Goal: Information Seeking & Learning: Learn about a topic

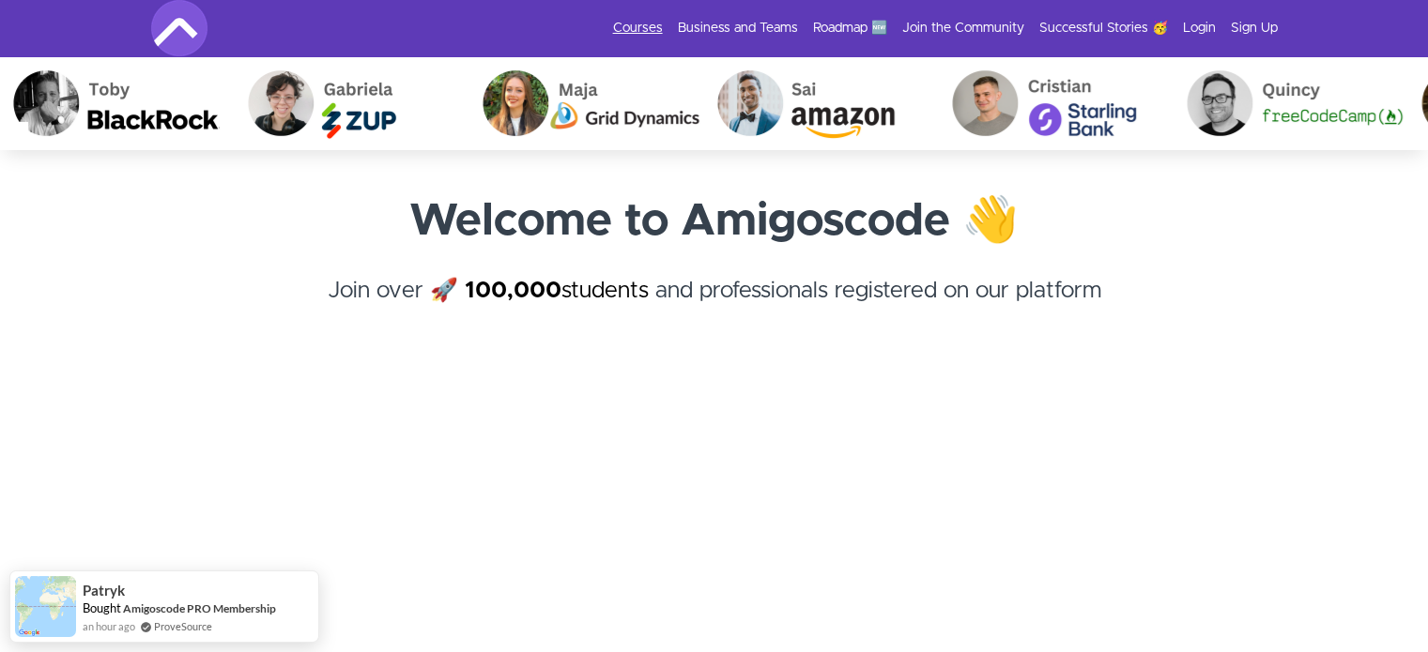
click at [653, 29] on link "Courses" at bounding box center [638, 28] width 50 height 19
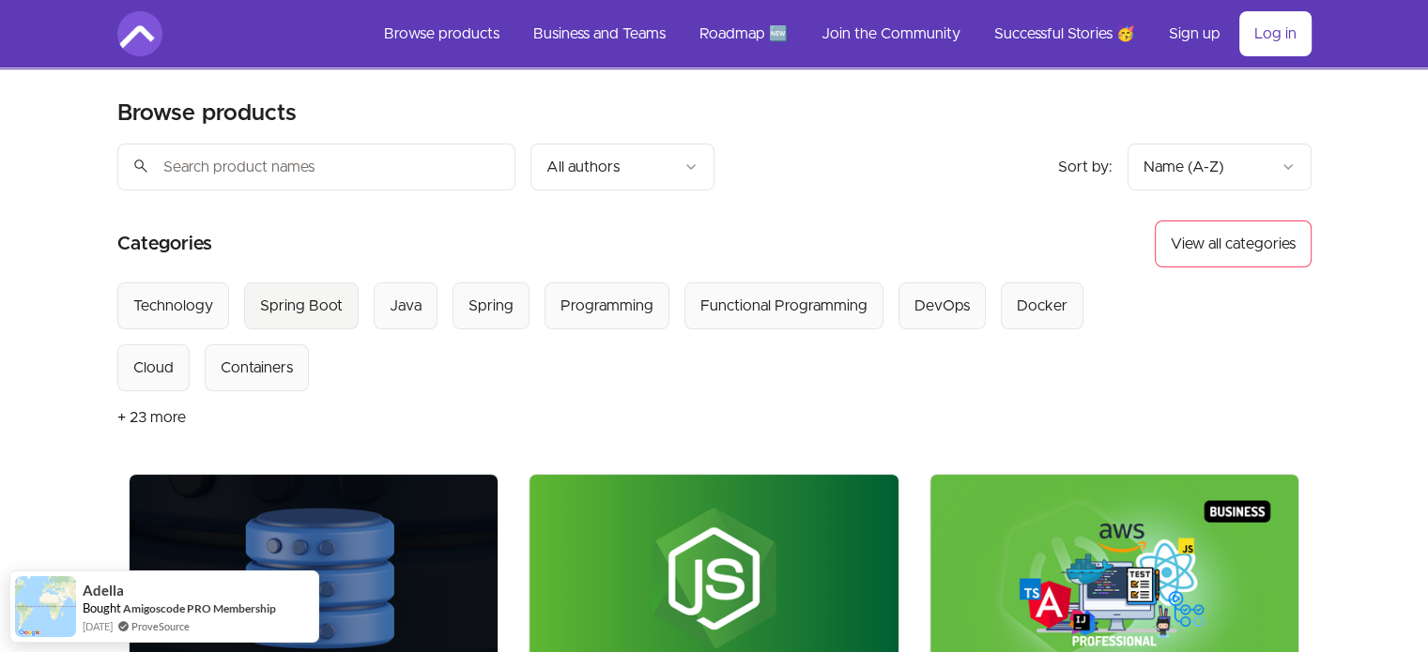
click at [299, 315] on div "Spring Boot" at bounding box center [301, 306] width 83 height 23
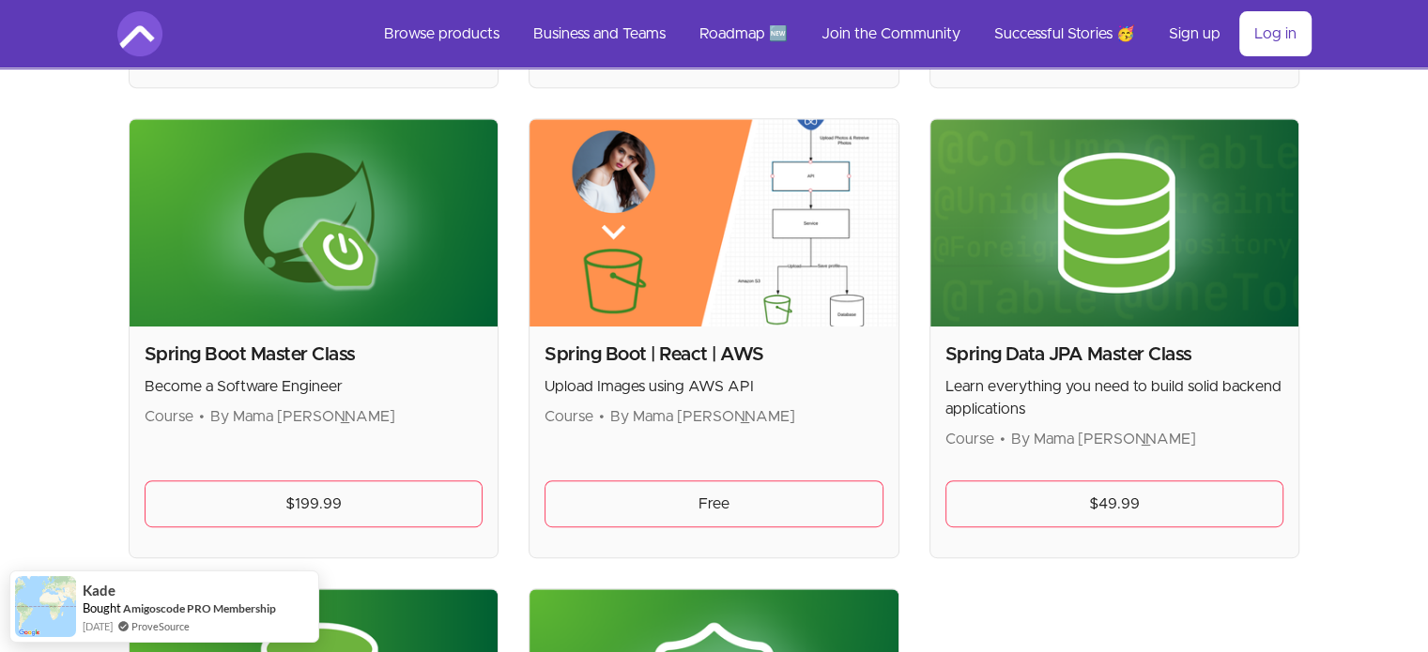
scroll to position [864, 0]
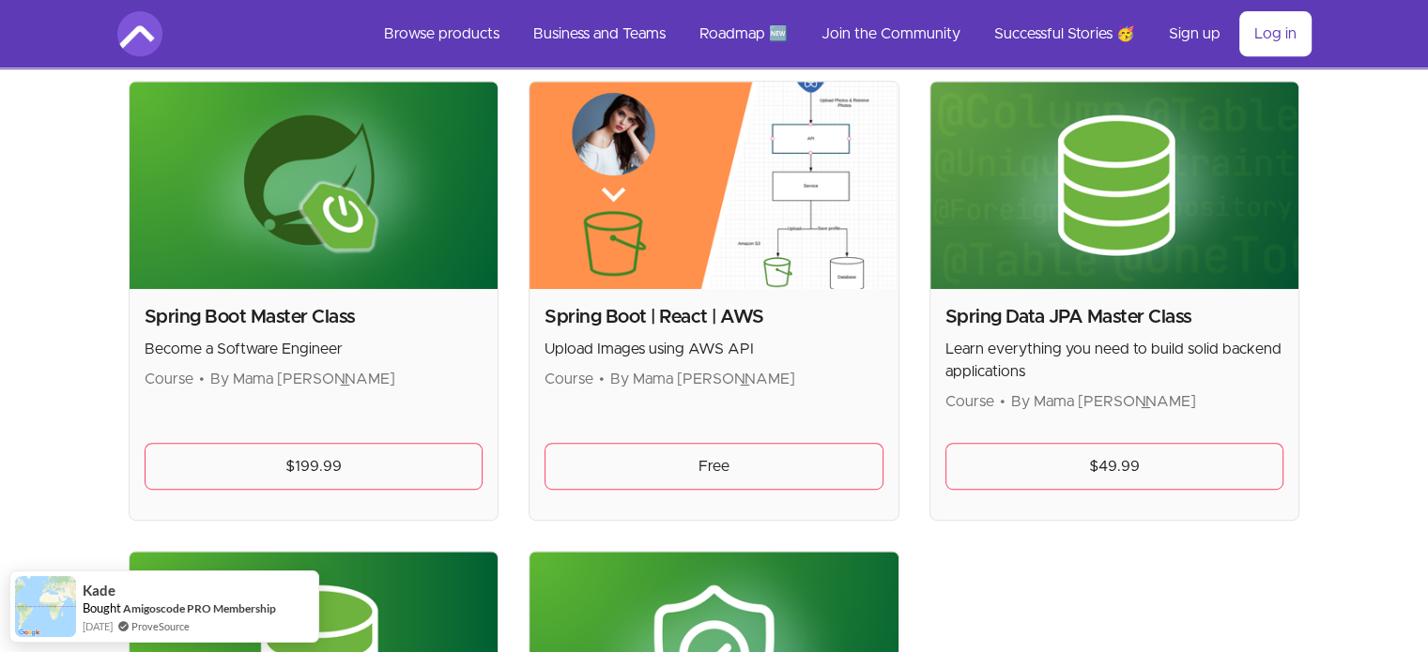
click at [18, 307] on div "Skip to main content Main menu Includes navigation links and user settings Brow…" at bounding box center [714, 195] width 1428 height 2119
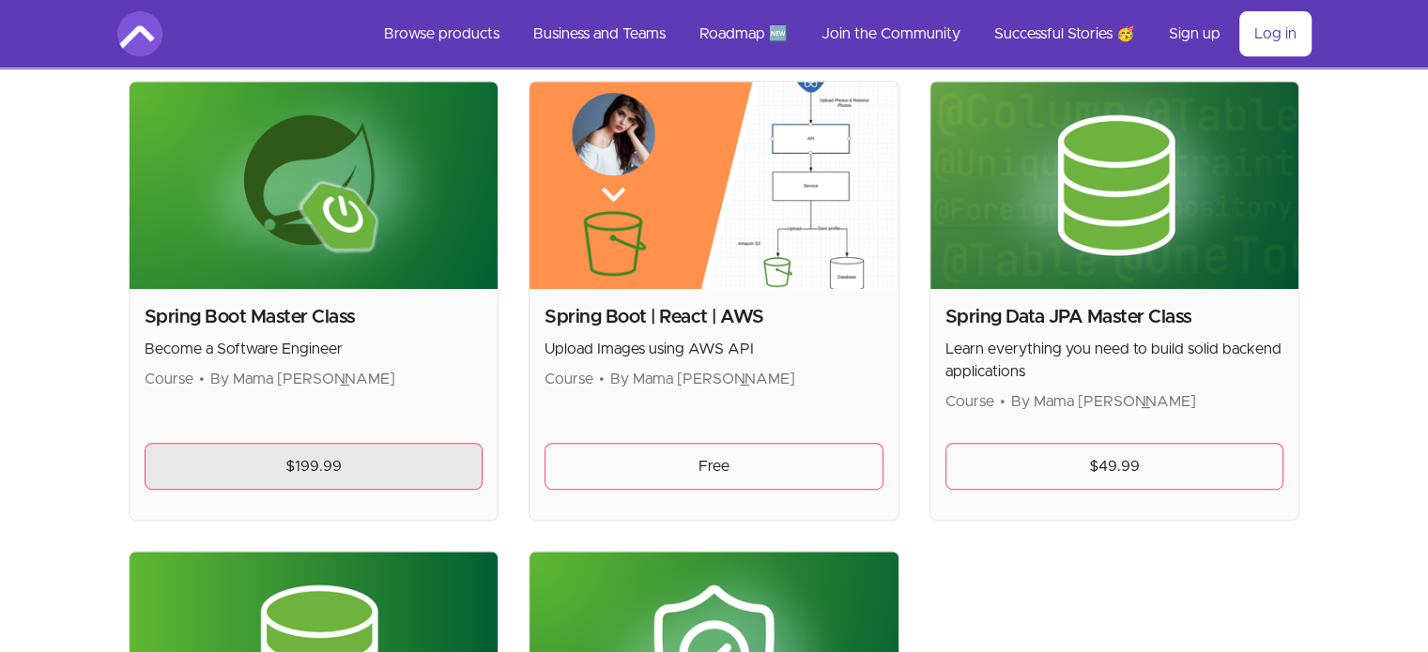
click at [461, 460] on link "$199.99" at bounding box center [314, 466] width 339 height 47
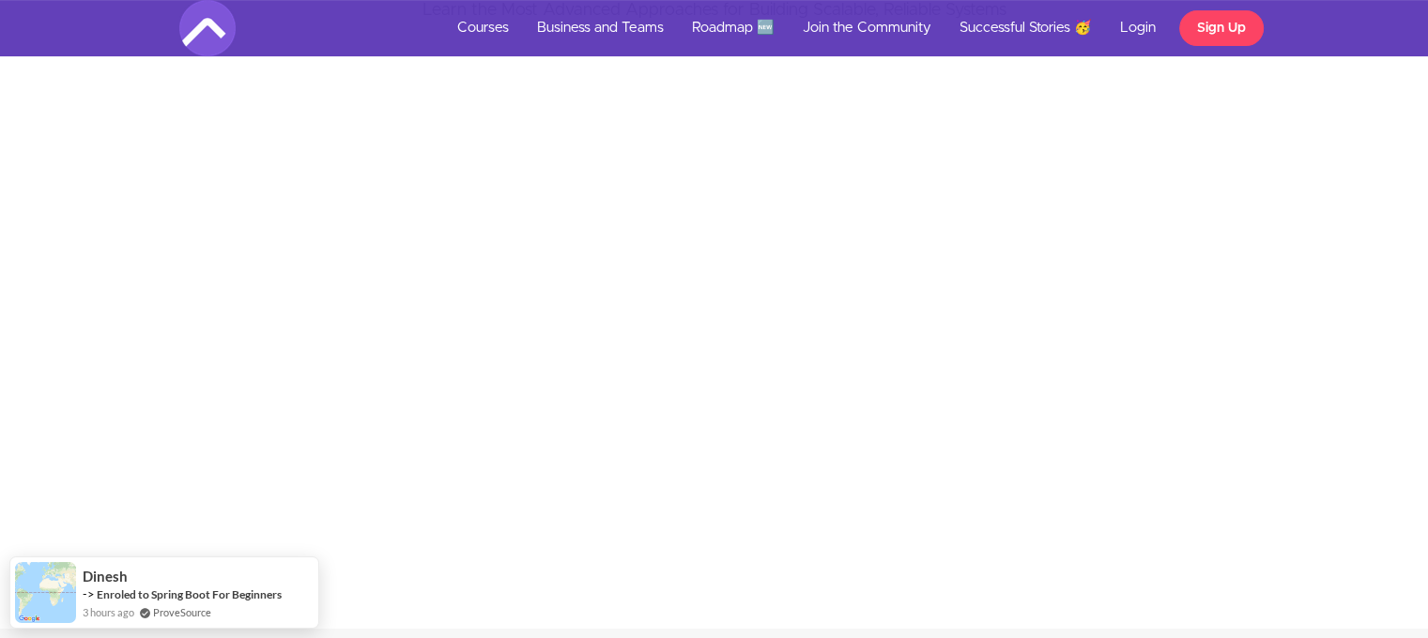
scroll to position [638, 0]
click at [176, 405] on div "Stay Ahead of the Industry's Curve with Microservices Architecture Learn the Mo…" at bounding box center [714, 247] width 1456 height 639
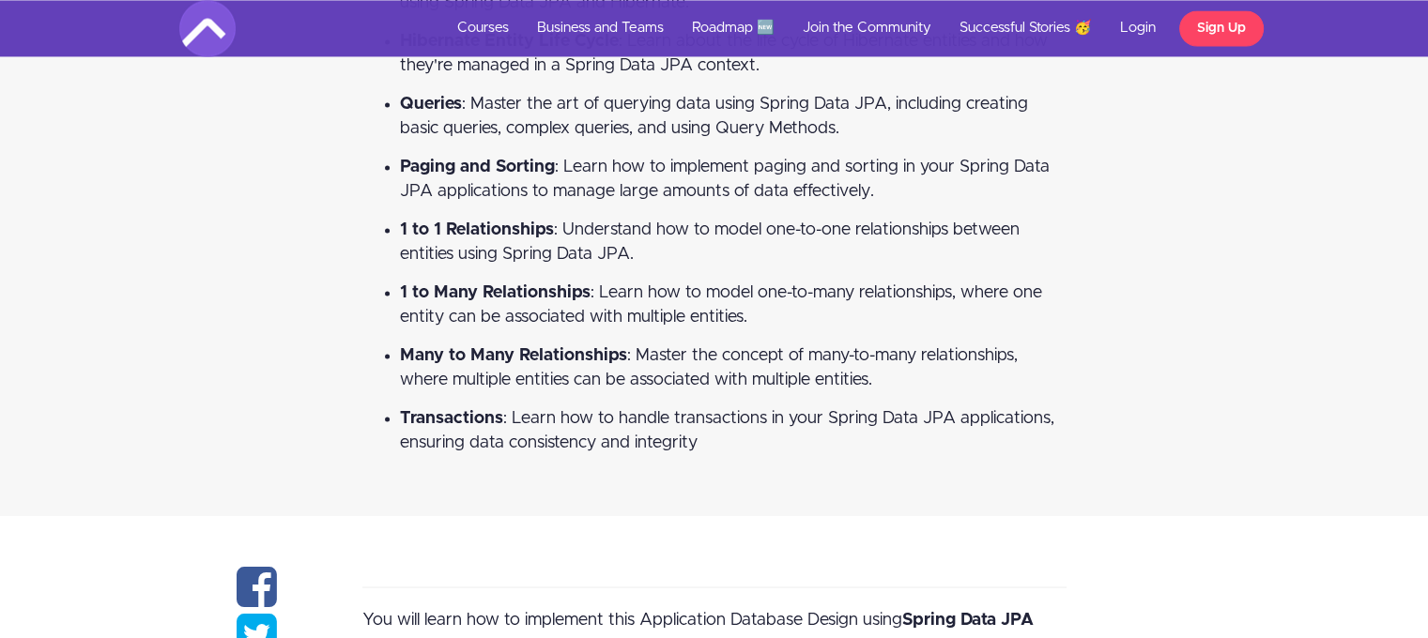
scroll to position [3117, 0]
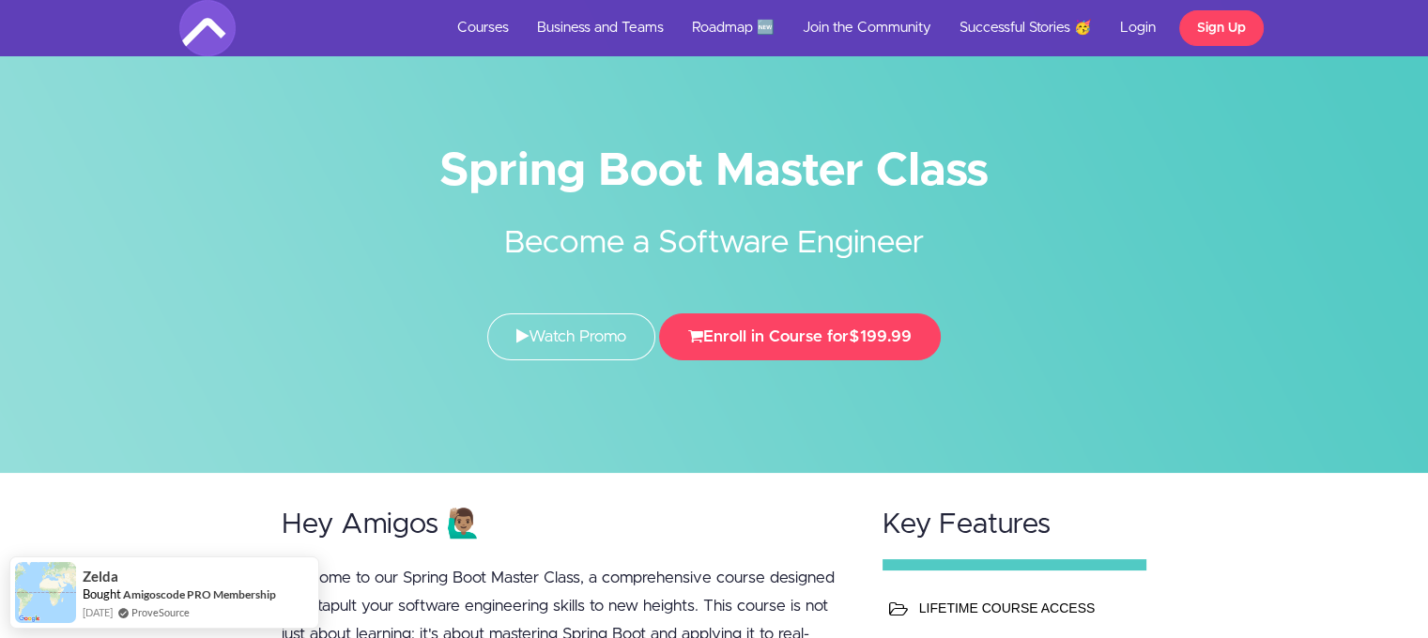
click at [310, 297] on div "Spring Boot Master Class Become a Software Engineer Watch Promo Enroll in Cours…" at bounding box center [714, 260] width 1098 height 238
click at [182, 302] on div "Spring Boot Master Class Become a Software Engineer Watch Promo Enroll in Cours…" at bounding box center [714, 260] width 1098 height 238
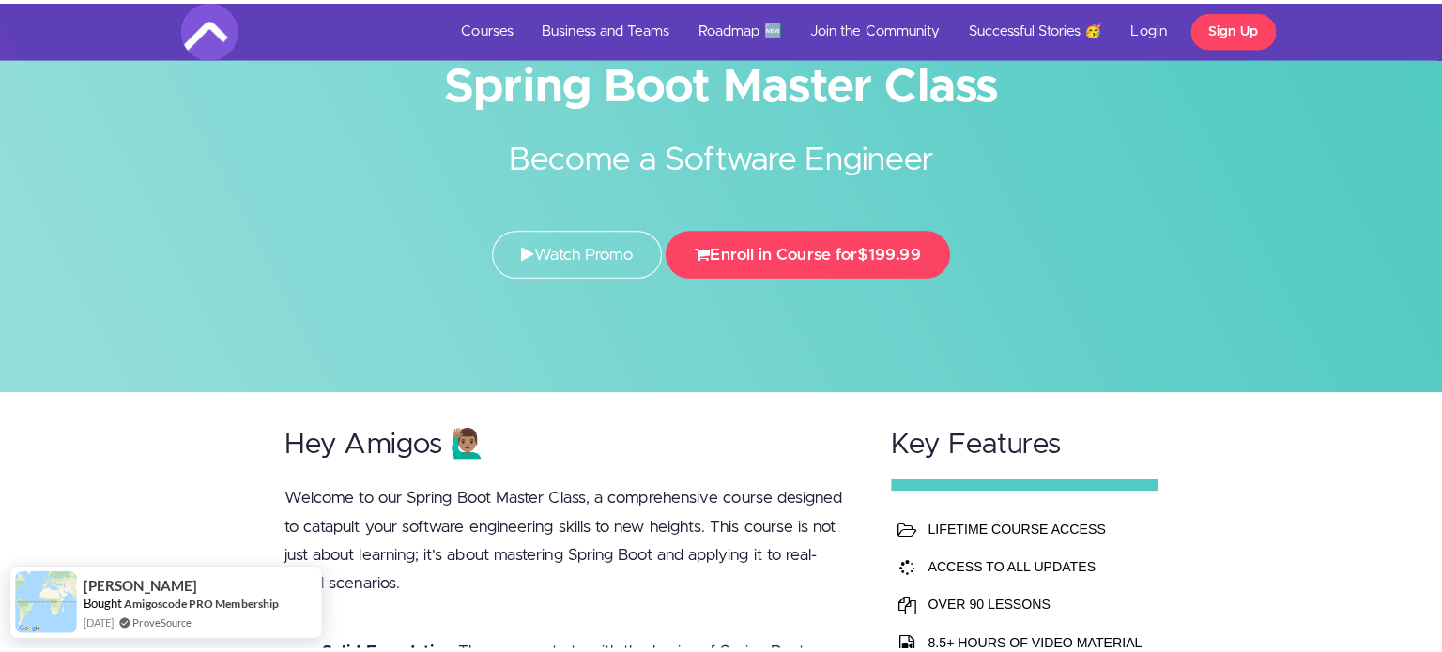
scroll to position [75, 0]
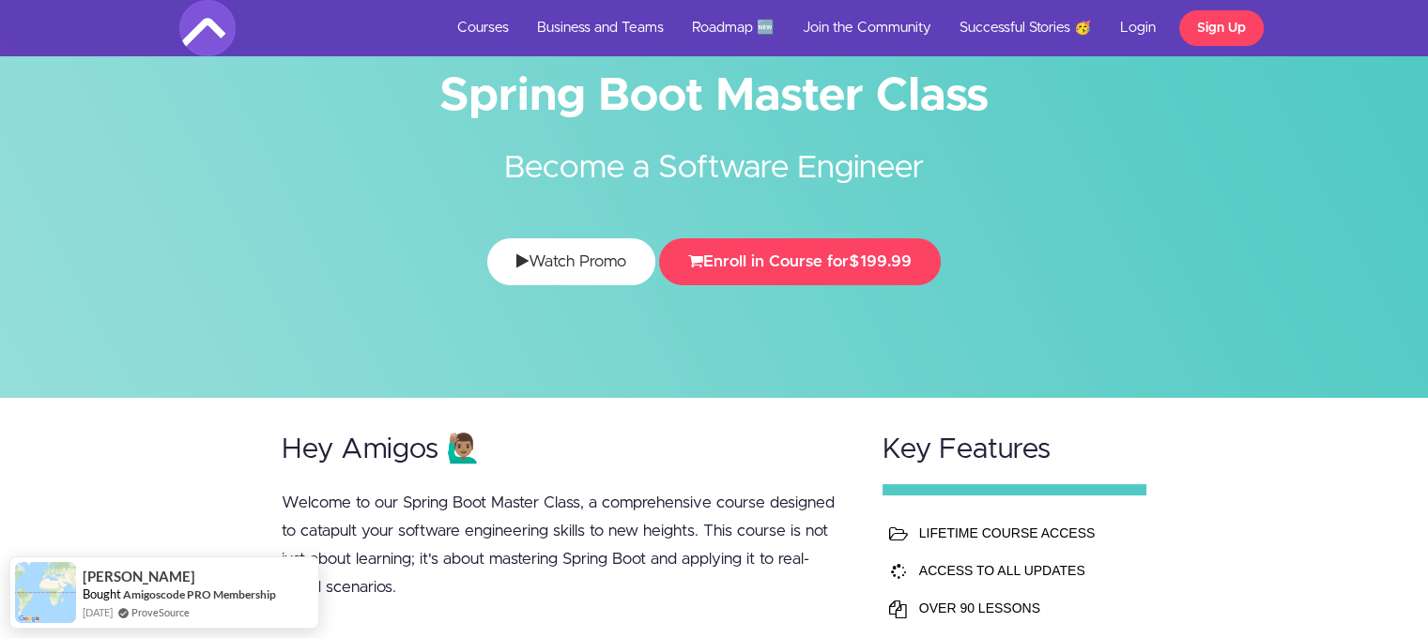
click at [537, 247] on link "Watch Promo" at bounding box center [571, 261] width 168 height 47
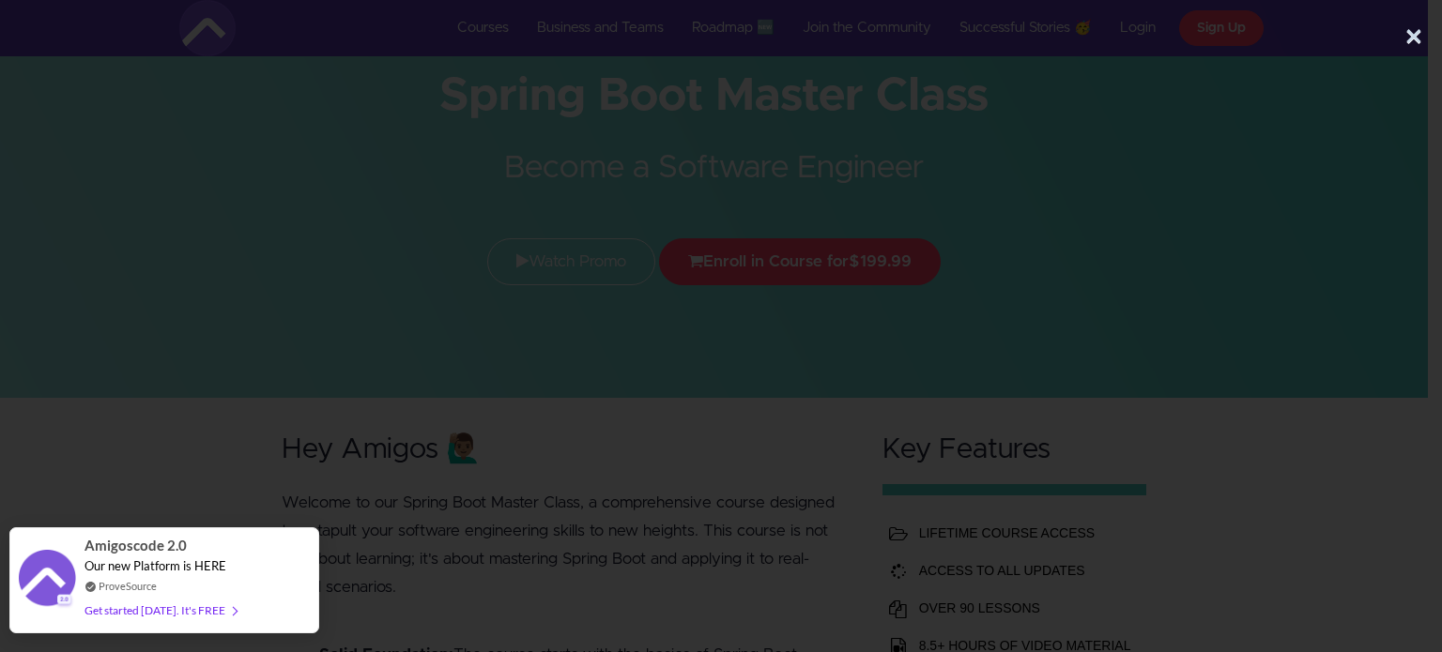
click at [225, 589] on div "ProveSource" at bounding box center [160, 586] width 152 height 16
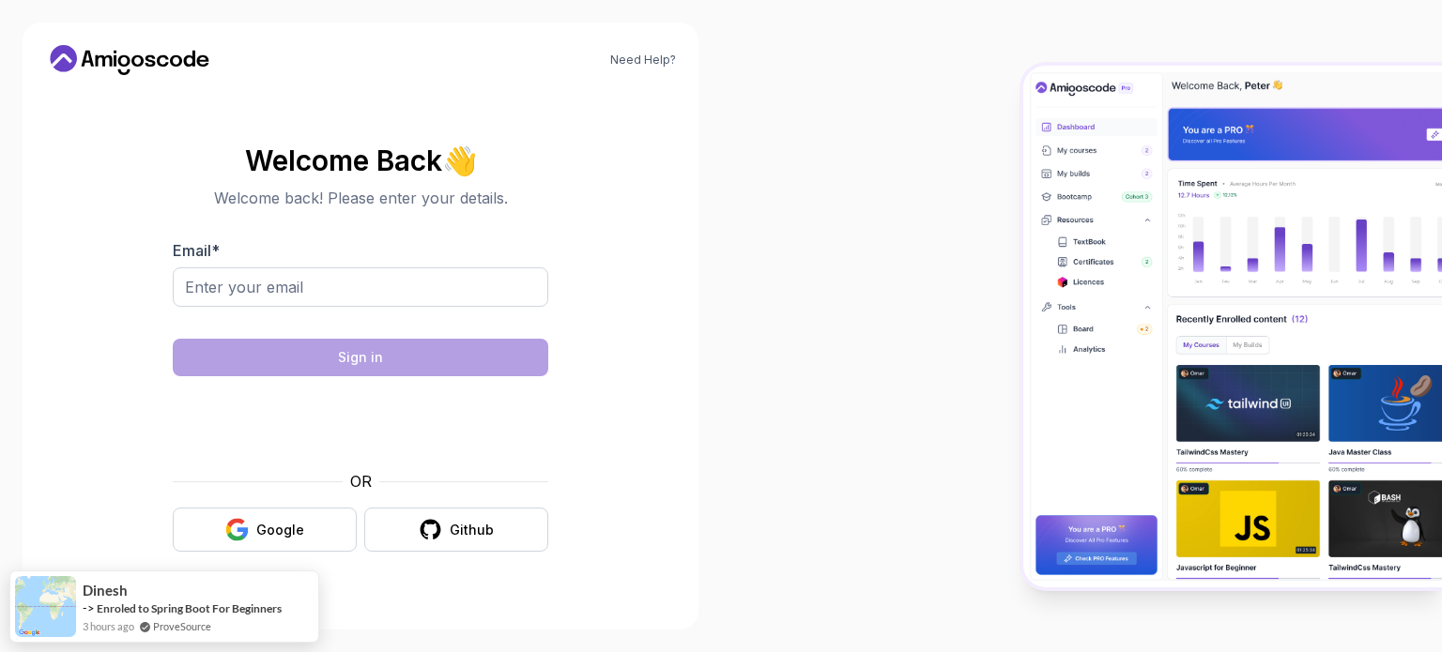
click at [34, 393] on div "Need Help? Welcome Back 👋 Welcome back! Please enter your details. Email * Sign…" at bounding box center [361, 326] width 676 height 607
click at [424, 521] on icon "button" at bounding box center [430, 529] width 23 height 23
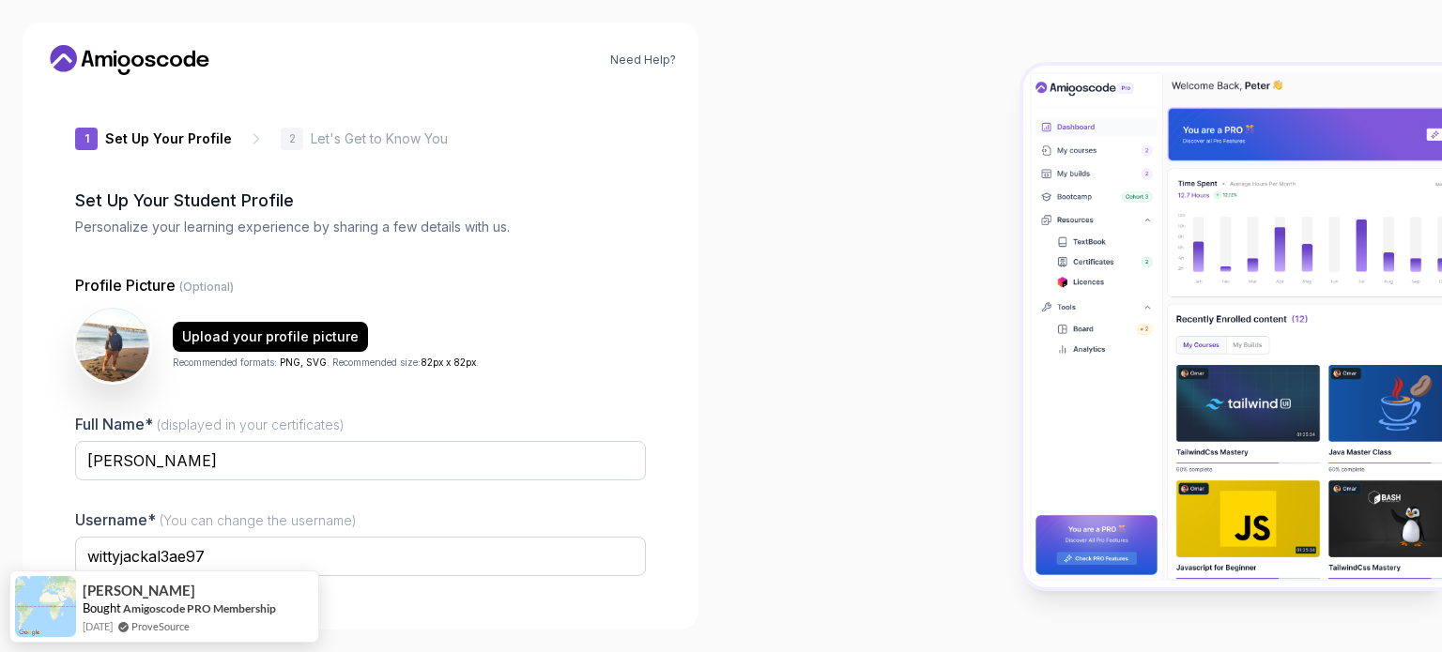
click at [0, 341] on div "Need Help? 1 Set Up Your Profile 1 Set Up Your Profile 2 Let's Get to Know You …" at bounding box center [360, 326] width 721 height 652
click at [37, 395] on div "Need Help? 1 Set Up Your Profile 1 Set Up Your Profile 2 Let's Get to Know You …" at bounding box center [361, 326] width 676 height 607
drag, startPoint x: 226, startPoint y: 606, endPoint x: 207, endPoint y: 600, distance: 19.9
click at [50, 426] on div "1 Set Up Your Profile 1 Set Up Your Profile 2 Let's Get to Know You Set Up Your…" at bounding box center [360, 348] width 631 height 517
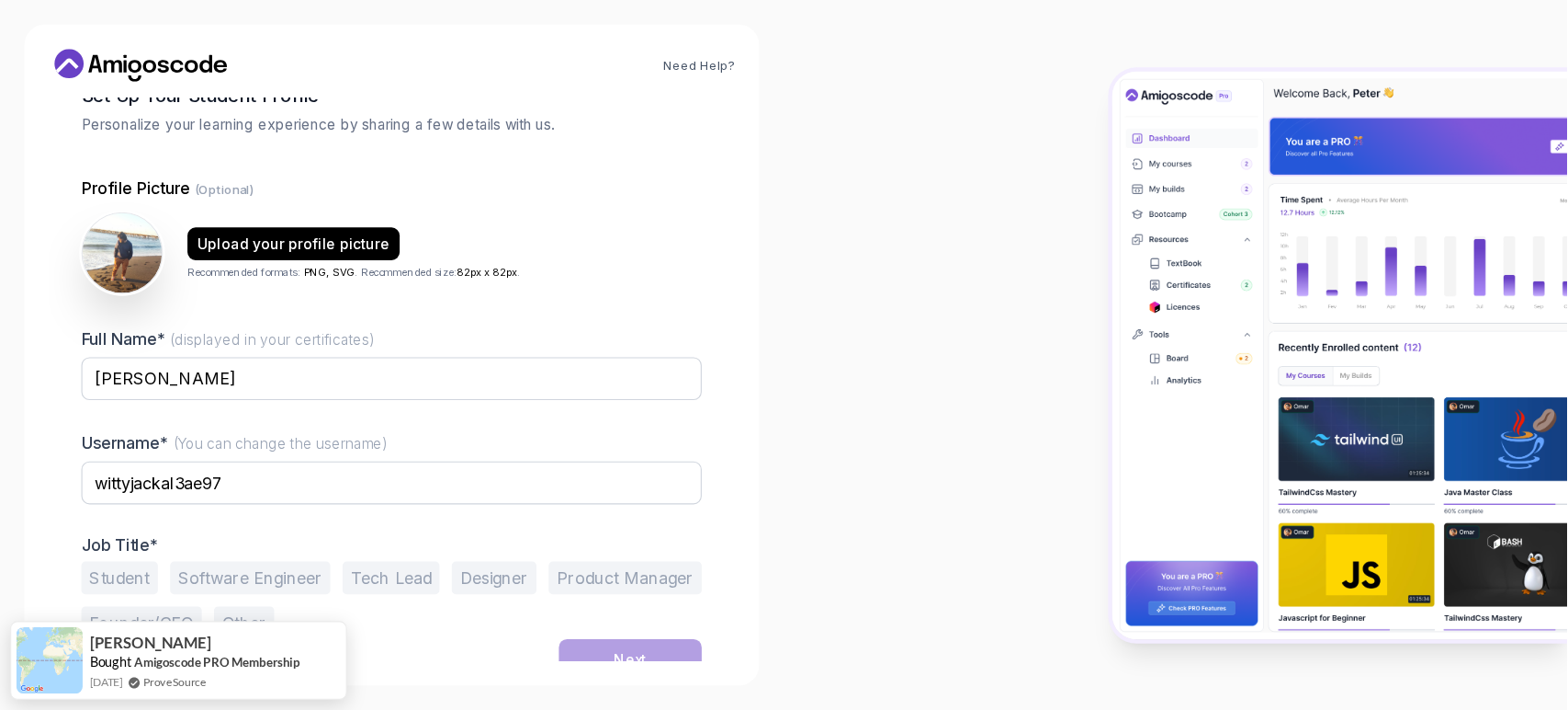
scroll to position [127, 0]
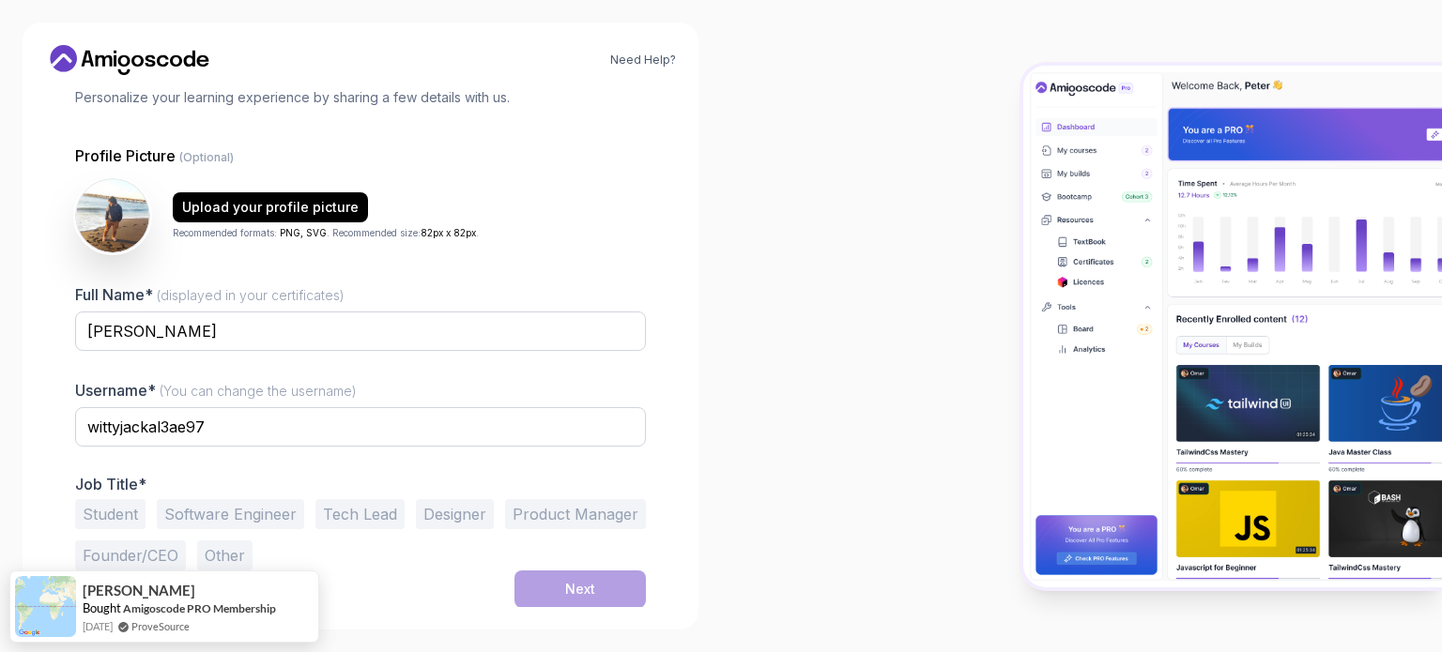
click at [220, 513] on button "Software Engineer" at bounding box center [230, 514] width 147 height 30
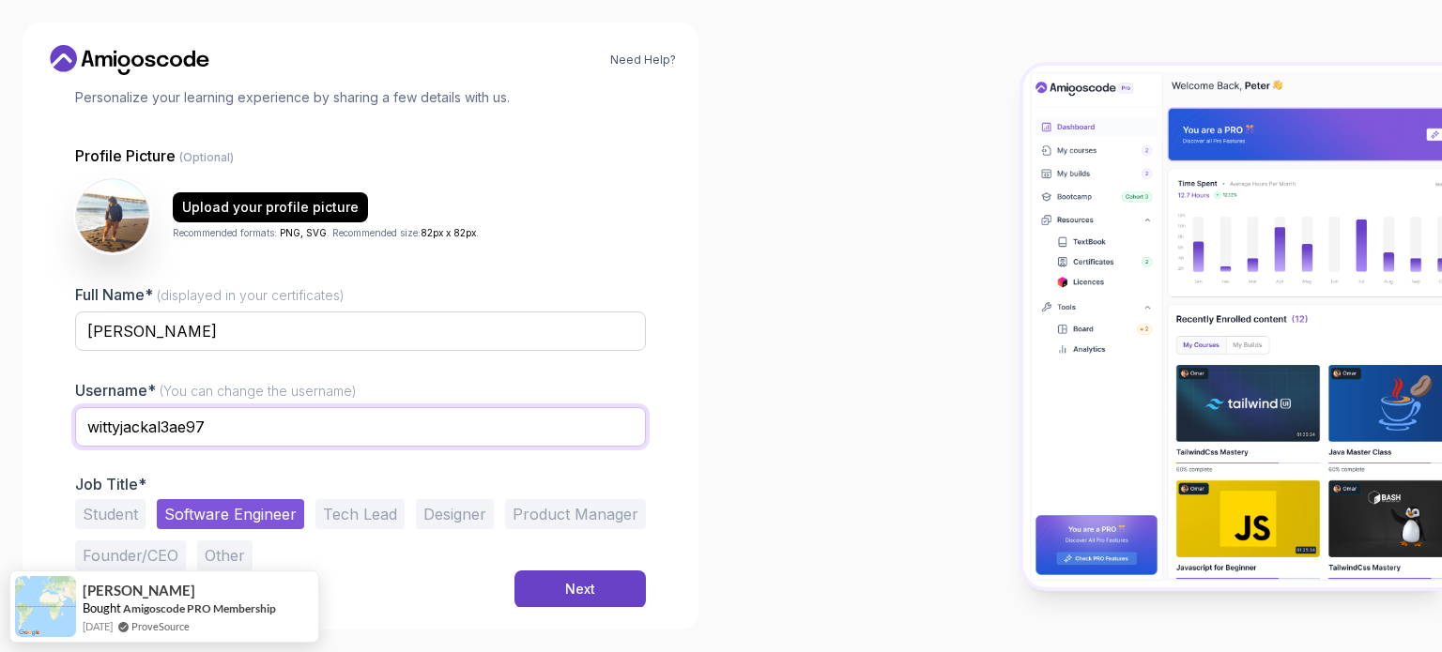
drag, startPoint x: 227, startPoint y: 420, endPoint x: 32, endPoint y: 421, distance: 195.3
click at [32, 421] on div "Need Help? 1 Set Up Your Profile 1 Set Up Your Profile 2 Let's Get to Know You …" at bounding box center [361, 326] width 676 height 607
type input "s0alken"
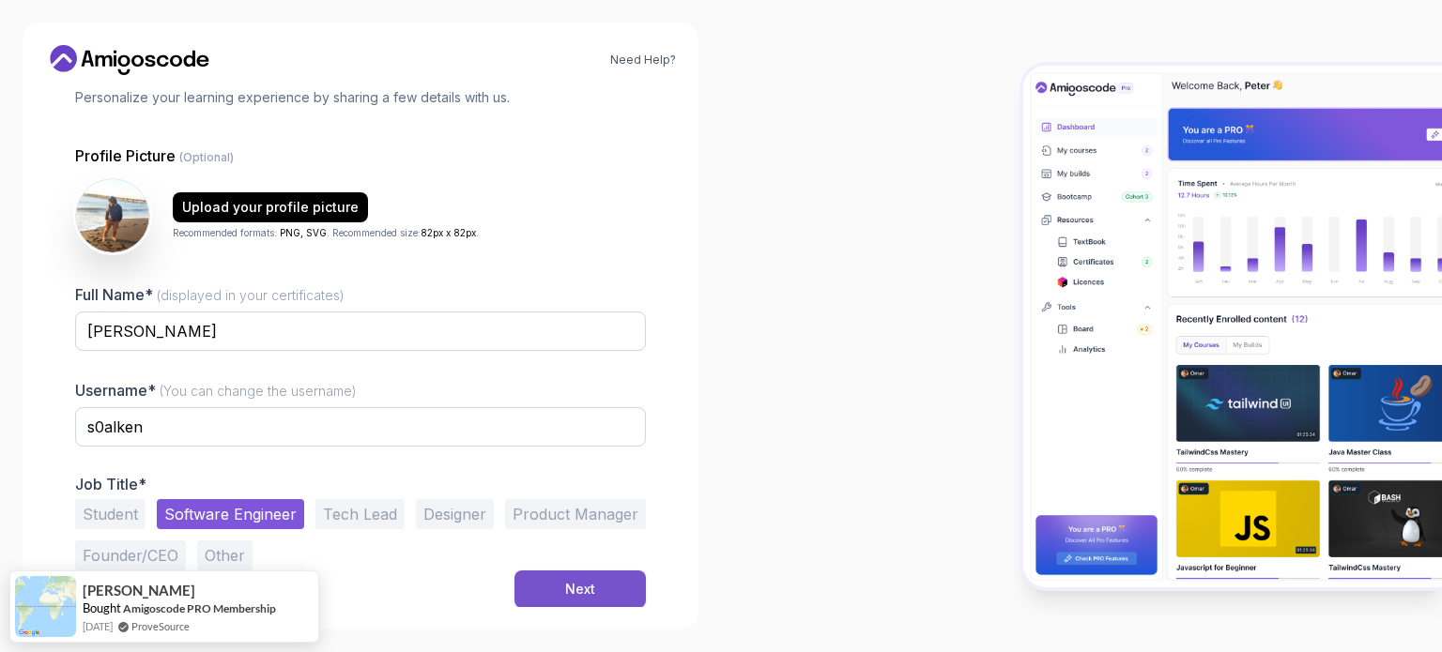
click at [573, 590] on div "Next" at bounding box center [580, 589] width 30 height 19
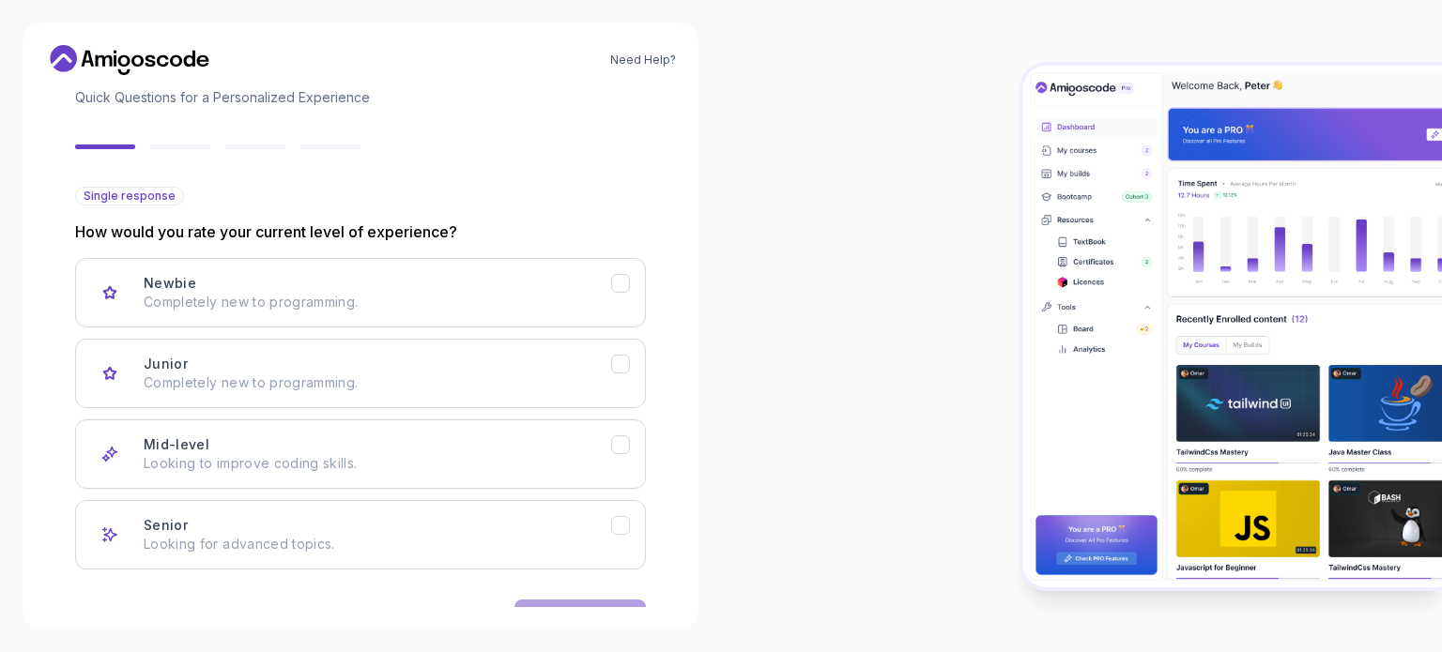
click at [0, 418] on div "Need Help? 2 Let's Get to Know You 1 Set Up Your Profile 2 Let's Get to Know Yo…" at bounding box center [360, 326] width 721 height 652
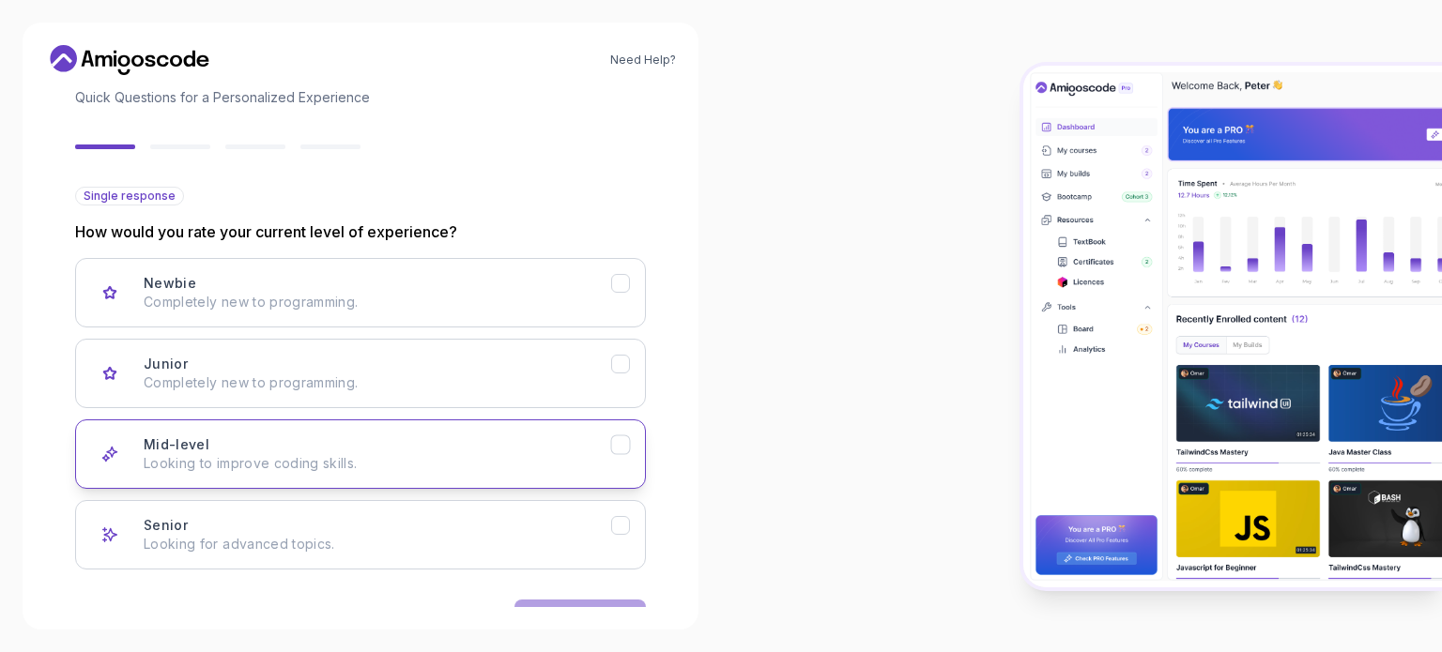
click at [294, 439] on div "Mid-level Looking to improve coding skills." at bounding box center [377, 455] width 467 height 38
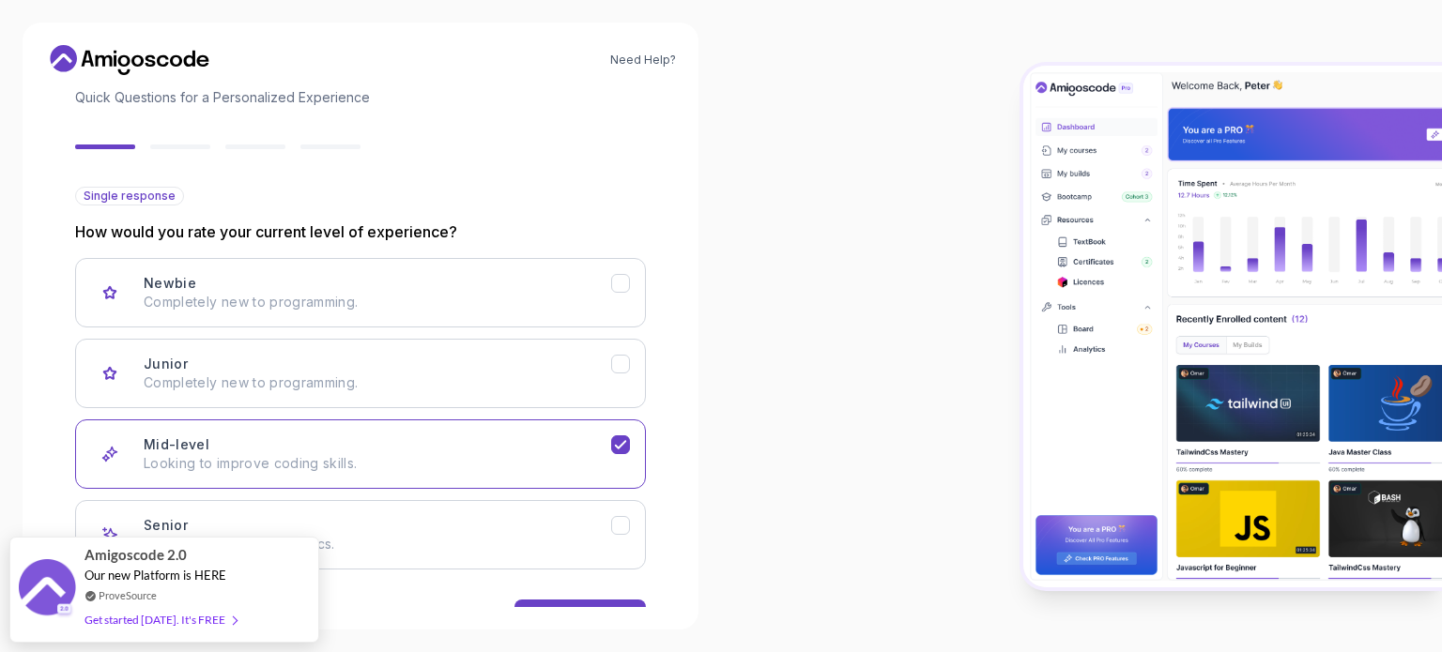
click at [796, 439] on div at bounding box center [1081, 326] width 721 height 652
click at [595, 600] on button "Next" at bounding box center [579, 619] width 131 height 38
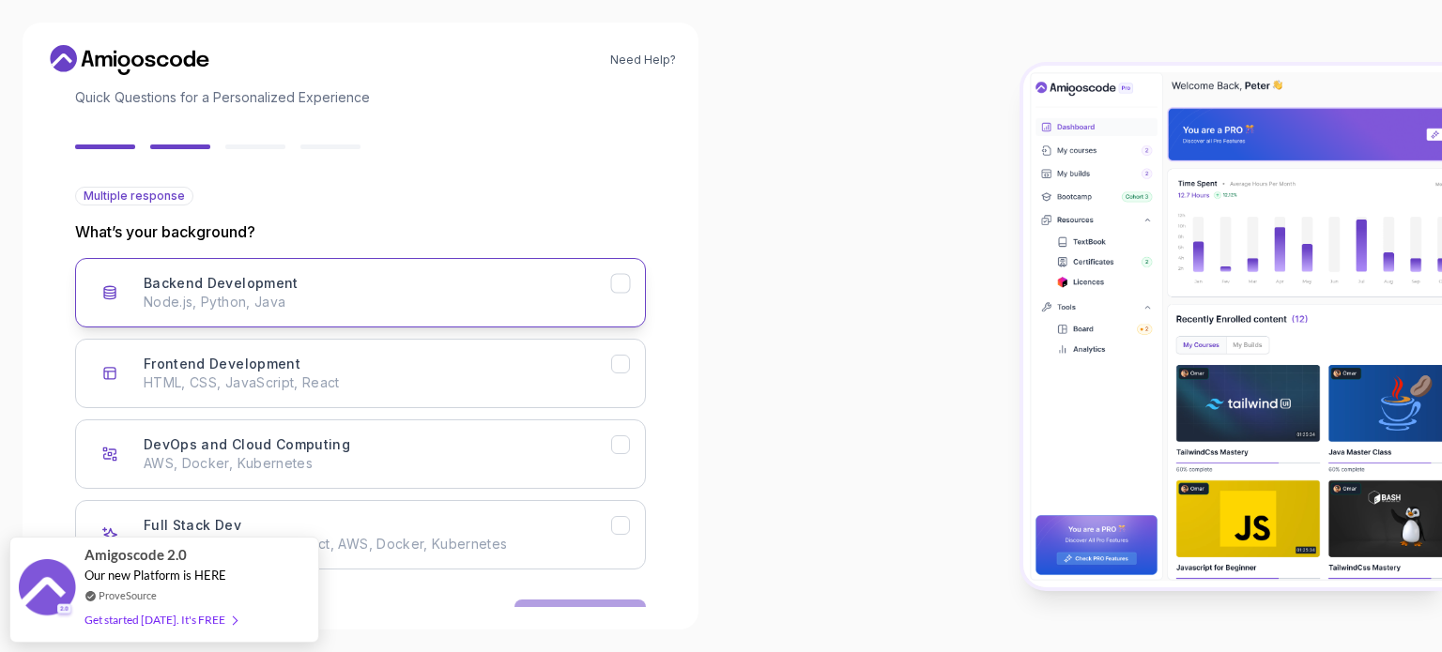
click at [240, 293] on p "Node.js, Python, Java" at bounding box center [377, 302] width 467 height 19
click at [610, 600] on button "Next" at bounding box center [579, 619] width 131 height 38
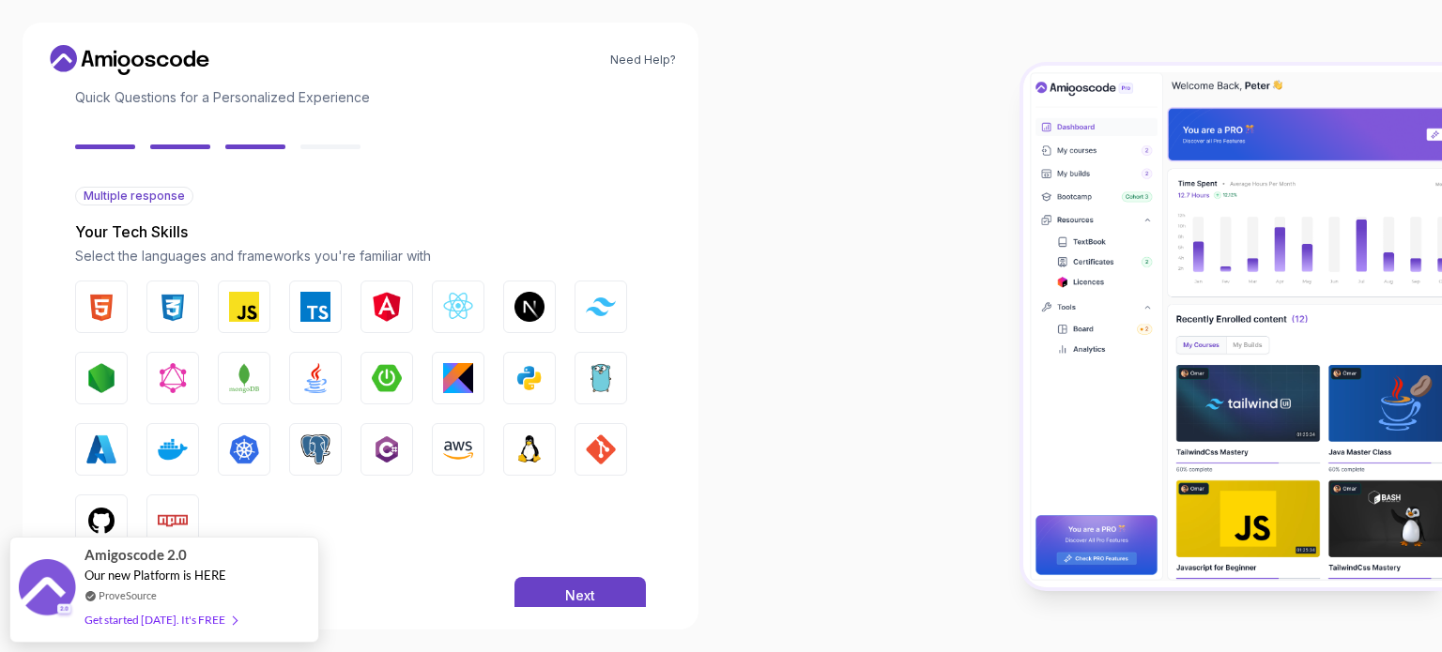
click at [0, 322] on div "Need Help? 2 Let's Get to Know You 1 Set Up Your Profile 2 Let's Get to Know Yo…" at bounding box center [360, 326] width 721 height 652
click at [552, 462] on button "Linux" at bounding box center [529, 449] width 53 height 53
click at [607, 457] on img "button" at bounding box center [601, 450] width 30 height 30
click at [109, 316] on img "button" at bounding box center [101, 307] width 30 height 30
click at [168, 320] on img "button" at bounding box center [173, 307] width 30 height 30
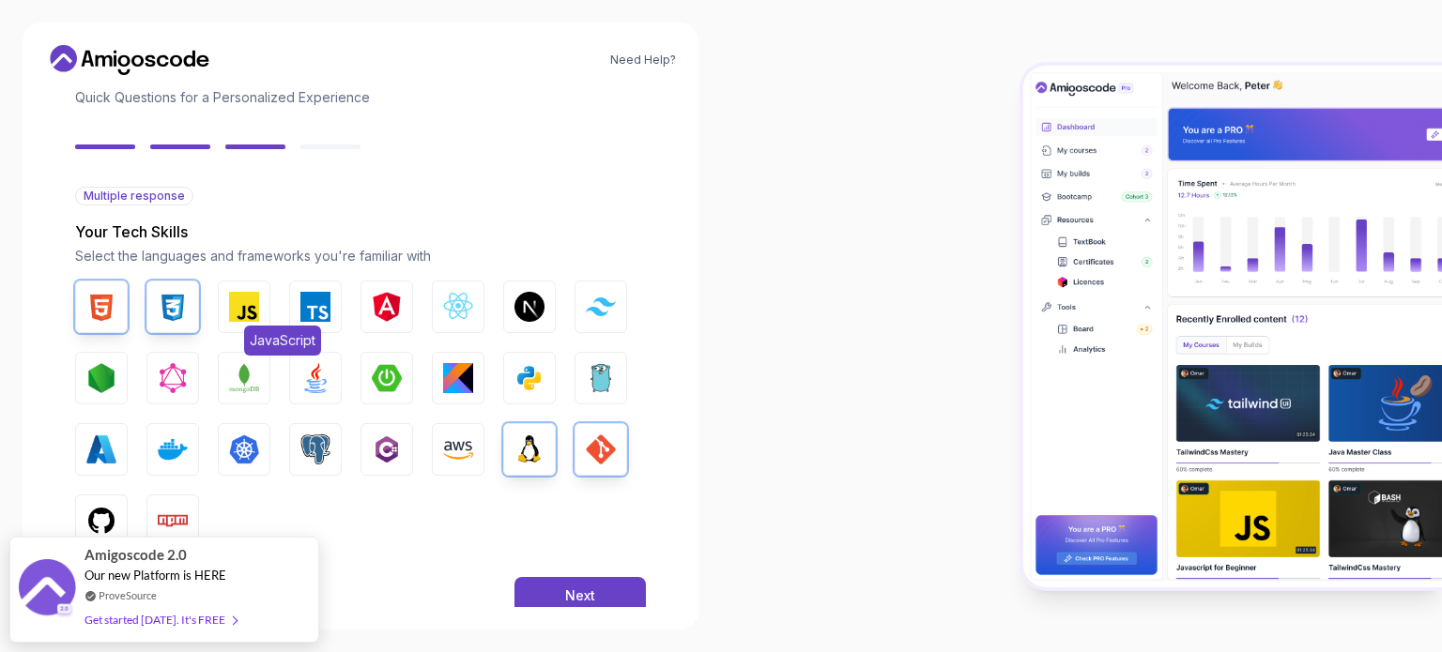
click at [260, 307] on button "JavaScript" at bounding box center [244, 307] width 53 height 53
click at [315, 310] on img "button" at bounding box center [315, 307] width 30 height 30
click at [452, 299] on img "button" at bounding box center [458, 307] width 30 height 30
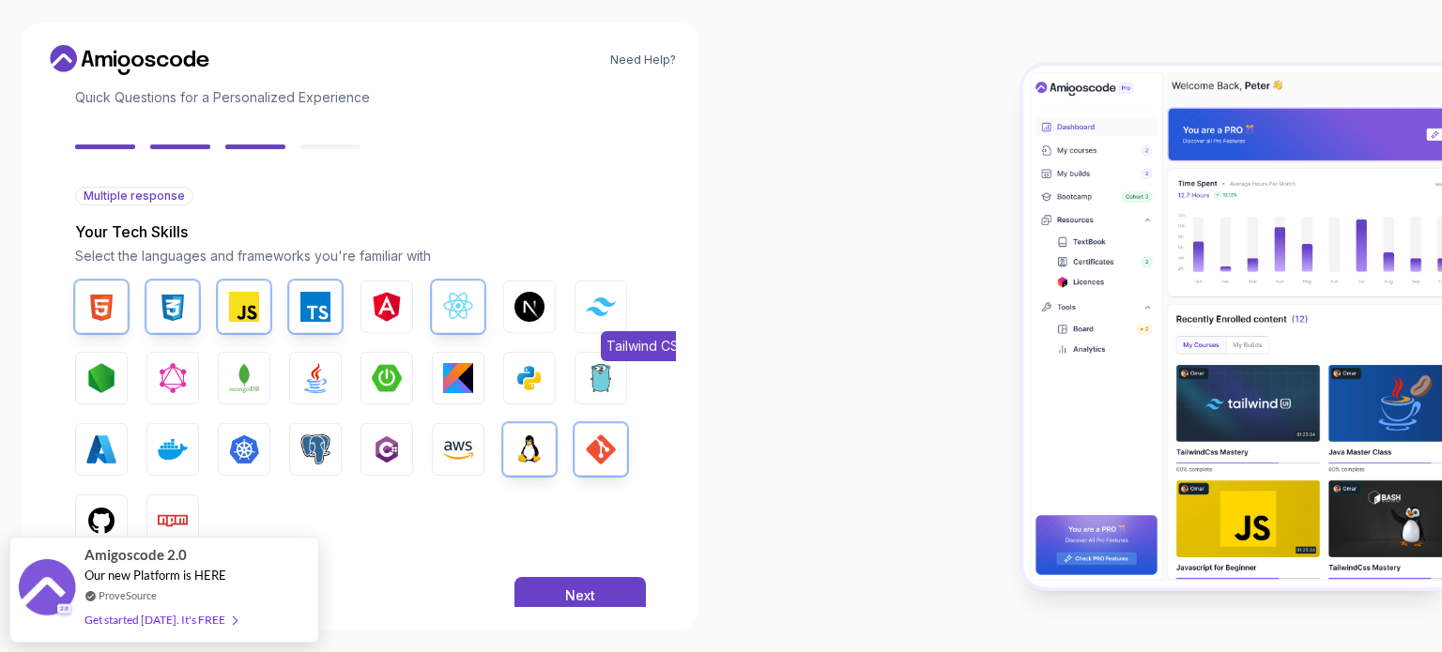
click at [604, 303] on img "button" at bounding box center [601, 307] width 30 height 18
click at [93, 374] on img "button" at bounding box center [101, 378] width 30 height 30
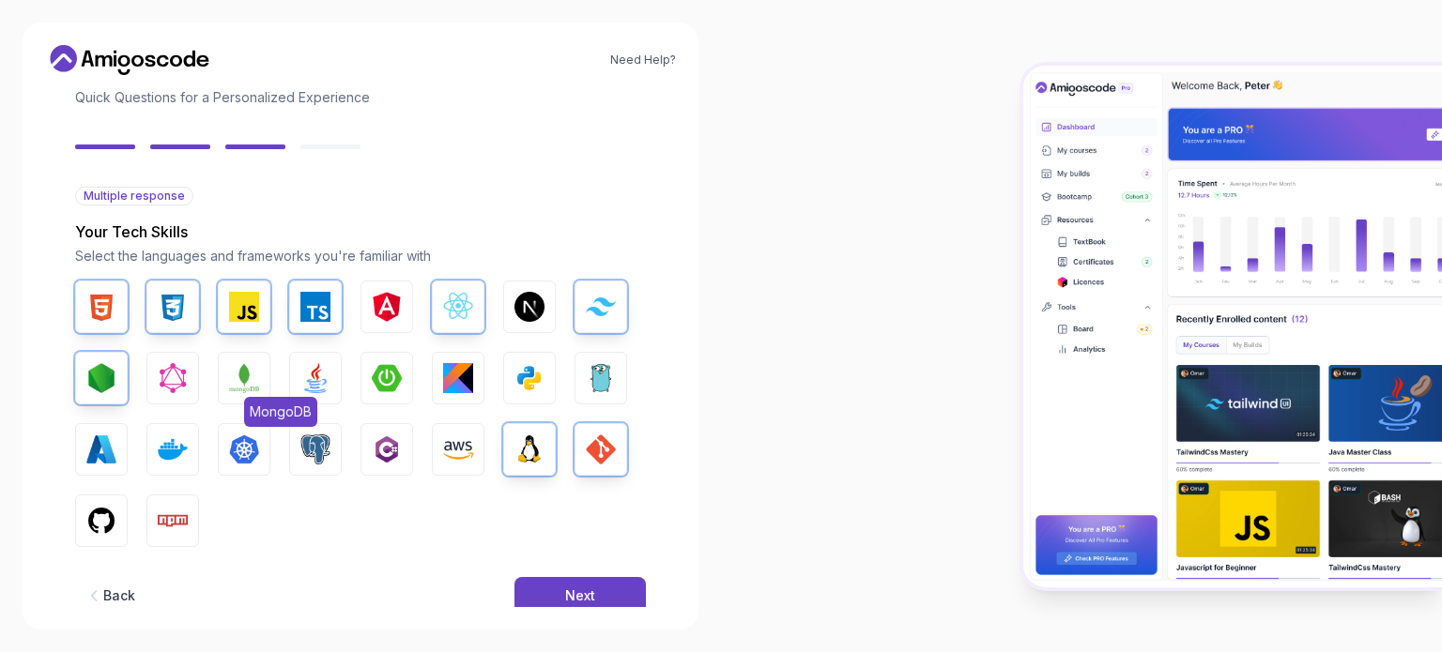
click at [240, 390] on img "button" at bounding box center [244, 378] width 30 height 30
click at [323, 380] on img "button" at bounding box center [315, 378] width 30 height 30
click at [377, 382] on img "button" at bounding box center [387, 378] width 30 height 30
click at [451, 371] on img "button" at bounding box center [458, 378] width 30 height 30
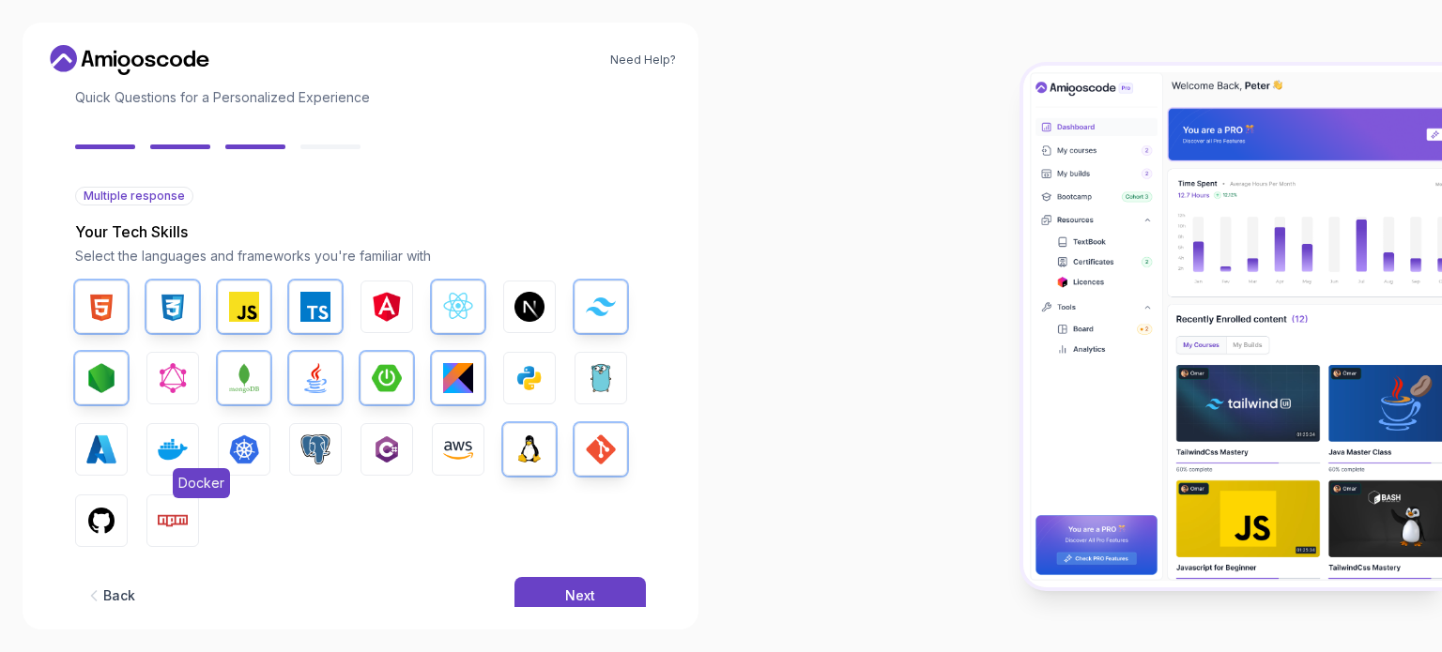
click at [165, 450] on img "button" at bounding box center [173, 450] width 30 height 30
click at [309, 450] on img "button" at bounding box center [315, 450] width 30 height 30
click at [113, 529] on img "button" at bounding box center [101, 521] width 30 height 30
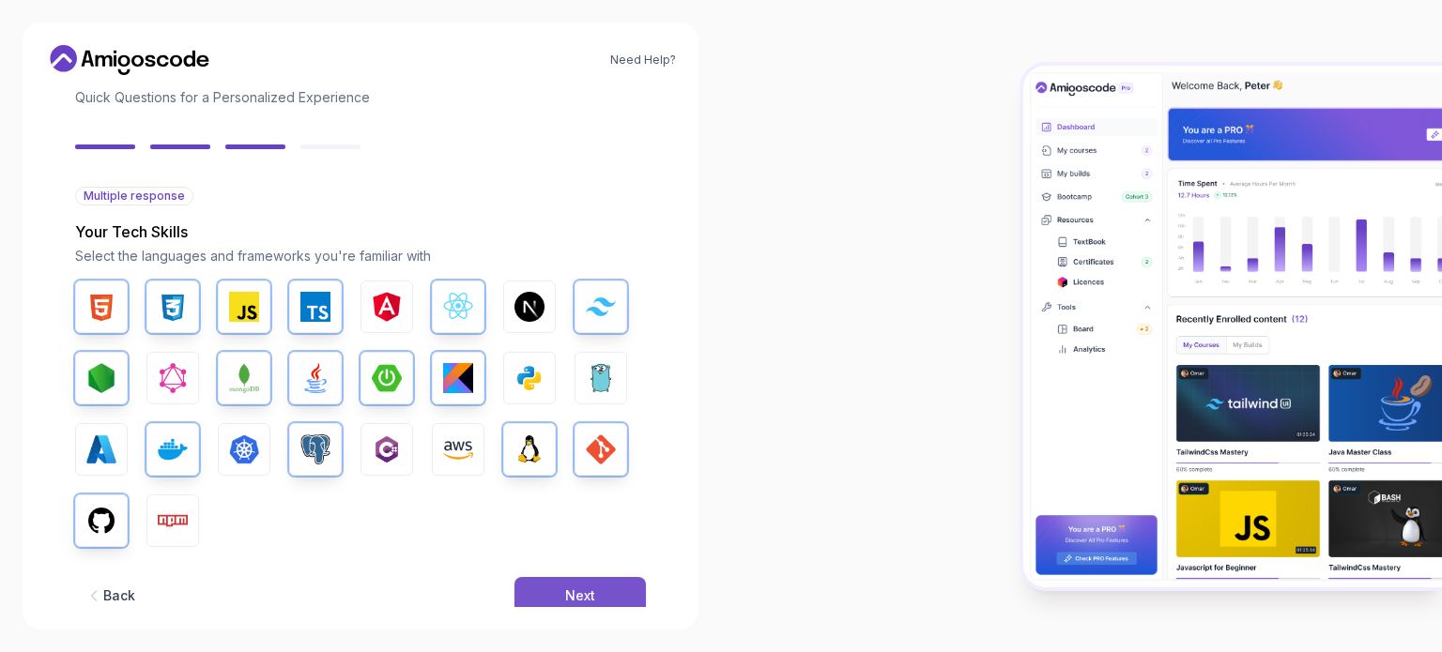
click at [541, 589] on button "Next" at bounding box center [579, 596] width 131 height 38
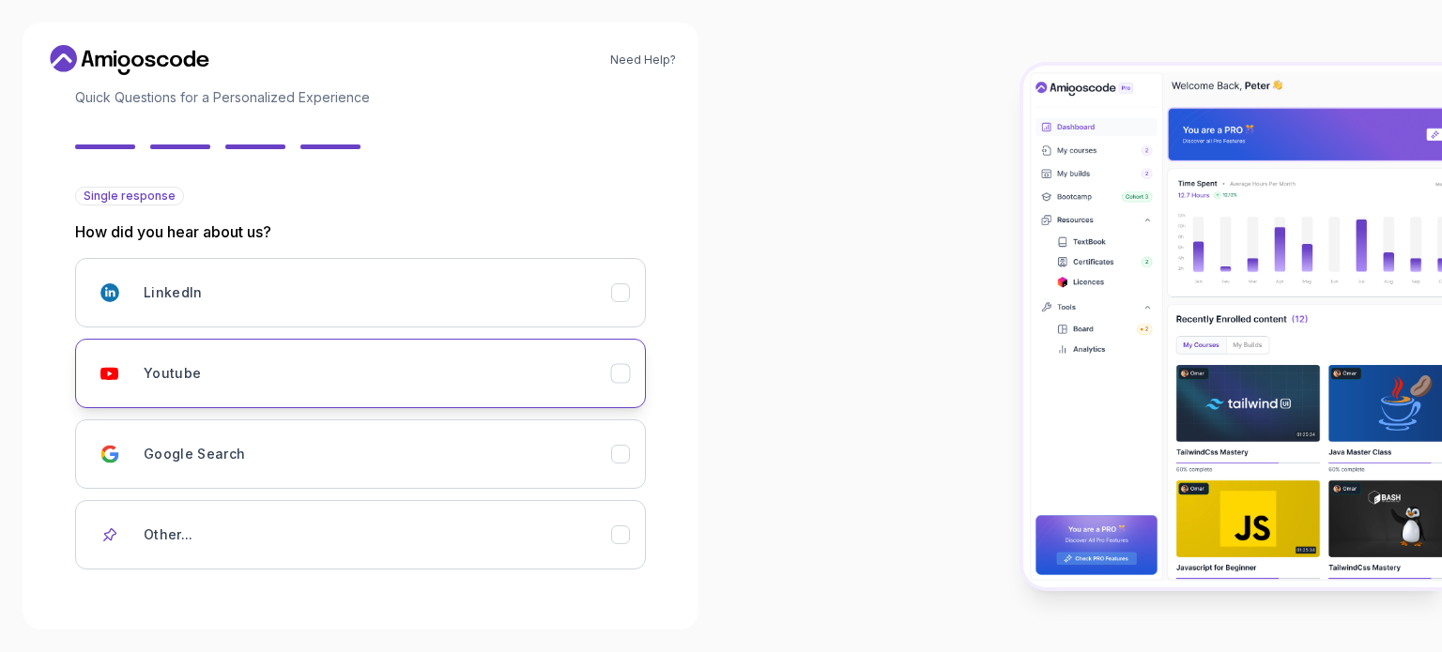
click at [173, 361] on div "Youtube" at bounding box center [377, 374] width 467 height 38
click at [678, 567] on div "Need Help? 2 Let's Get to Know You 1 Set Up Your Profile 2 Let's Get to Know Yo…" at bounding box center [361, 326] width 676 height 607
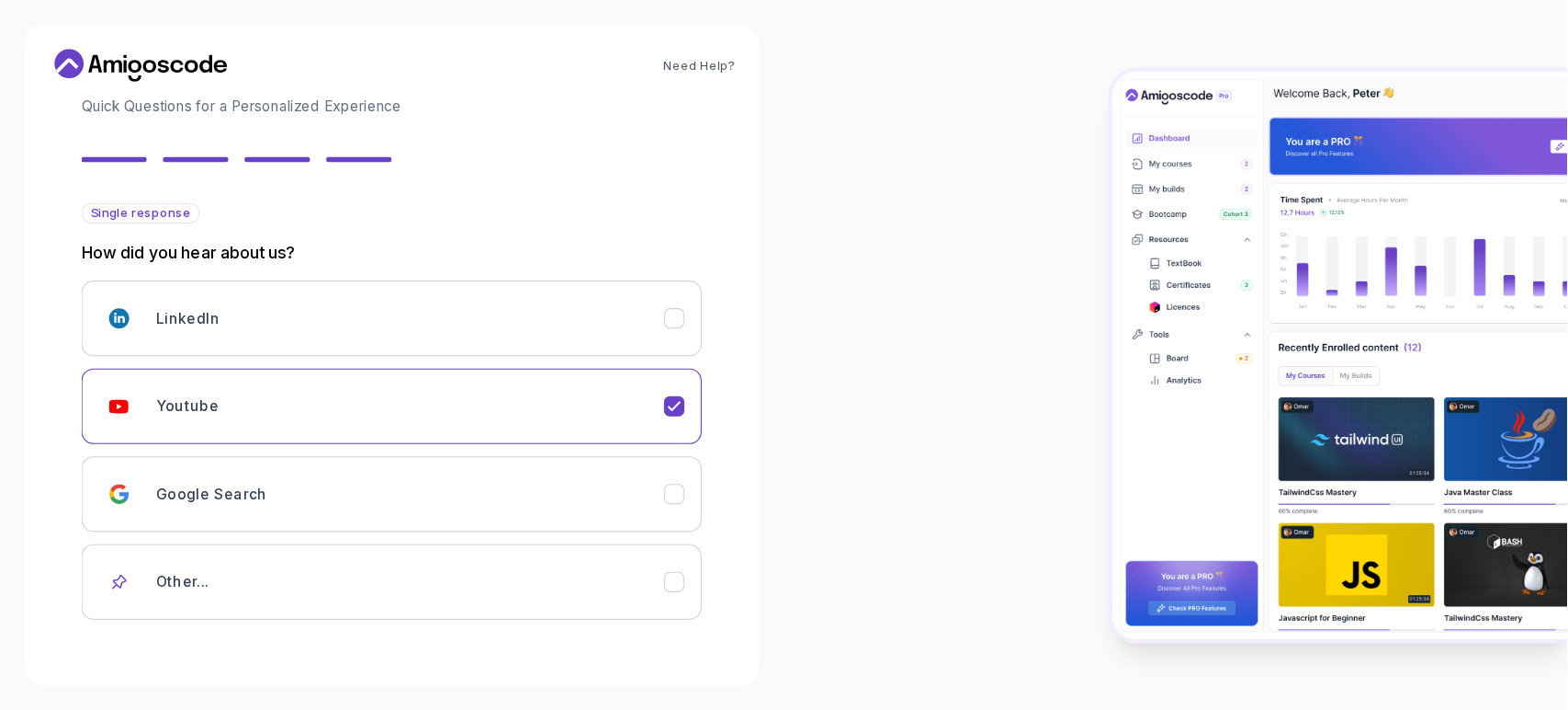
scroll to position [125, 0]
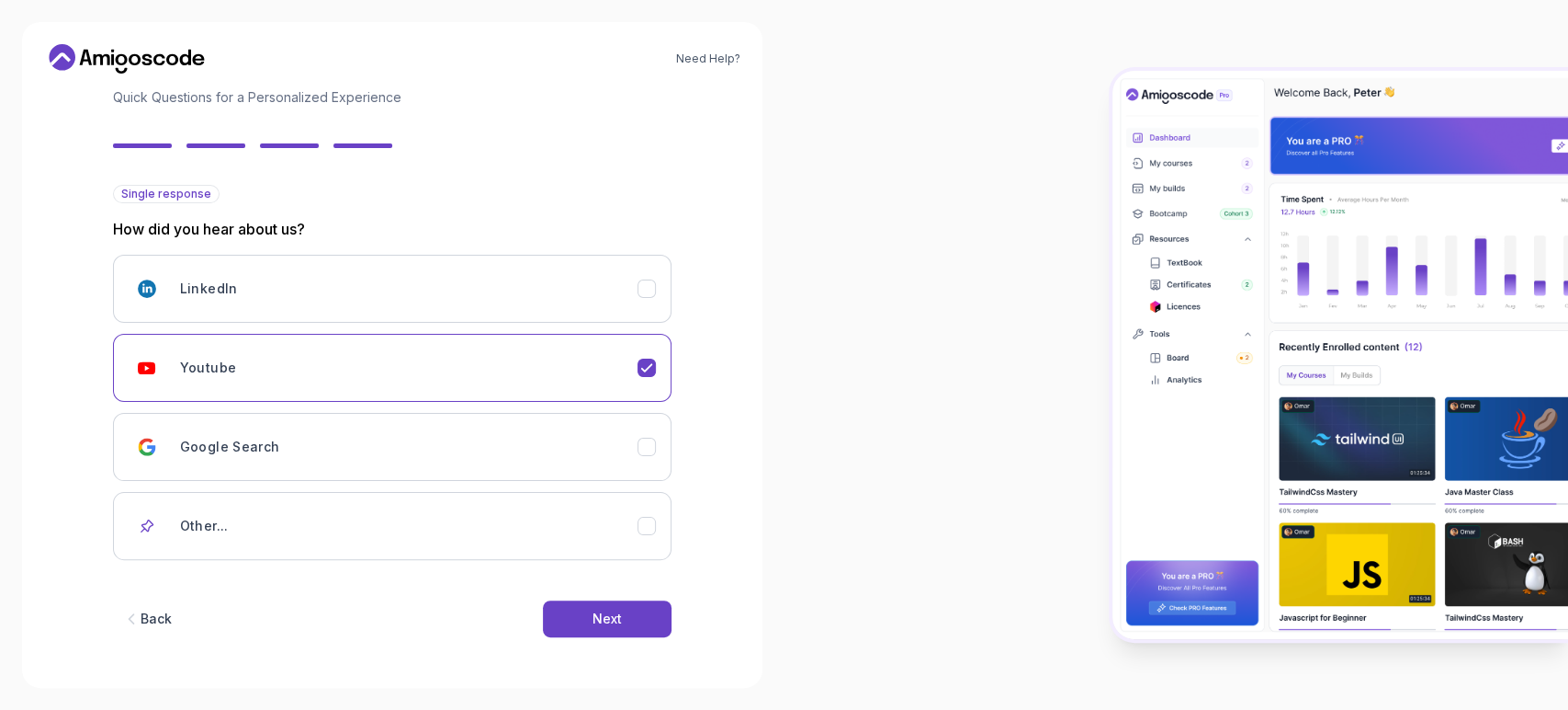
click at [623, 638] on div "Back Next" at bounding box center [392, 619] width 559 height 96
click at [632, 629] on button "Next" at bounding box center [607, 619] width 128 height 37
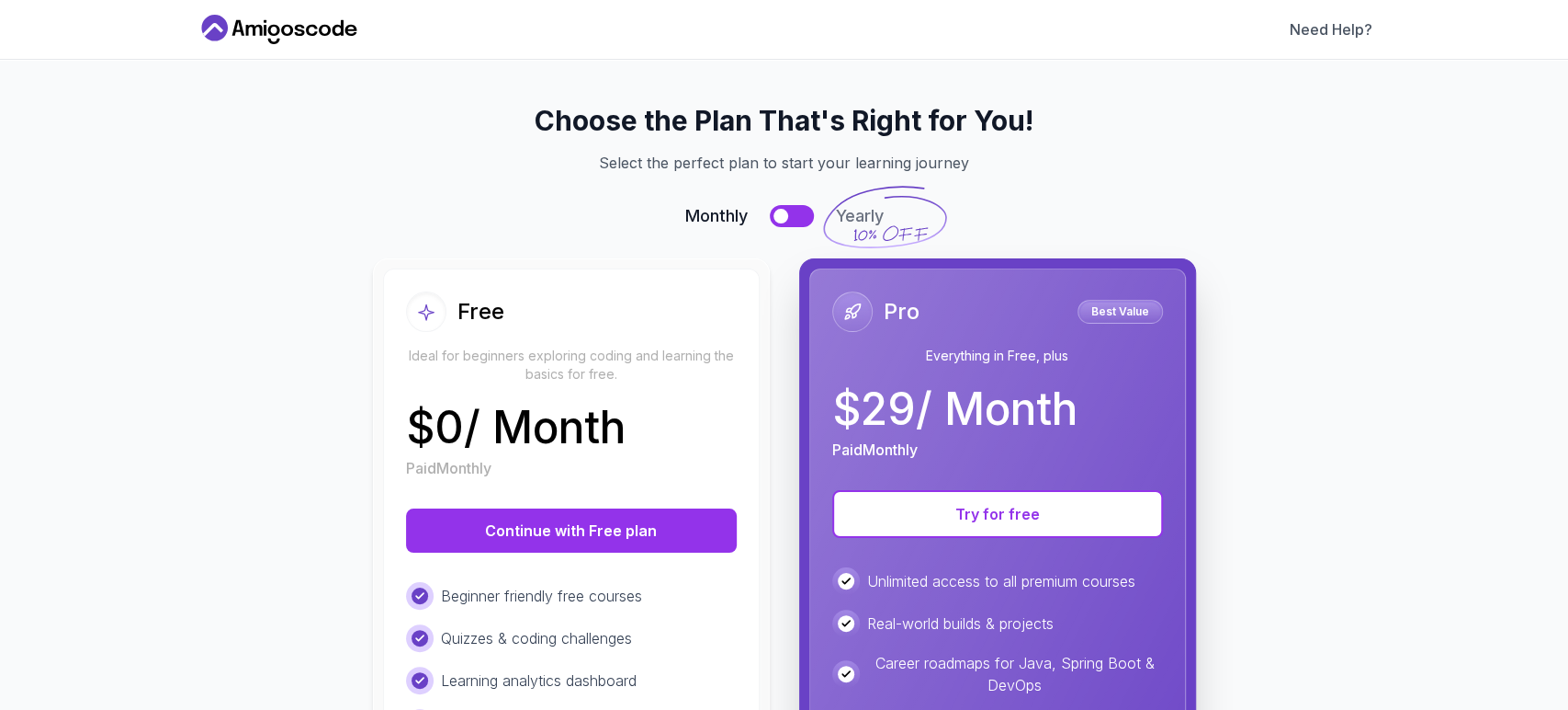
scroll to position [0, 0]
click at [290, 425] on div "Choose the Plan That's Right for You! Select the perfect plan to start your lea…" at bounding box center [784, 564] width 1132 height 922
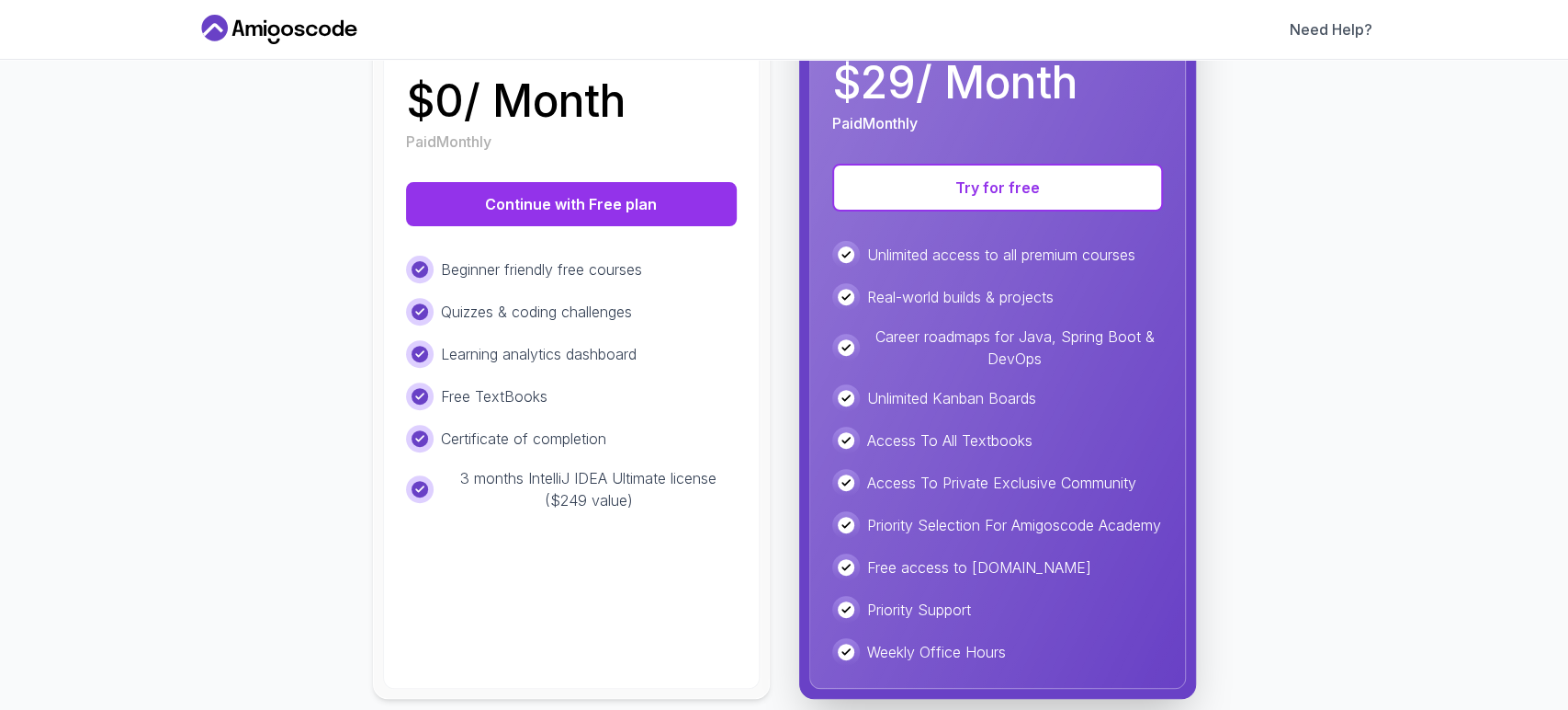
scroll to position [375, 0]
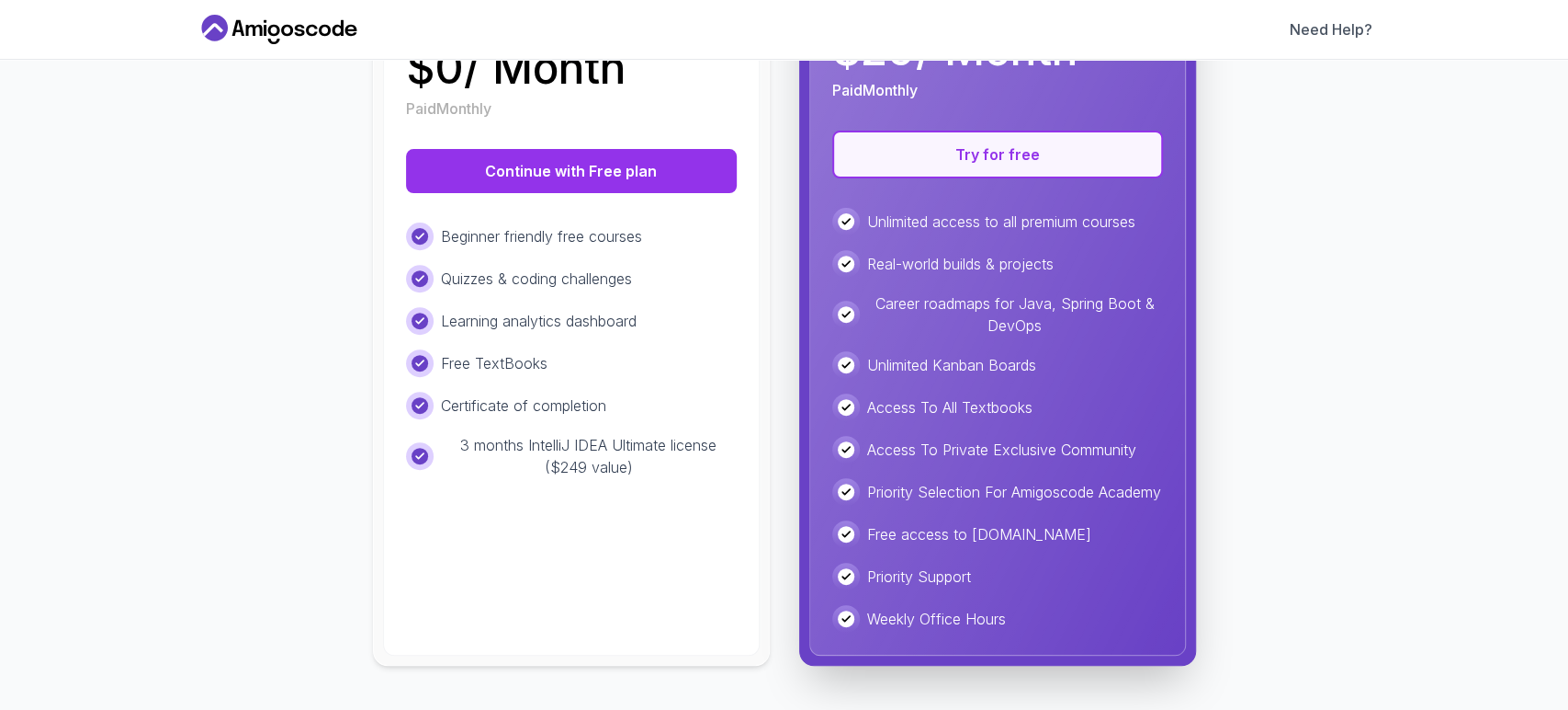
click at [955, 153] on button "Try for free" at bounding box center [998, 154] width 331 height 48
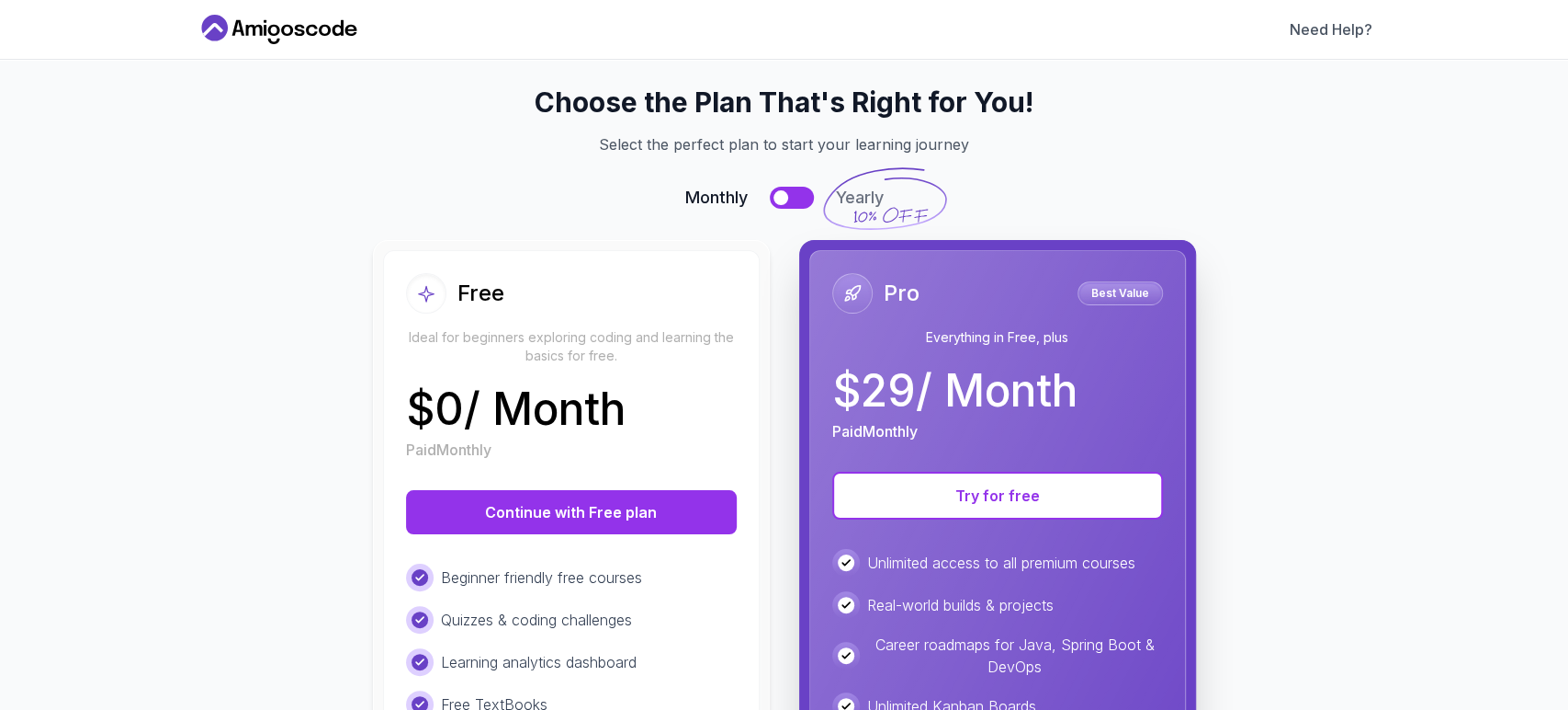
scroll to position [0, 0]
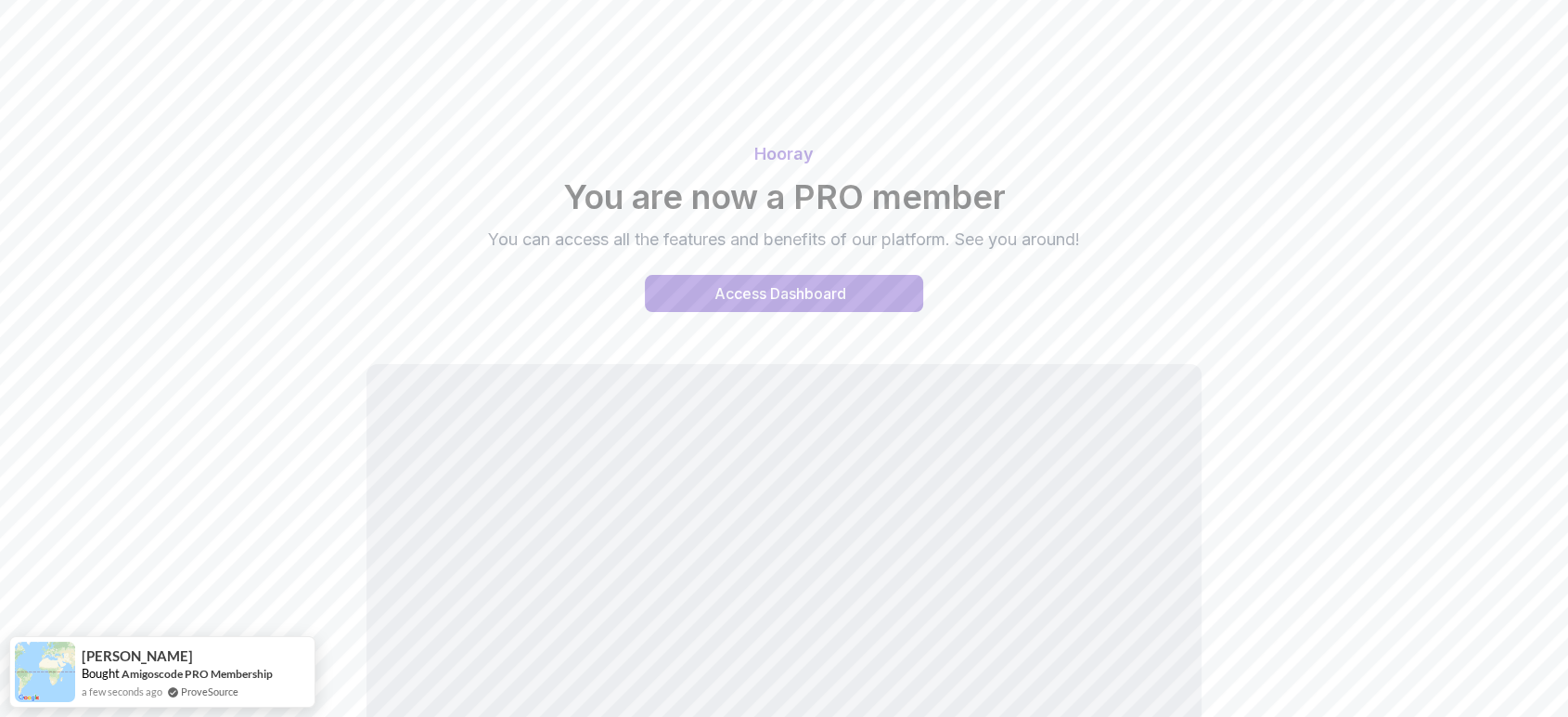
click at [357, 69] on div "Hooray You are now a PRO member You can access all the features and benefits of…" at bounding box center [784, 476] width 1568 height 952
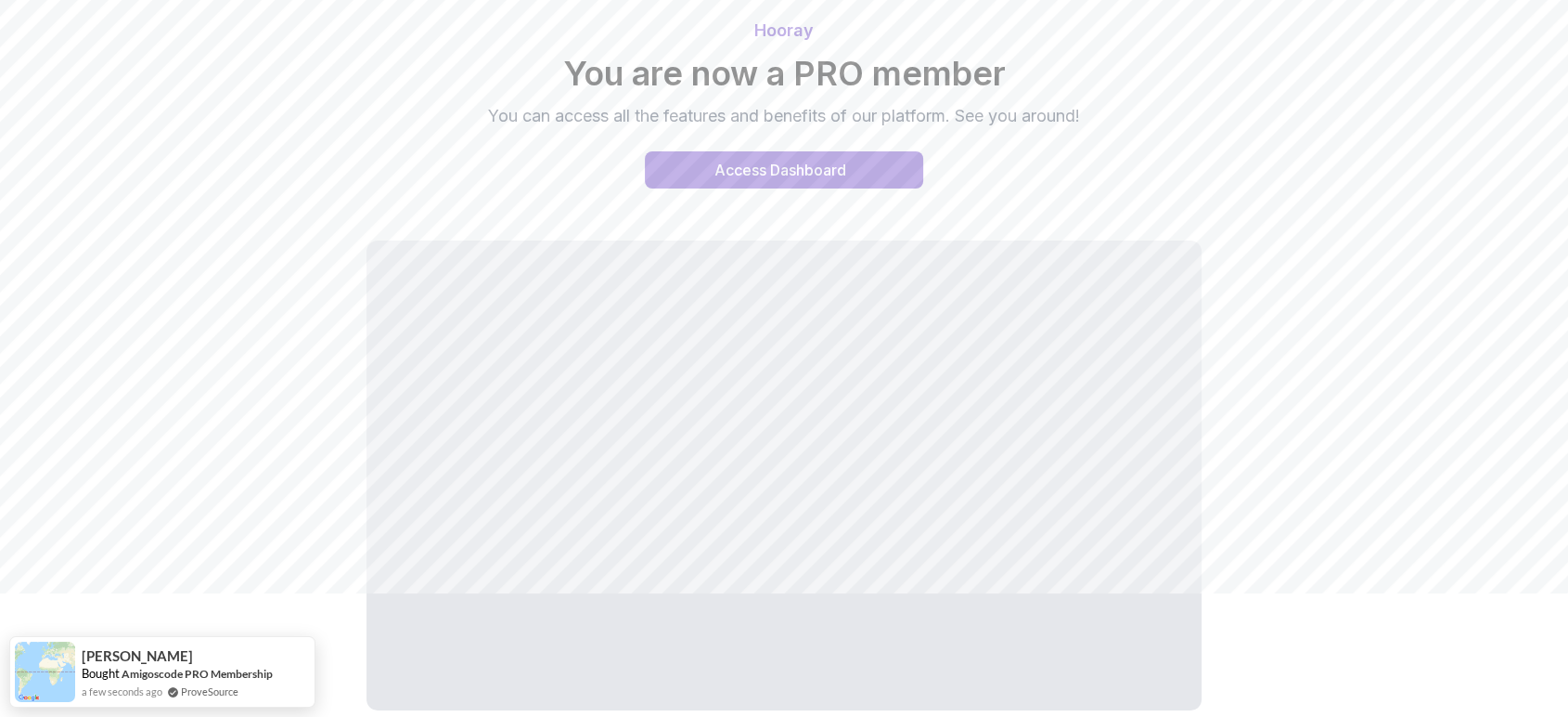
scroll to position [164, 0]
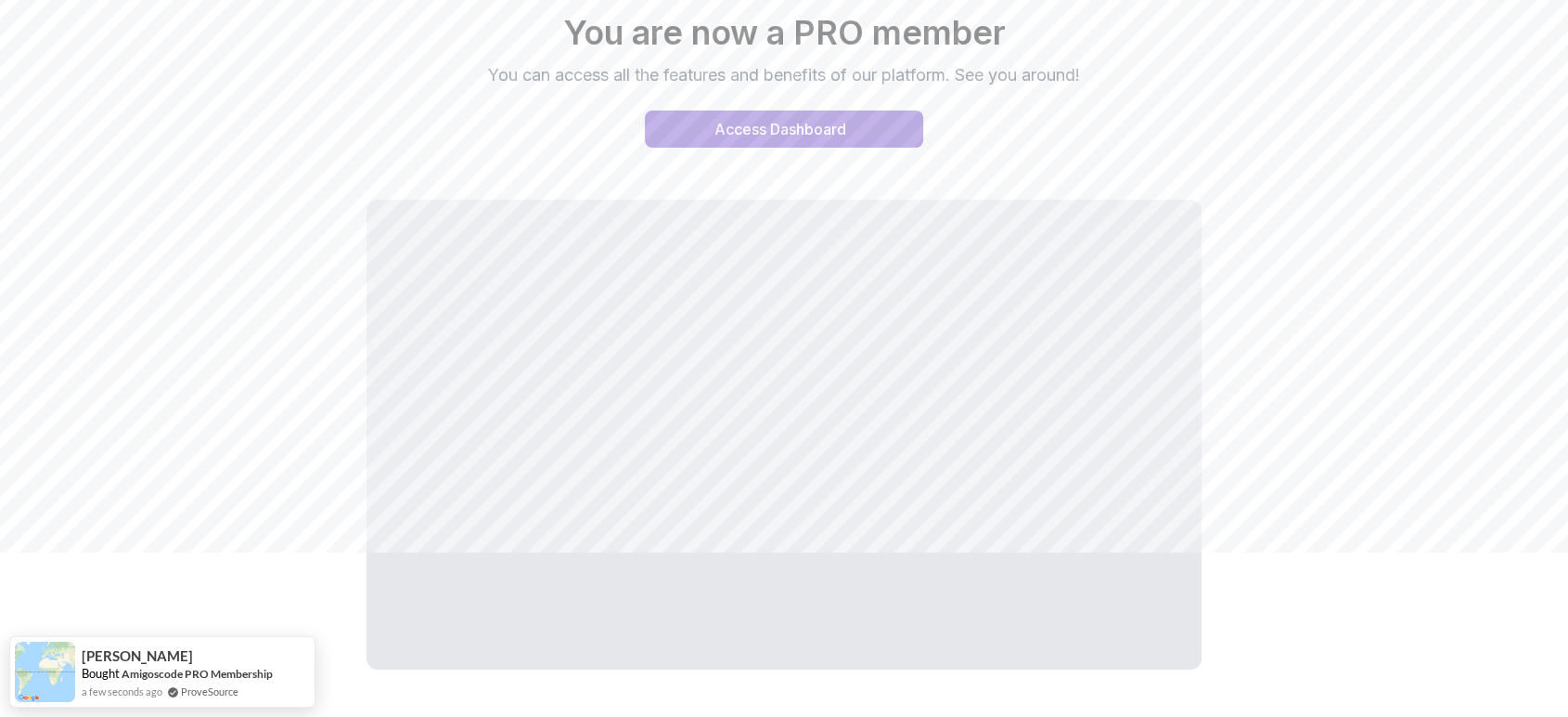
click at [240, 250] on div "Hooray You are now a PRO member You can access all the features and benefits of…" at bounding box center [784, 326] width 1299 height 745
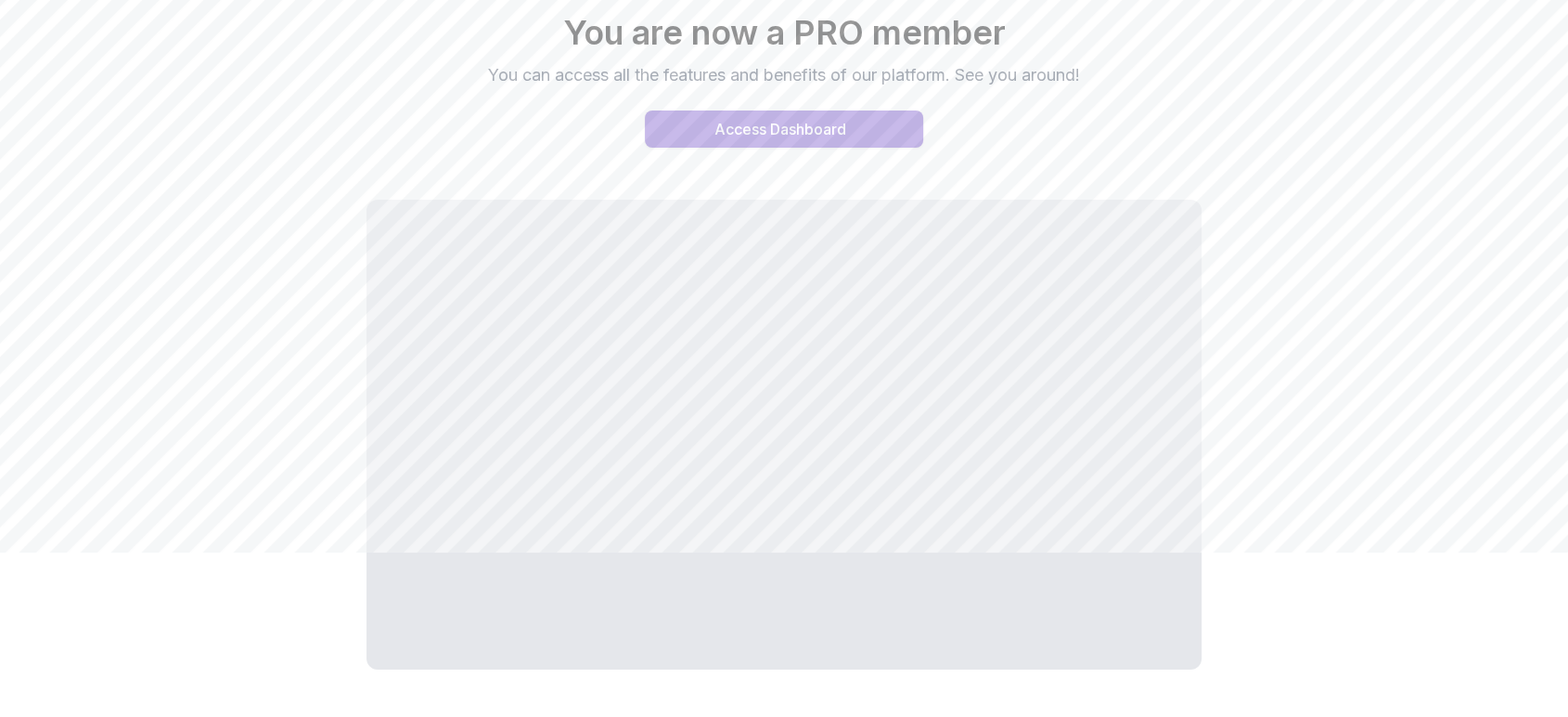
click at [792, 130] on div "Access Dashboard" at bounding box center [780, 129] width 131 height 23
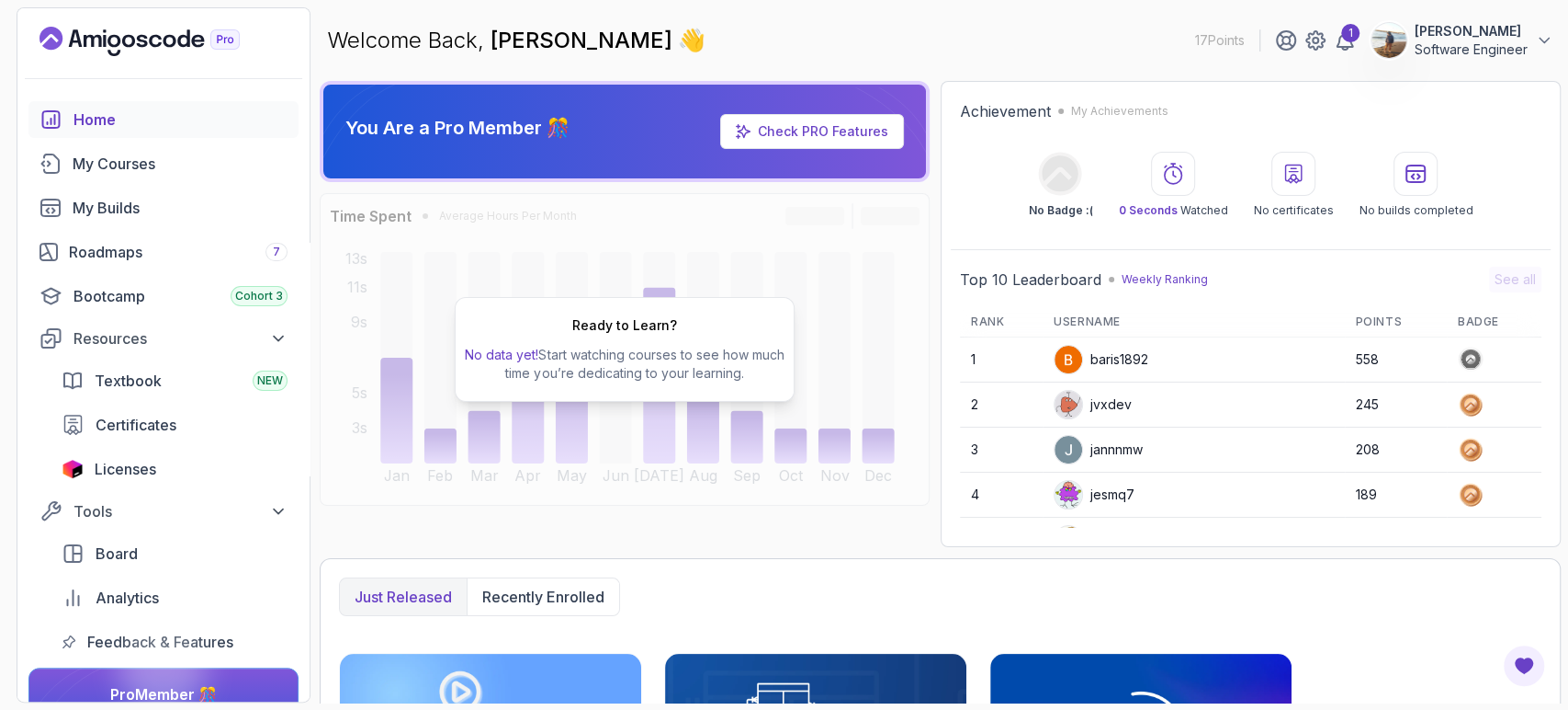
click at [314, 126] on section "17 Points 1 Rodrigo Molina Software Engineer Home My Courses My Builds Roadmaps…" at bounding box center [784, 355] width 1568 height 710
click at [803, 144] on link "Check PRO Features" at bounding box center [812, 131] width 184 height 35
click at [760, 136] on link "Check PRO Features" at bounding box center [812, 131] width 184 height 35
click at [758, 127] on link "Check PRO Features" at bounding box center [812, 131] width 184 height 35
click at [152, 166] on div "My Courses" at bounding box center [180, 164] width 215 height 23
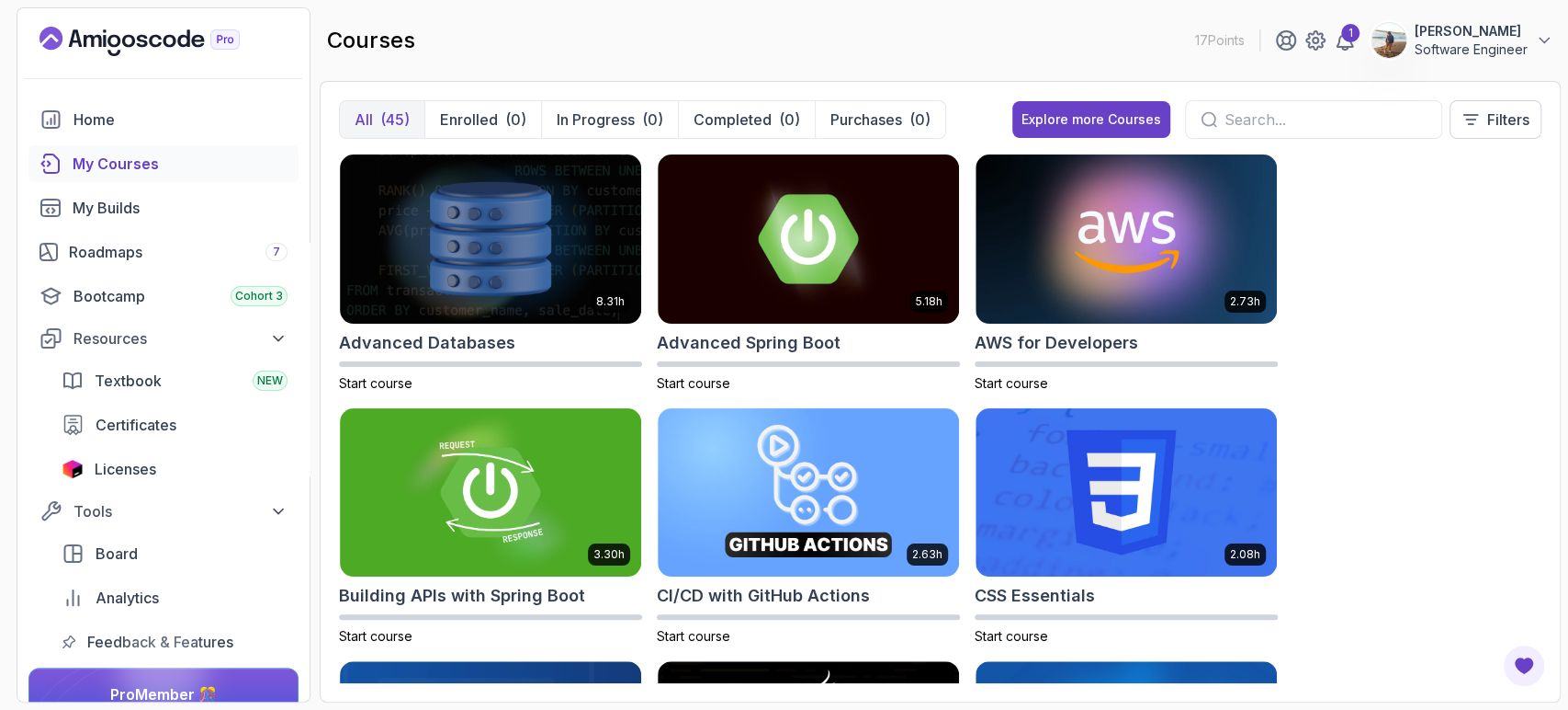
click at [320, 222] on div "All (45) Enrolled (0) In Progress (0) Completed (0) Purchases (0) Explore more …" at bounding box center [941, 392] width 1241 height 622
click at [1312, 281] on div "8.31h Advanced Databases Start course 5.18h Advanced Spring Boot Start course 2…" at bounding box center [940, 418] width 1203 height 530
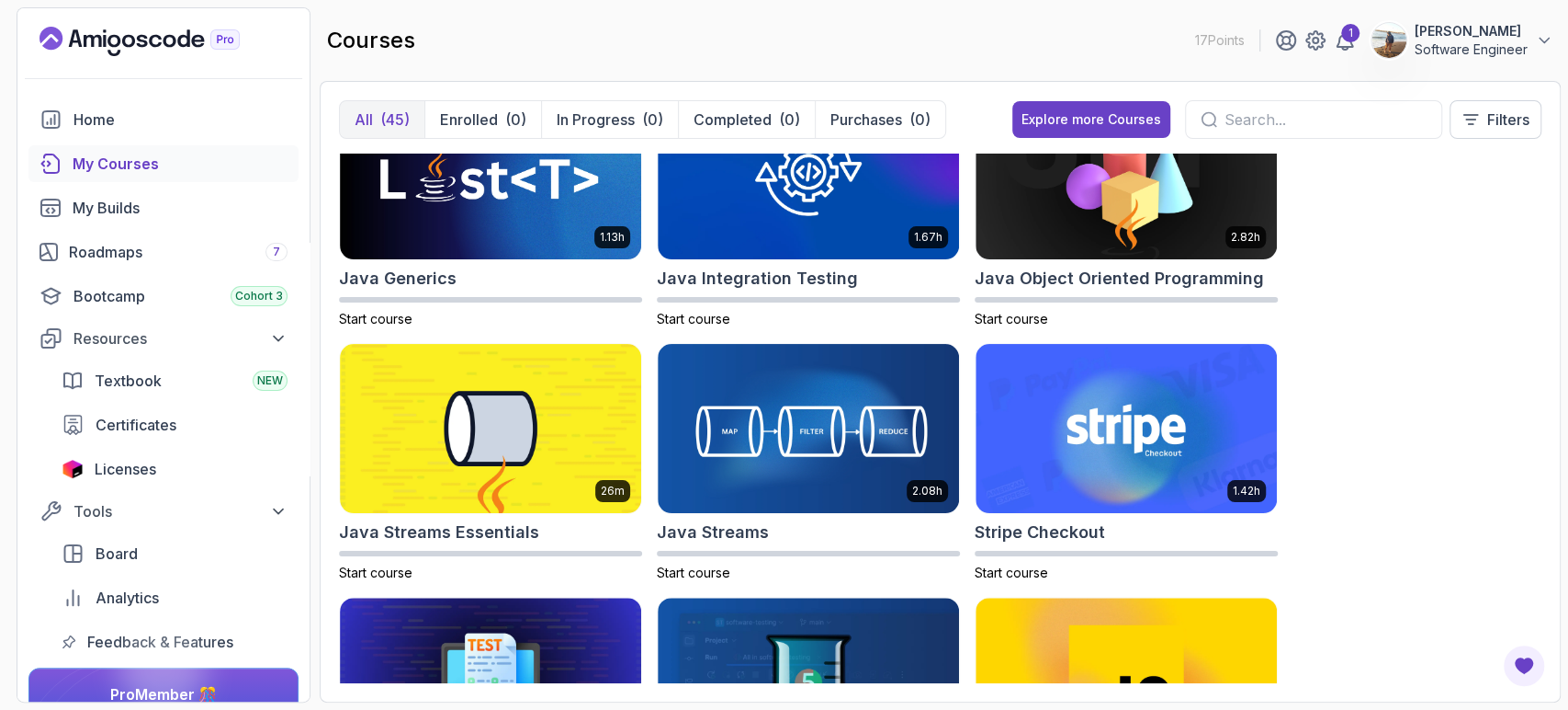
scroll to position [1633, 0]
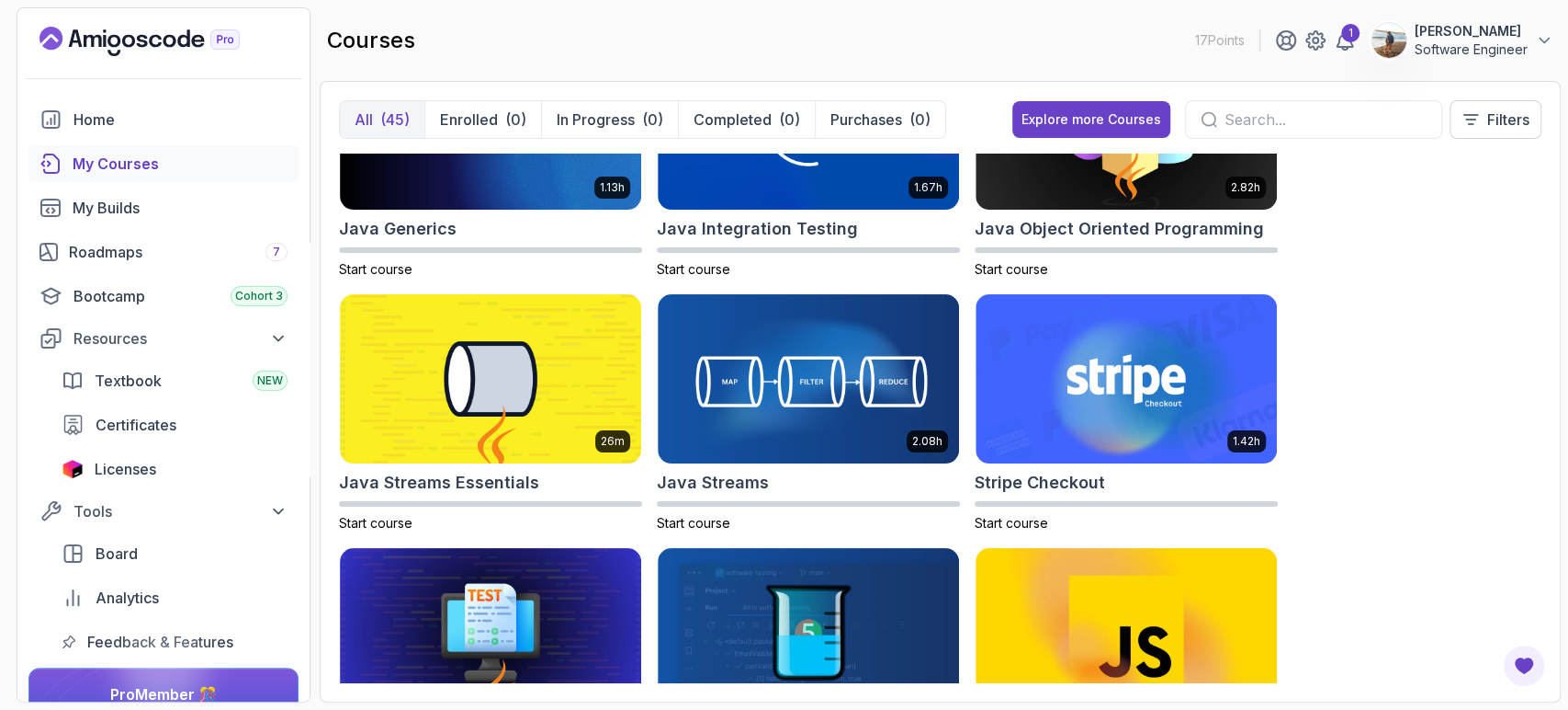
click at [1228, 136] on div at bounding box center [1314, 118] width 257 height 38
click at [1238, 122] on input "text" at bounding box center [1325, 119] width 203 height 23
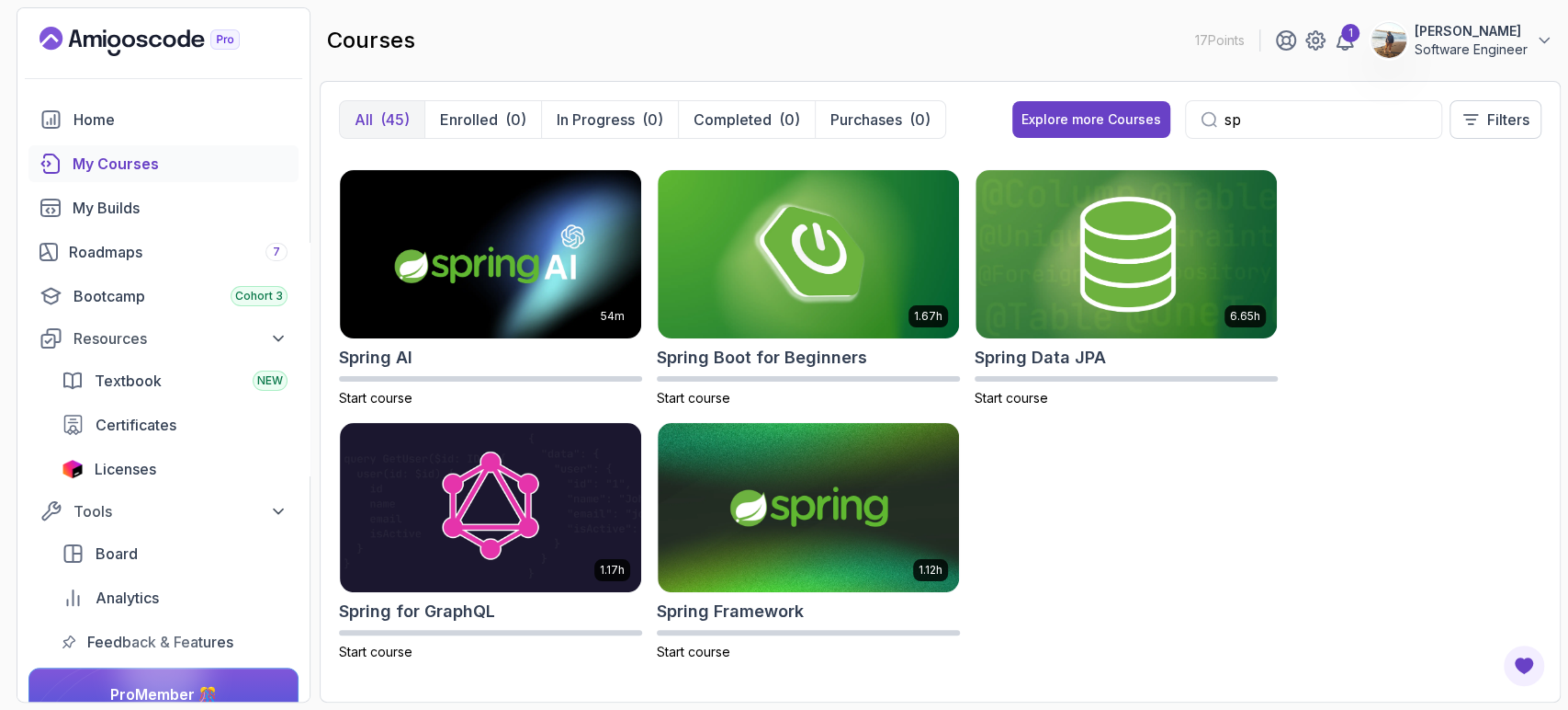
scroll to position [236, 0]
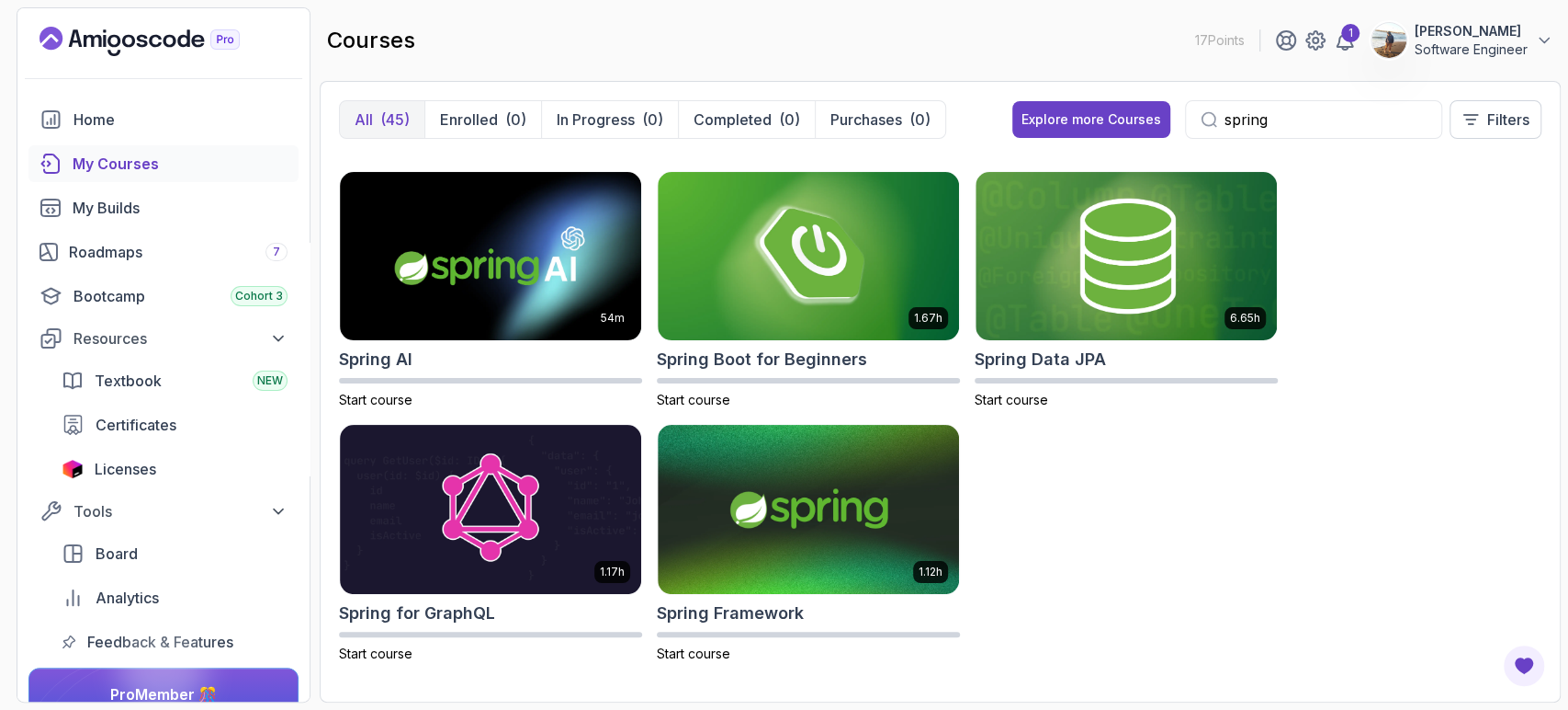
type input "spring"
click at [1184, 473] on div "5.18h Advanced Spring Boot Start course 3.30h Building APIs with Spring Boot St…" at bounding box center [940, 418] width 1203 height 530
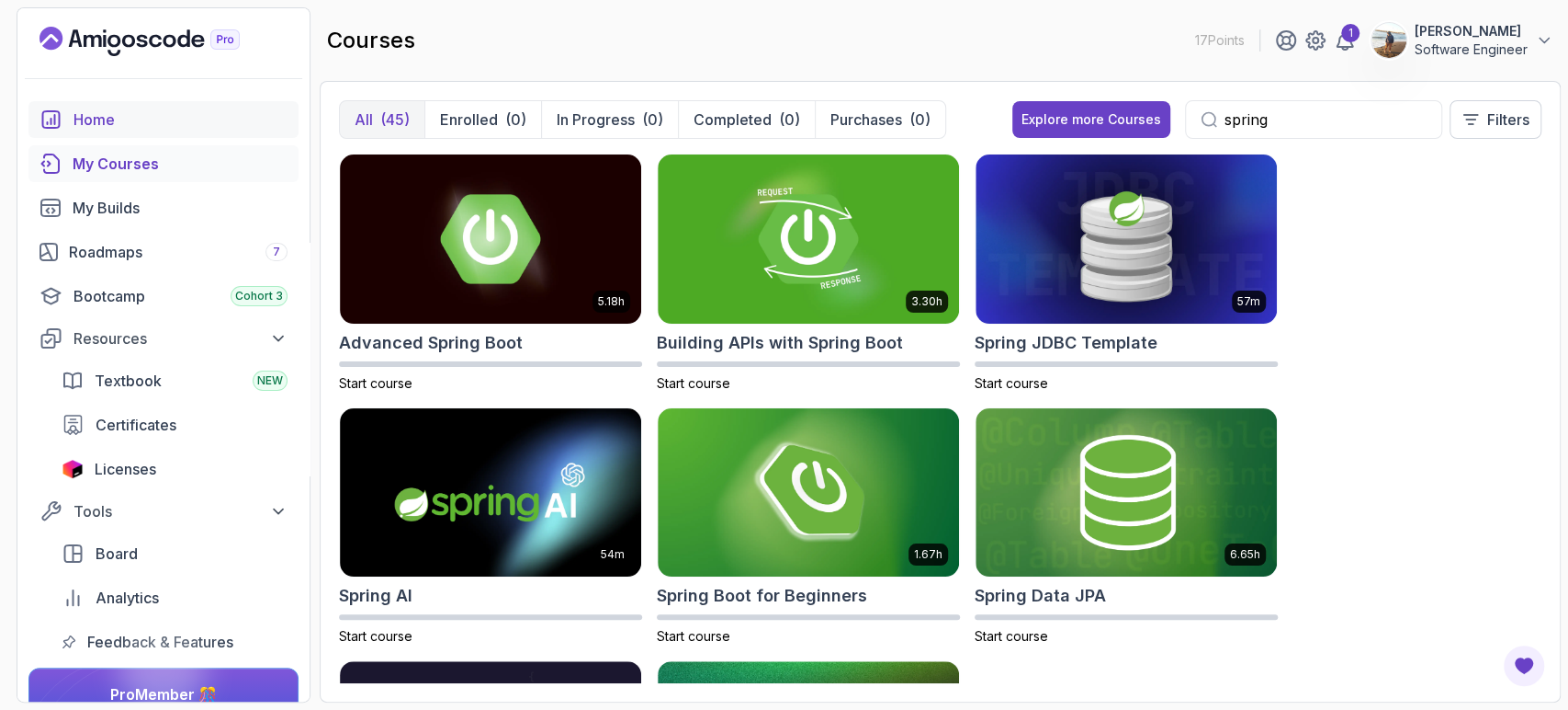
click at [169, 133] on link "Home" at bounding box center [163, 119] width 270 height 37
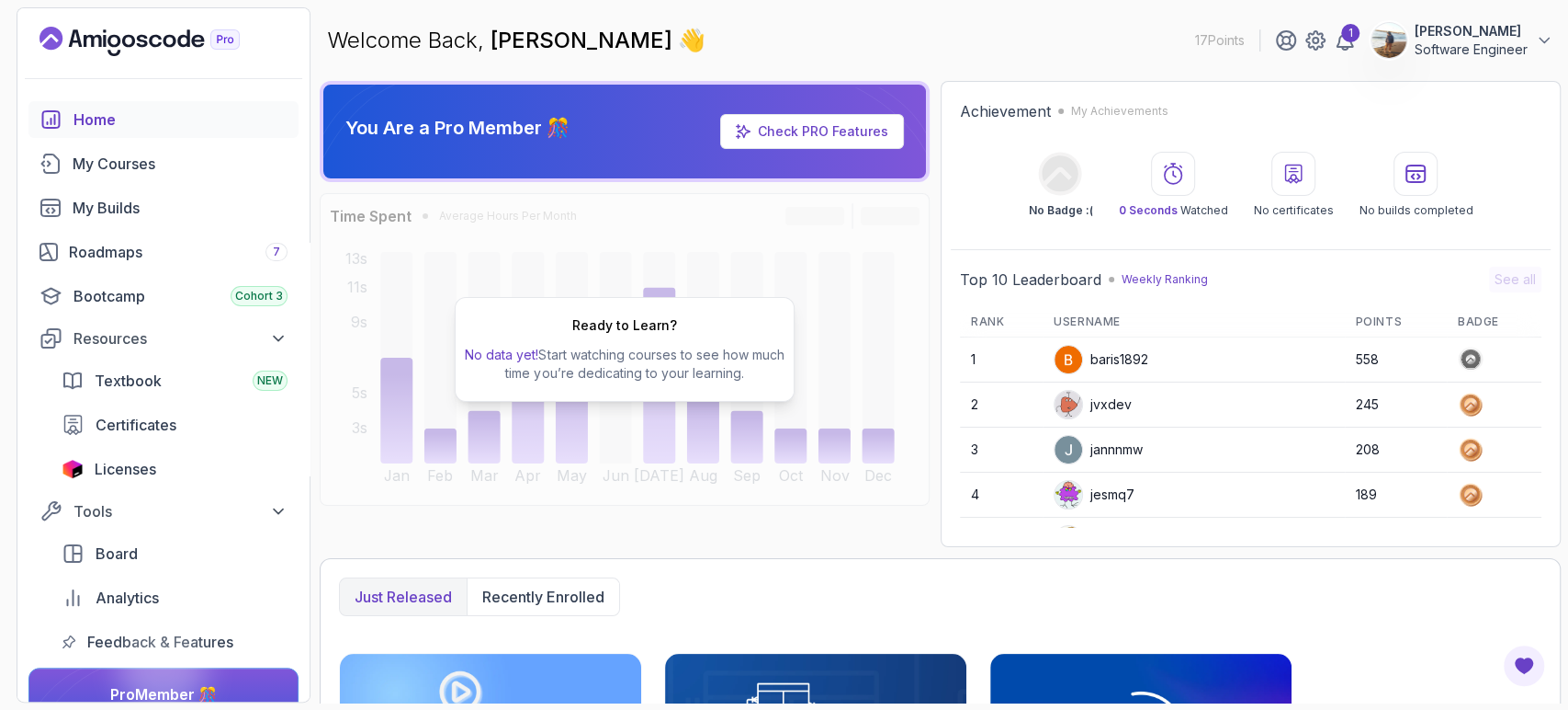
click at [136, 48] on icon "Landing page" at bounding box center [139, 41] width 201 height 29
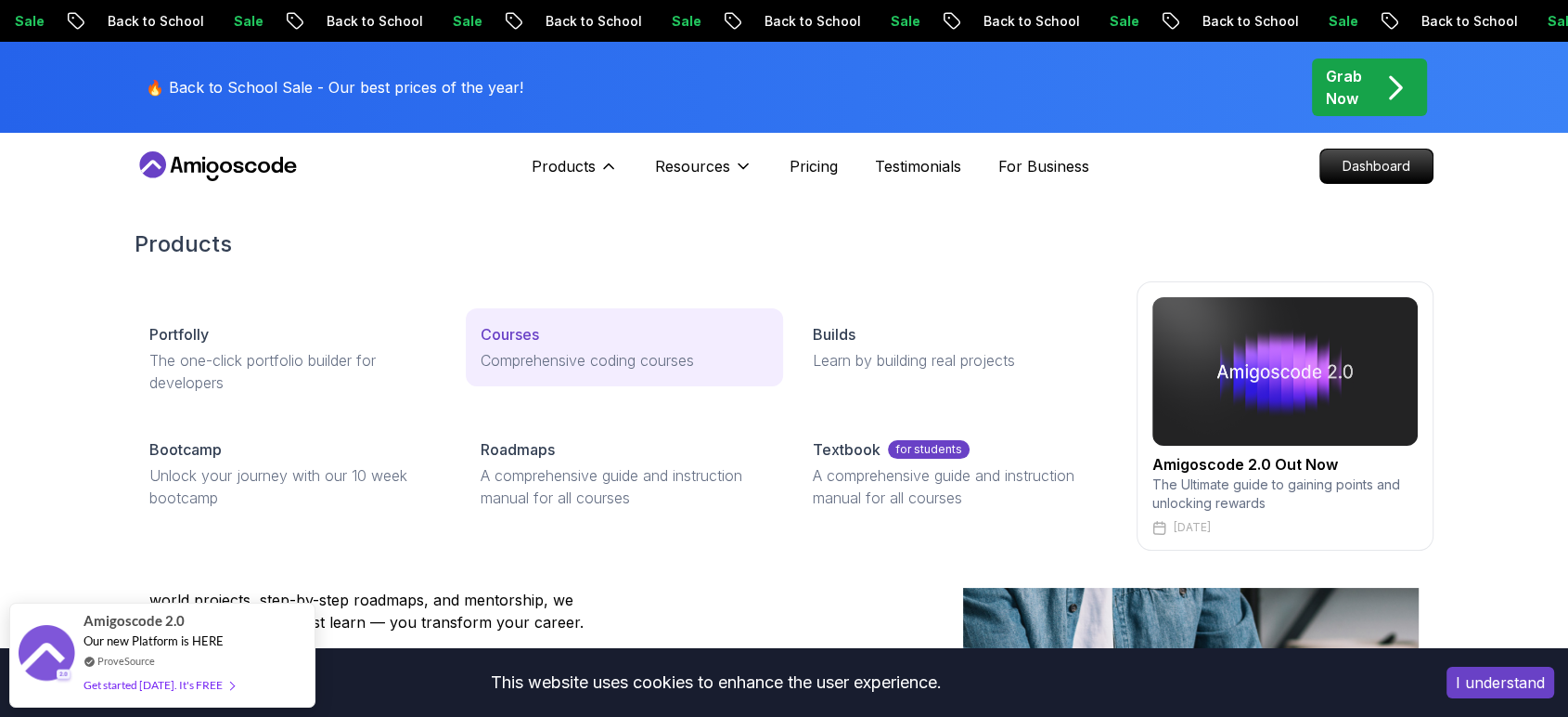
click at [524, 332] on p "Courses" at bounding box center [509, 334] width 58 height 23
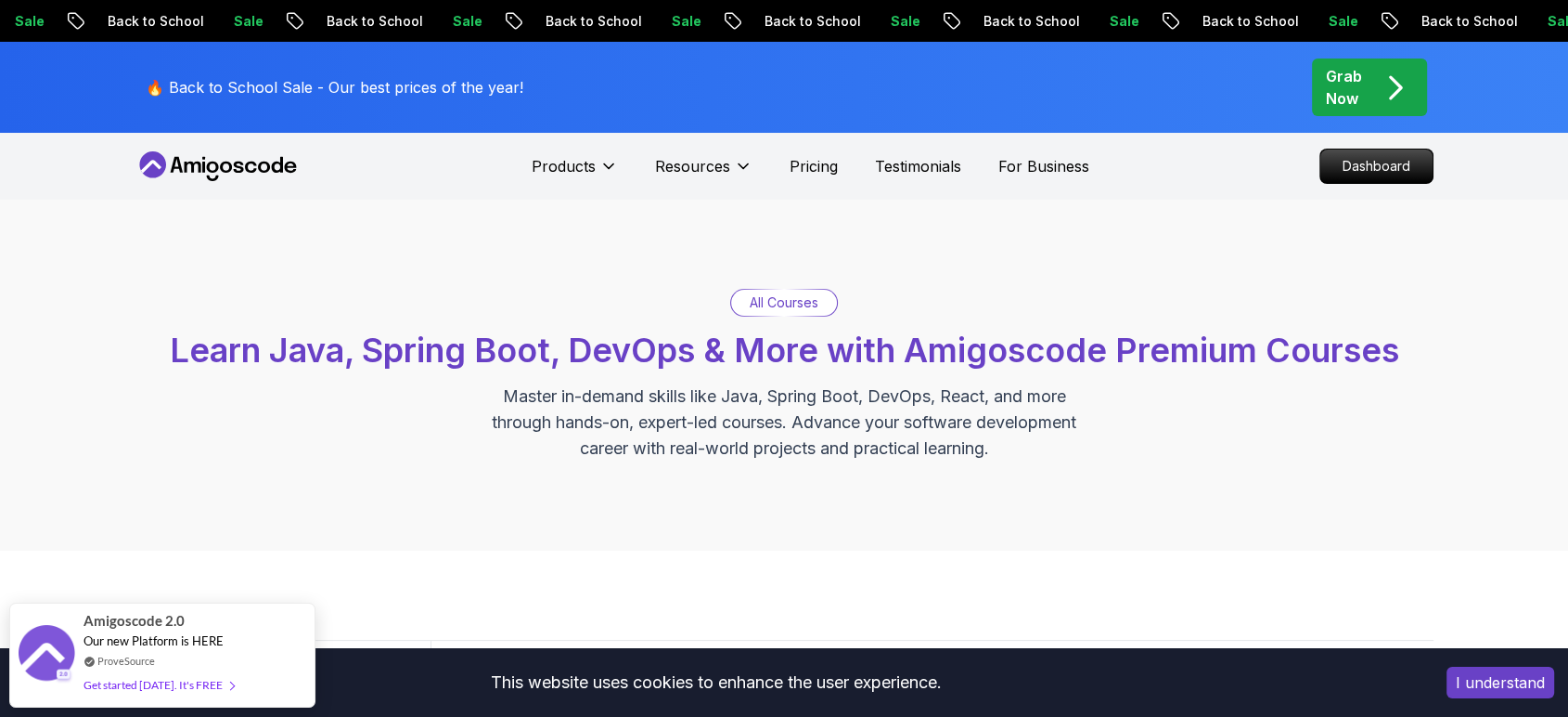
scroll to position [41, 0]
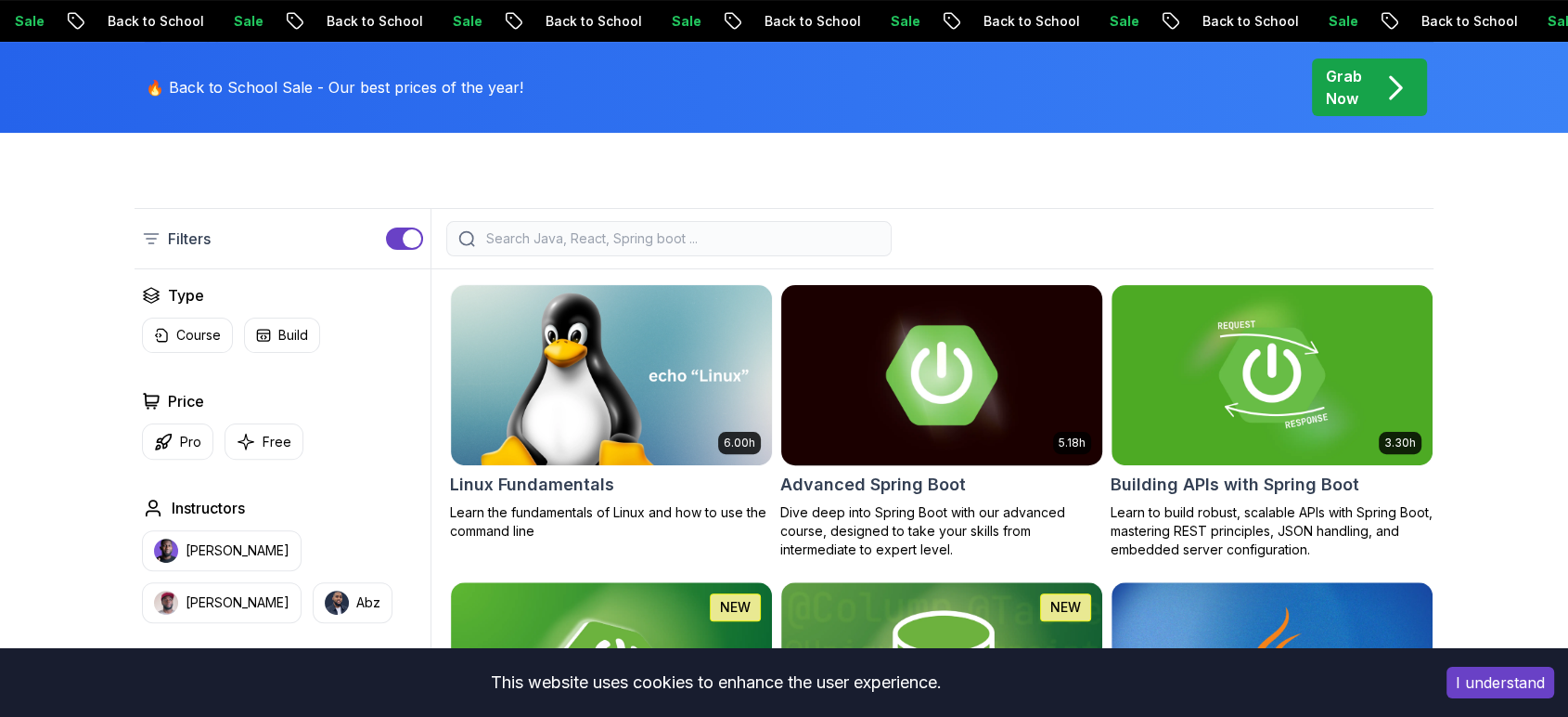
scroll to position [0, 0]
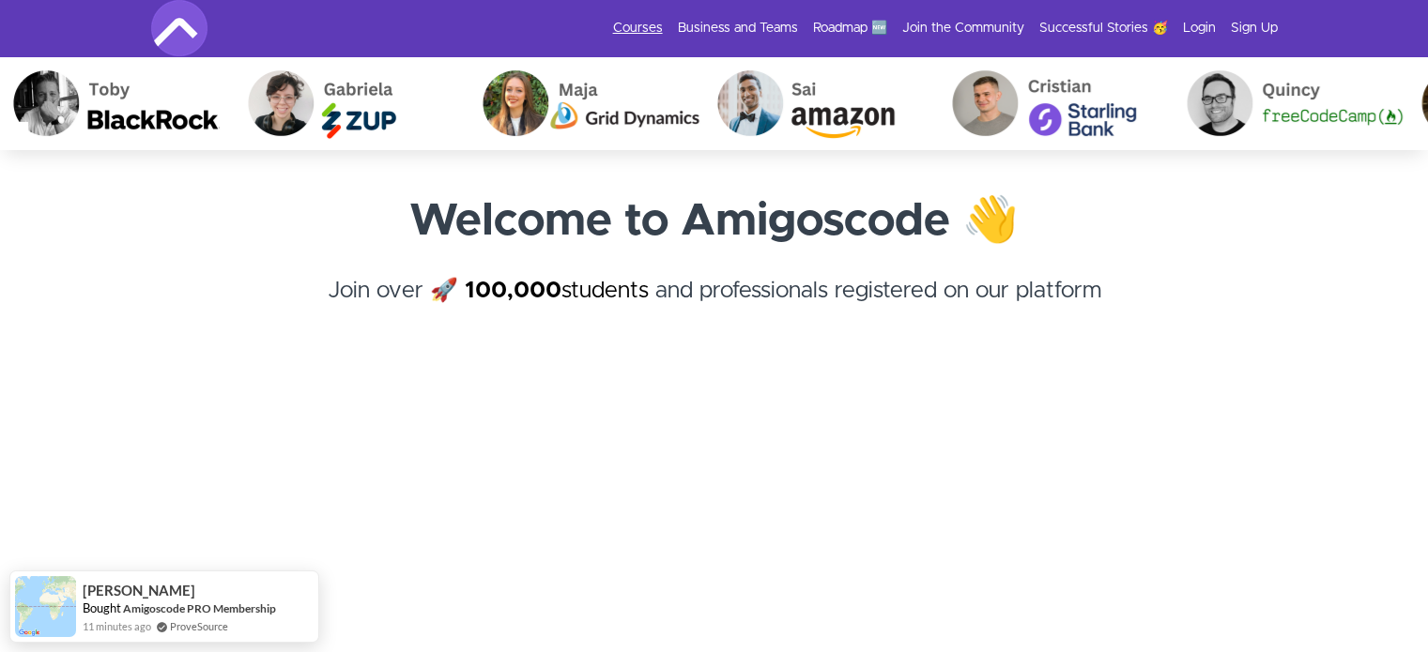
click at [652, 37] on link "Courses" at bounding box center [638, 28] width 50 height 19
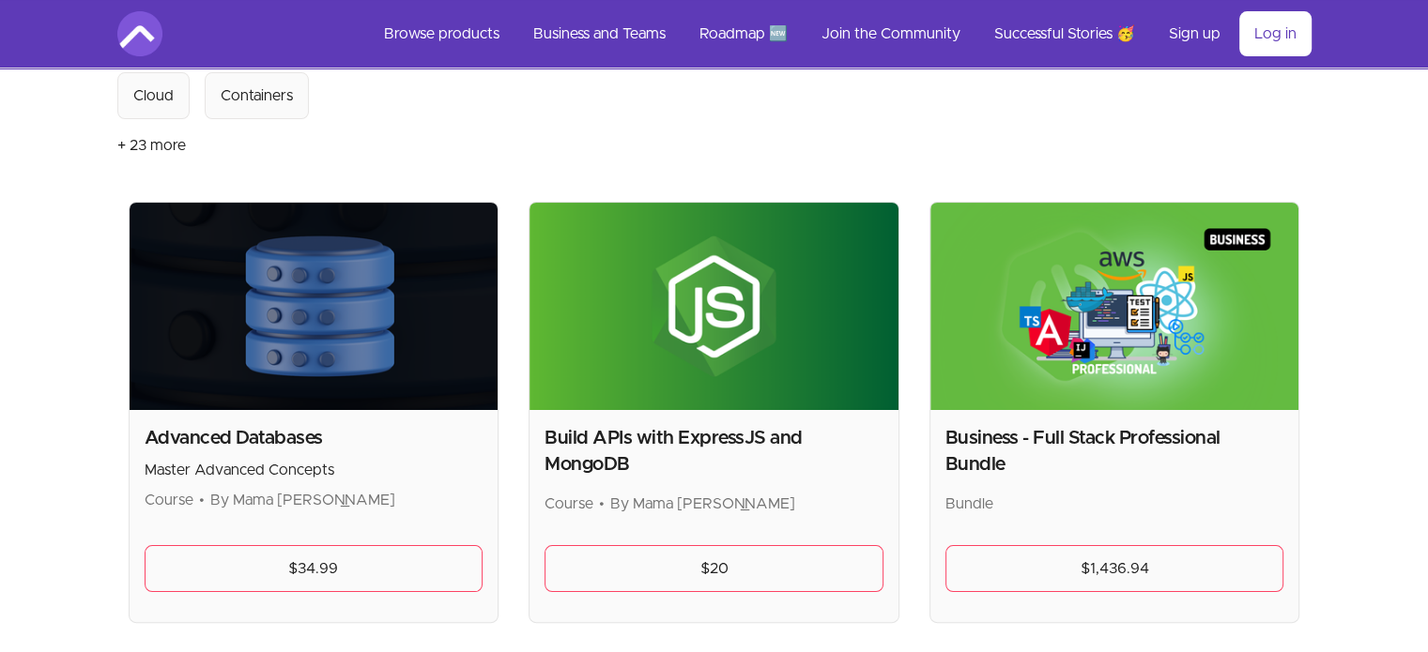
scroll to position [263, 0]
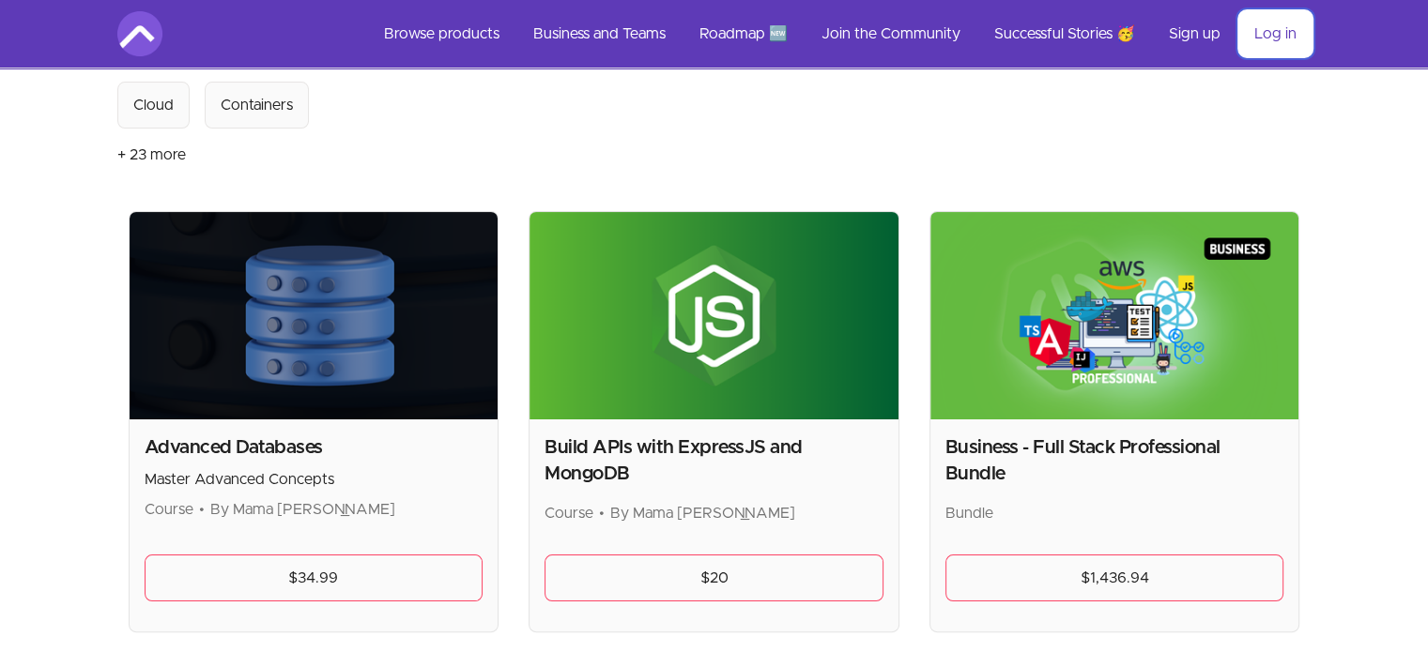
click at [1280, 22] on link "Log in" at bounding box center [1275, 33] width 72 height 45
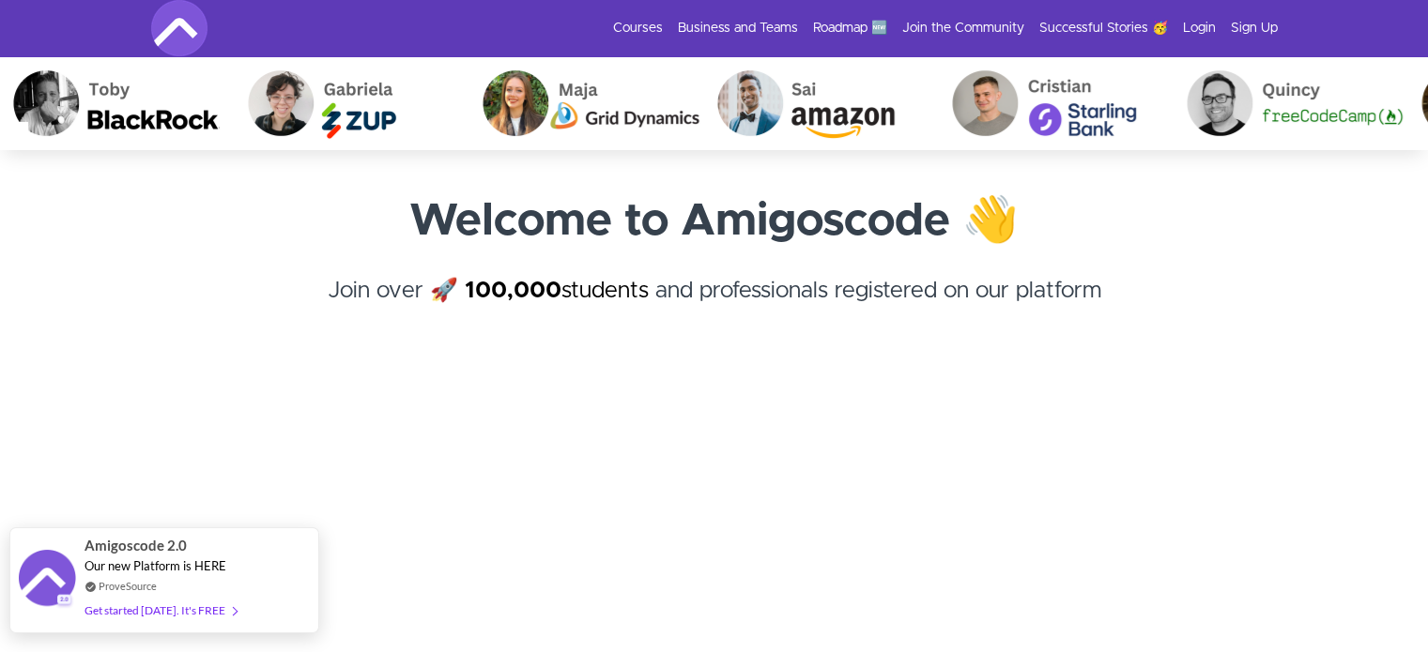
click at [206, 613] on div "Get started [DATE]. It's FREE" at bounding box center [160, 611] width 152 height 22
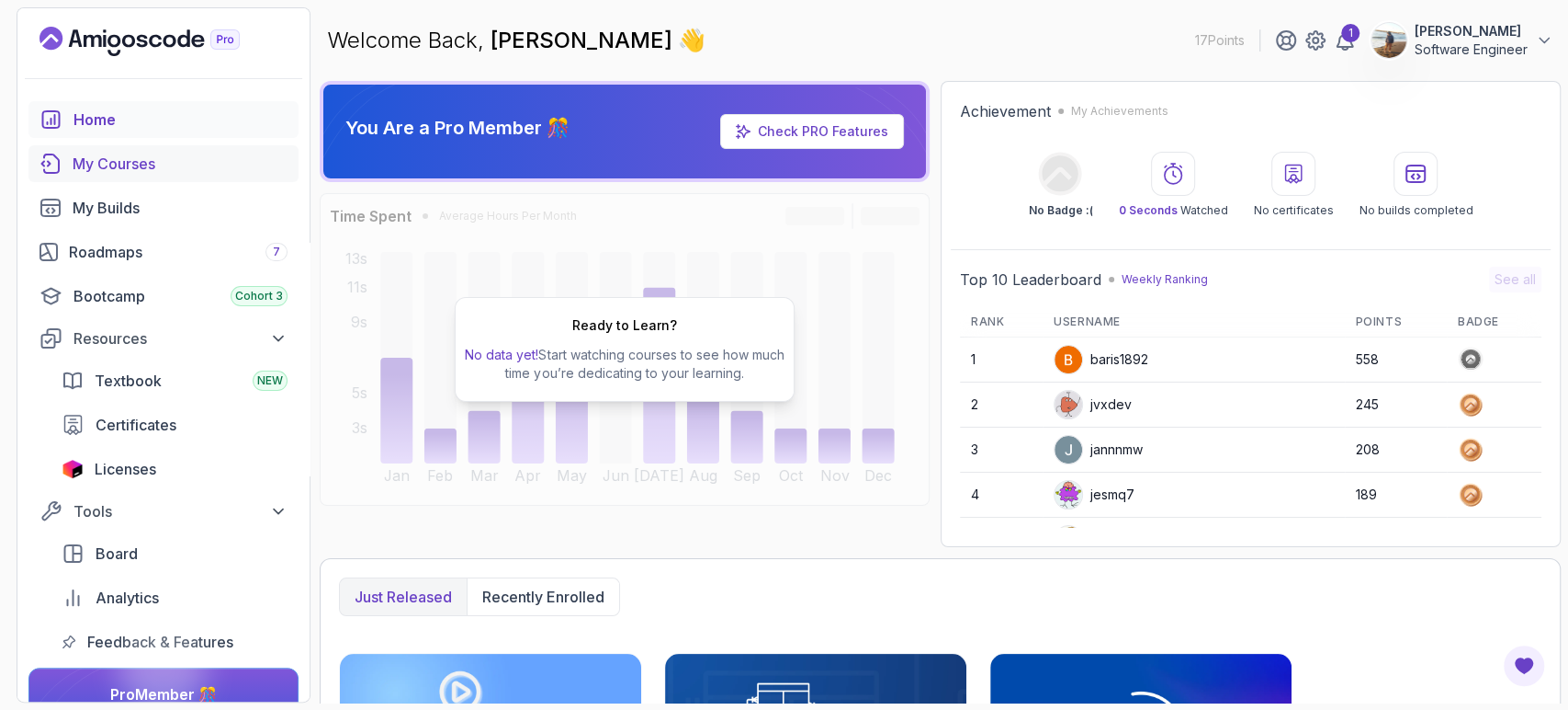
click at [138, 159] on div "My Courses" at bounding box center [180, 164] width 215 height 23
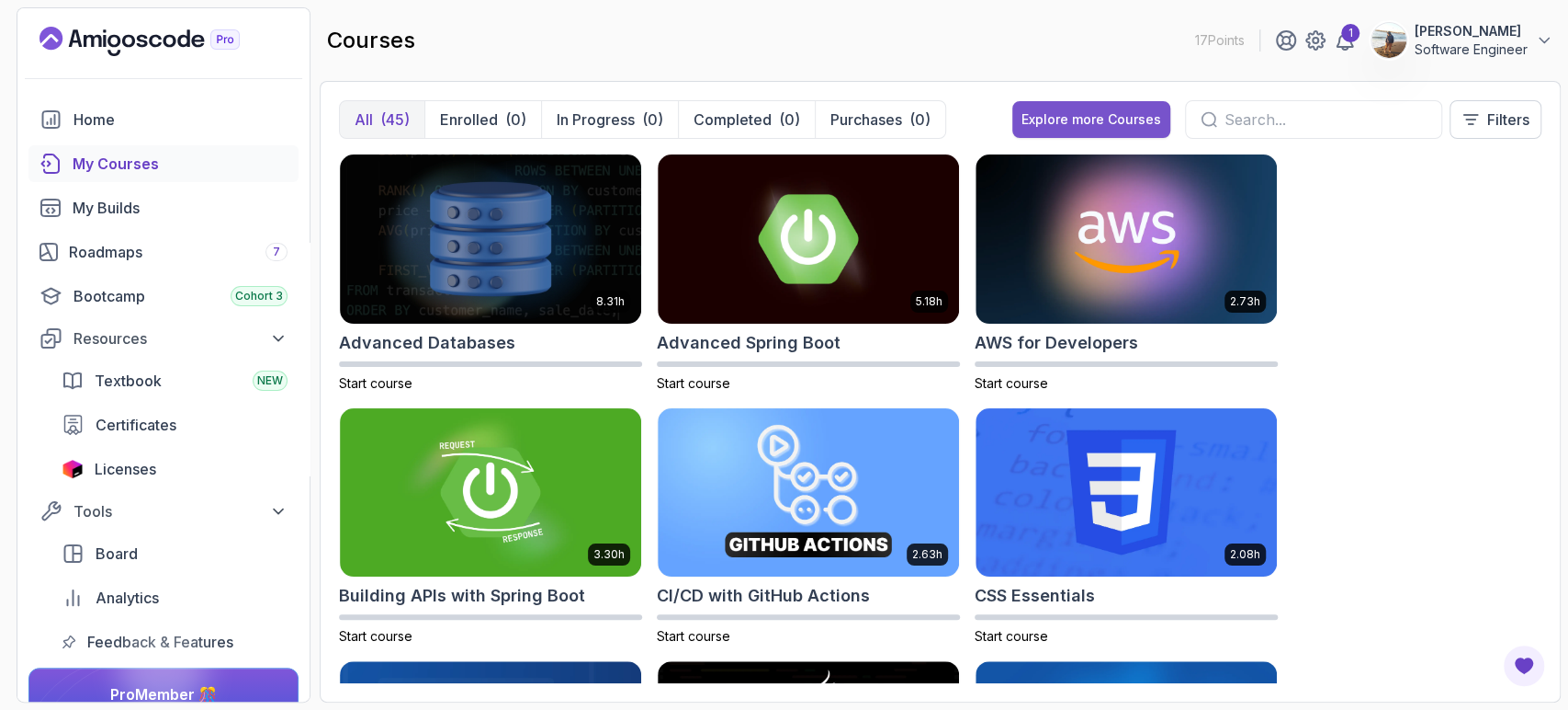
click at [1050, 114] on div "Explore more Courses" at bounding box center [1091, 119] width 140 height 19
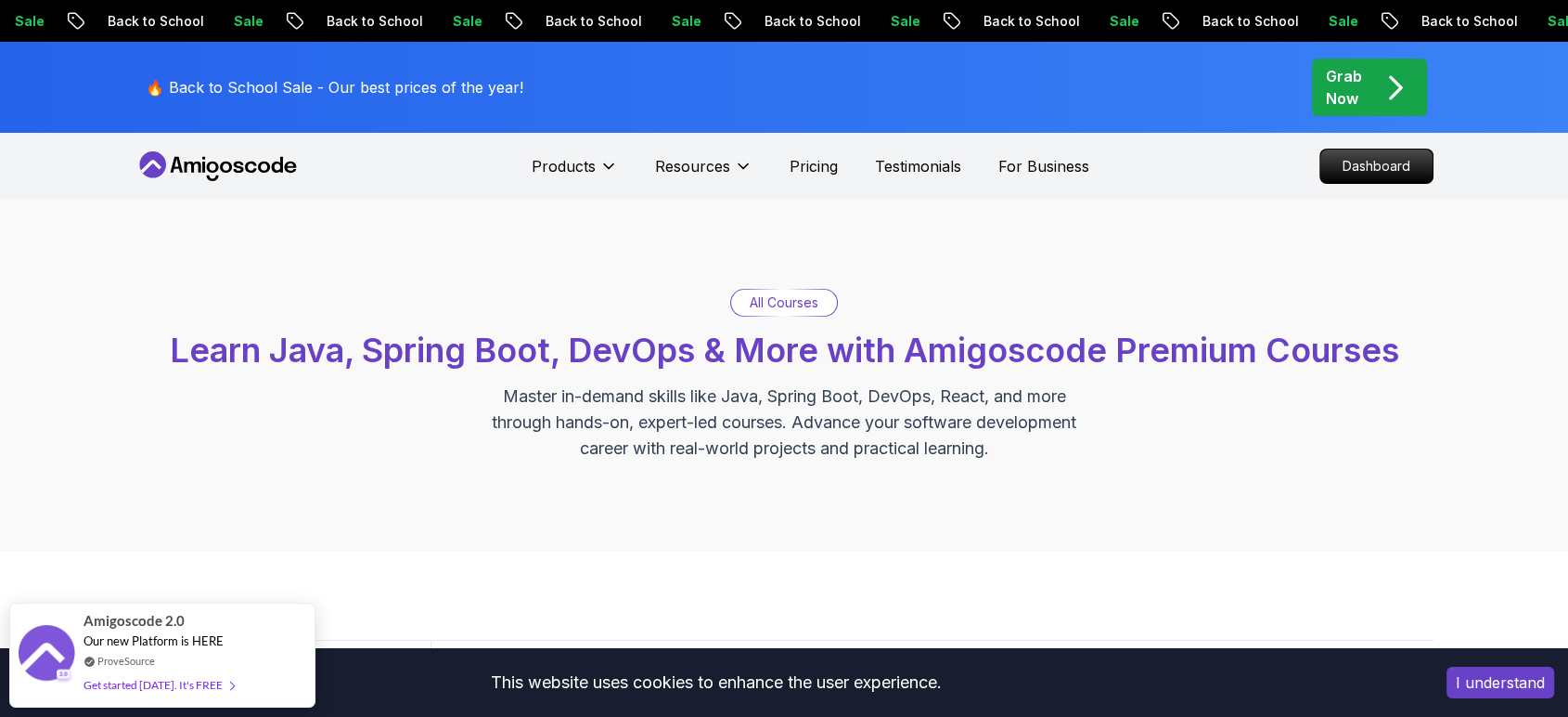
click at [141, 386] on div "All Courses Learn Java, Spring Boot, DevOps & More with Amigoscode Premium Cour…" at bounding box center [784, 375] width 1299 height 173
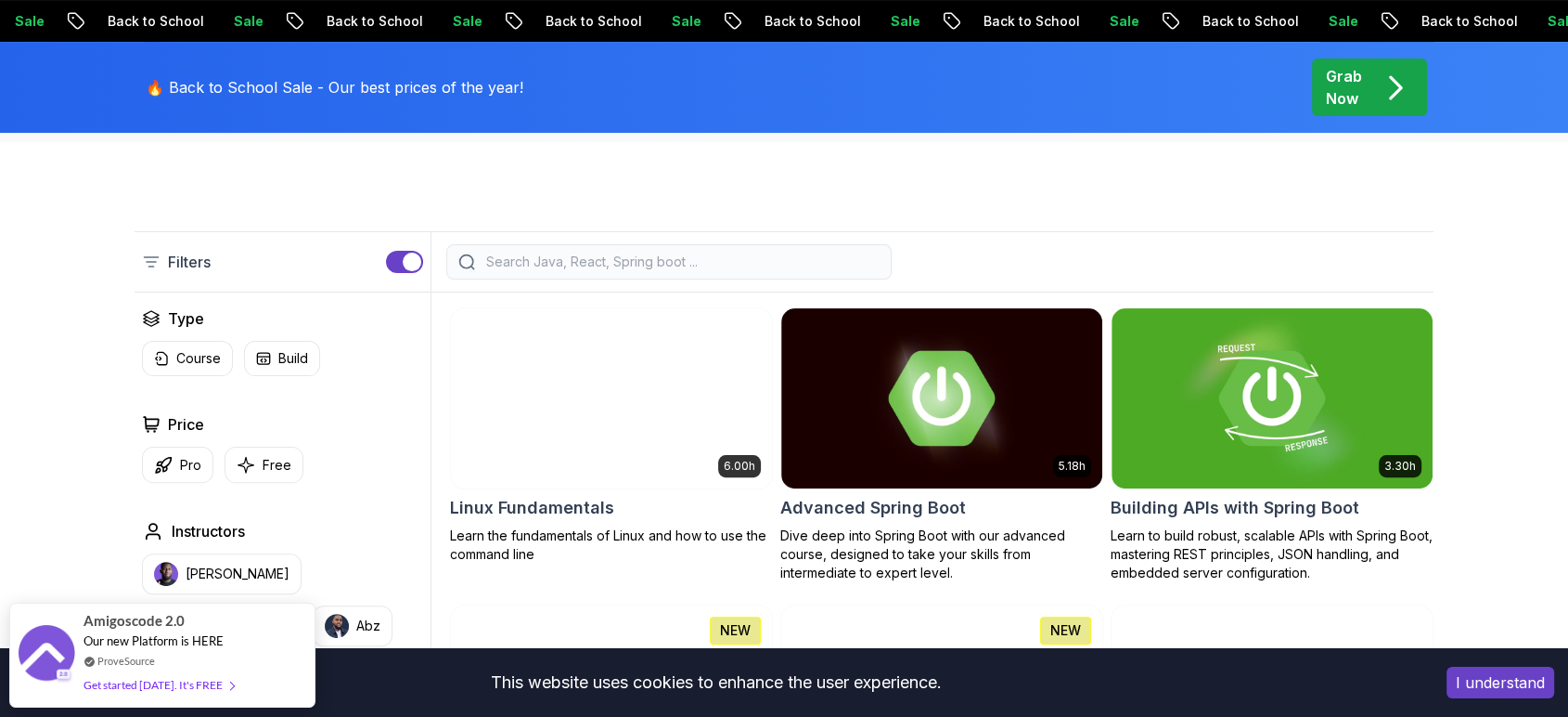
scroll to position [412, 0]
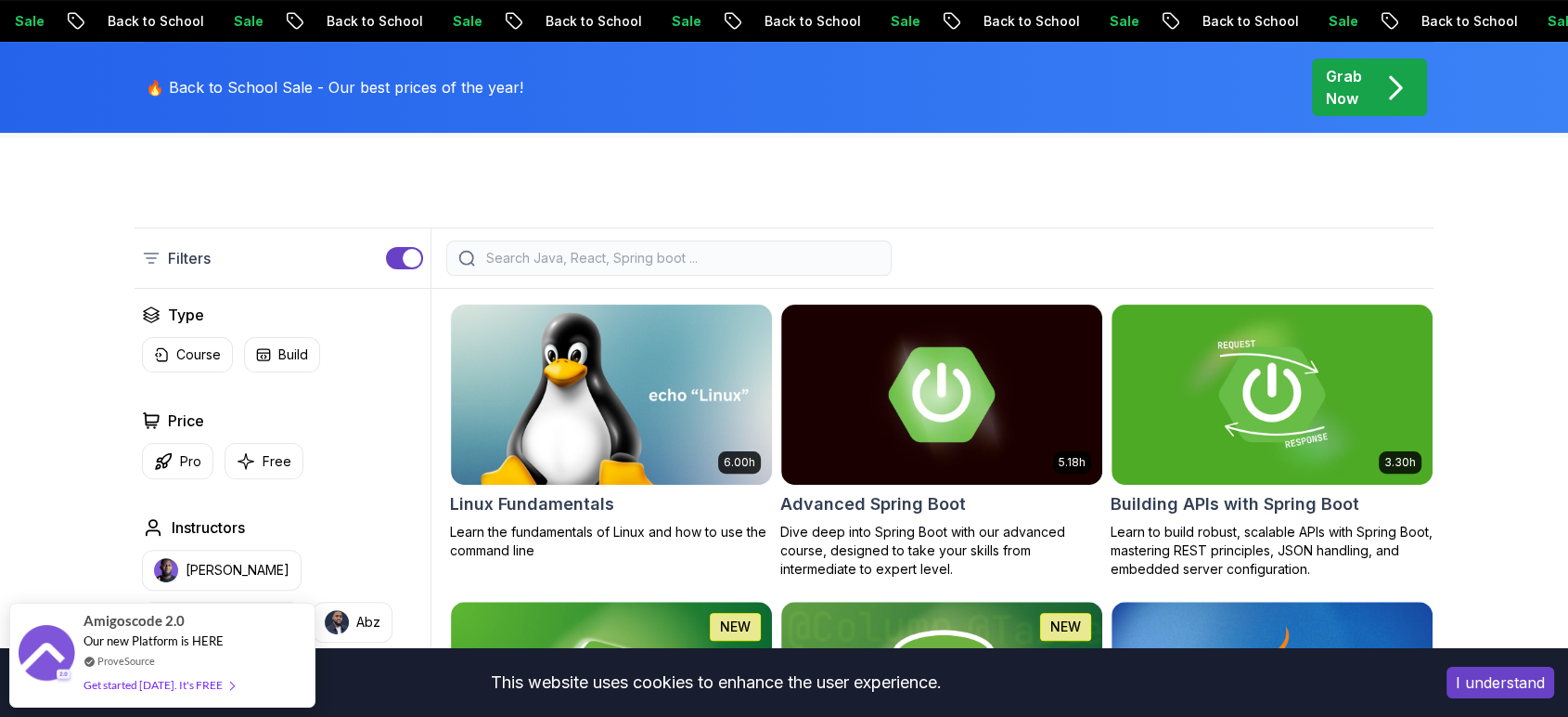
click at [510, 256] on input "search" at bounding box center [681, 258] width 397 height 19
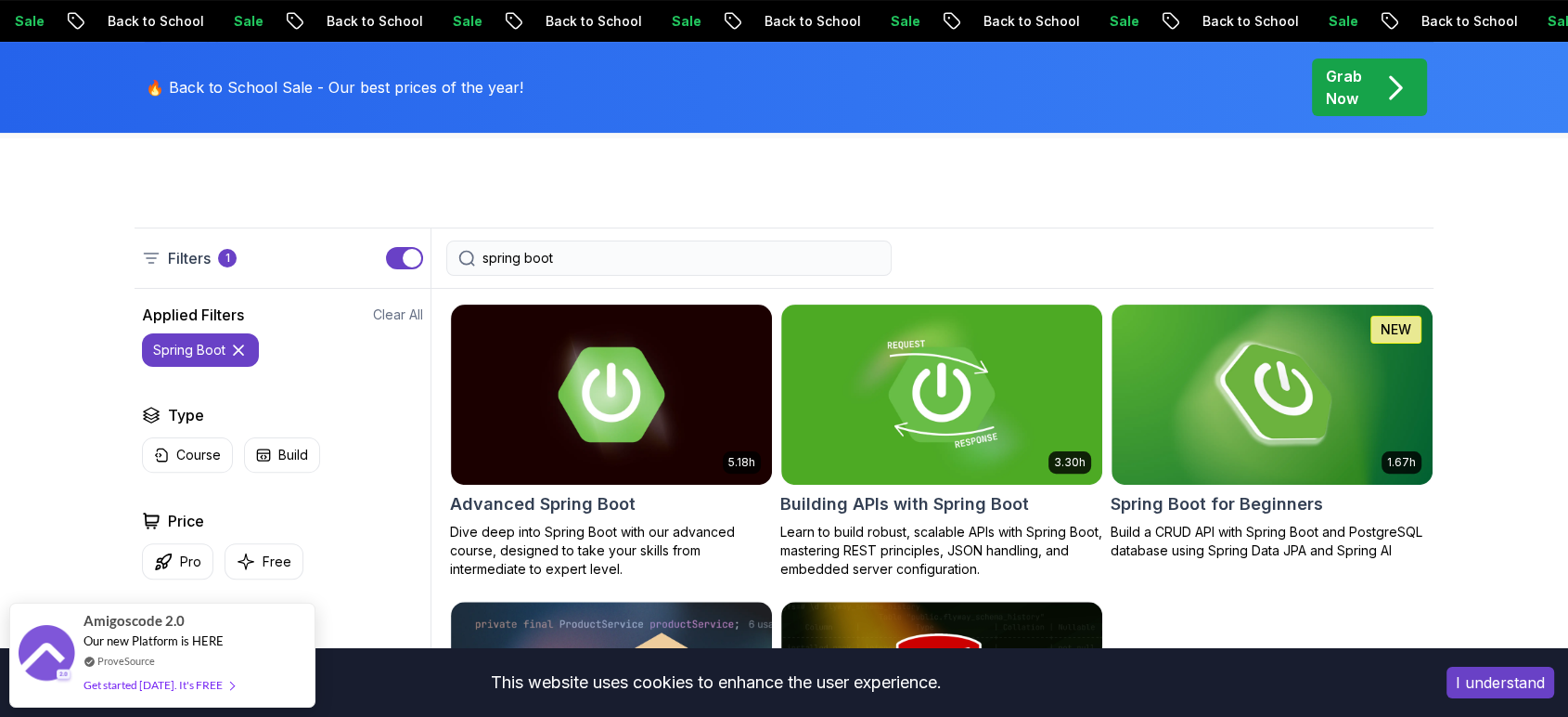
type input "spring boot"
click at [0, 364] on div "Filters 1 spring boot Filters 1 Applied Filters Clear All spring boot Type Cour…" at bounding box center [784, 667] width 1568 height 1057
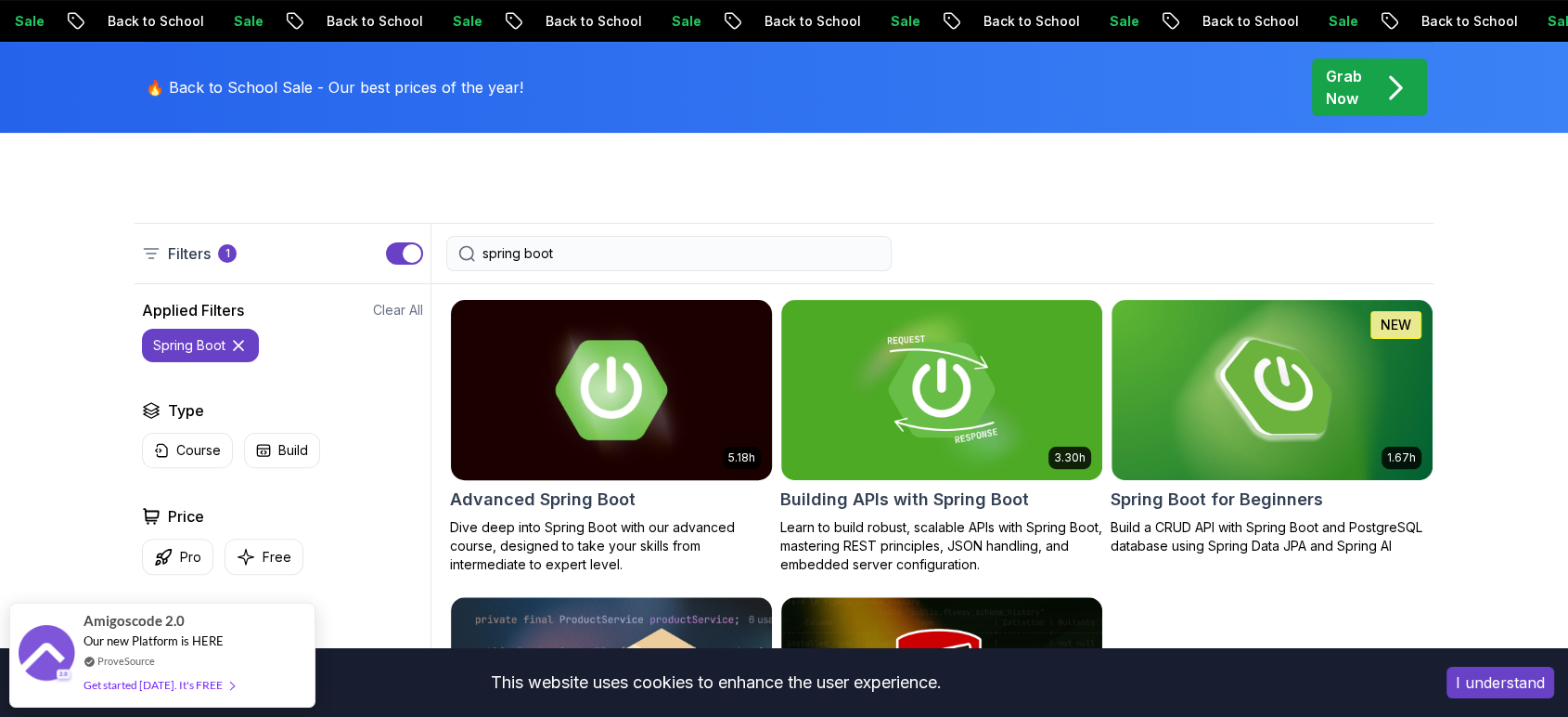
scroll to position [412, 0]
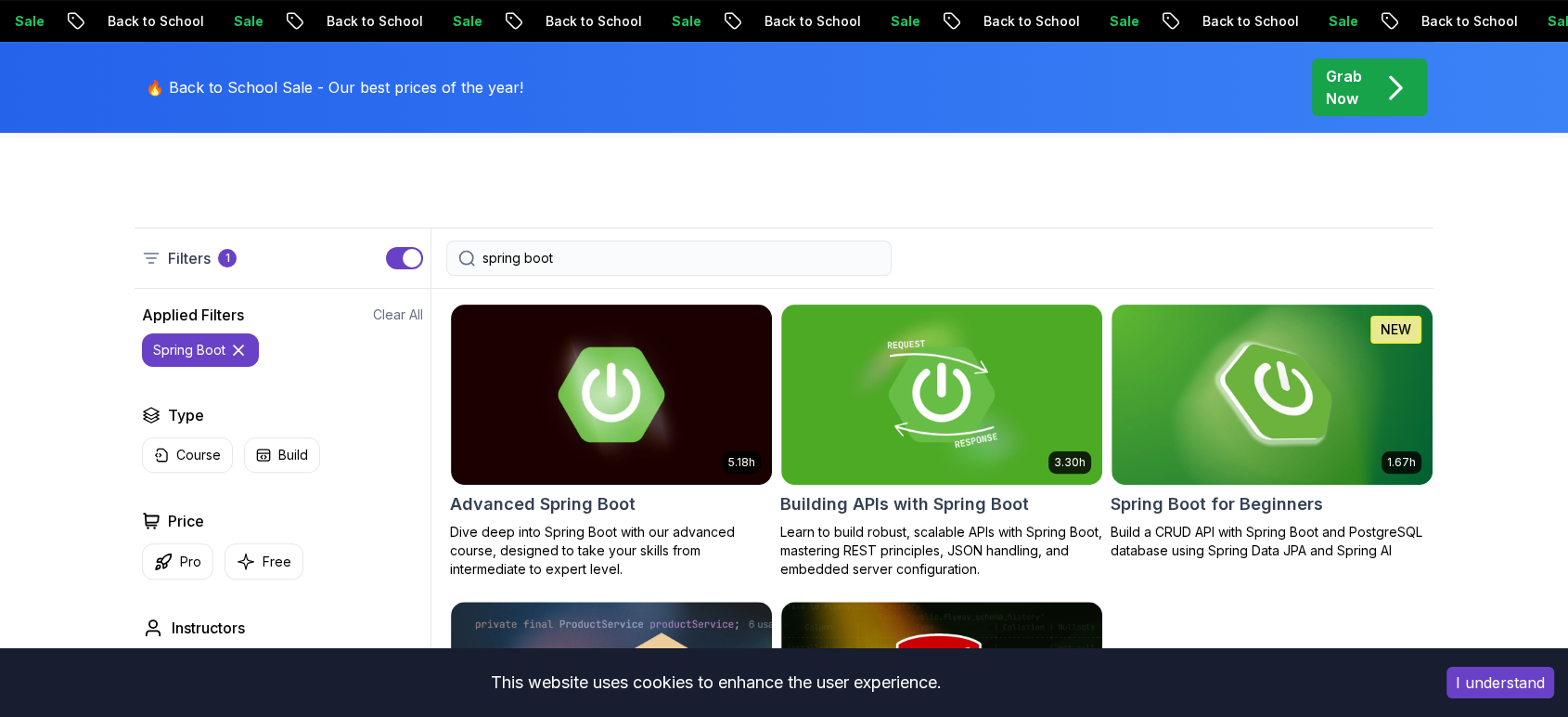
drag, startPoint x: 579, startPoint y: 251, endPoint x: 342, endPoint y: 275, distance: 238.2
click at [342, 275] on div "Filters 1 spring boot" at bounding box center [784, 258] width 1299 height 61
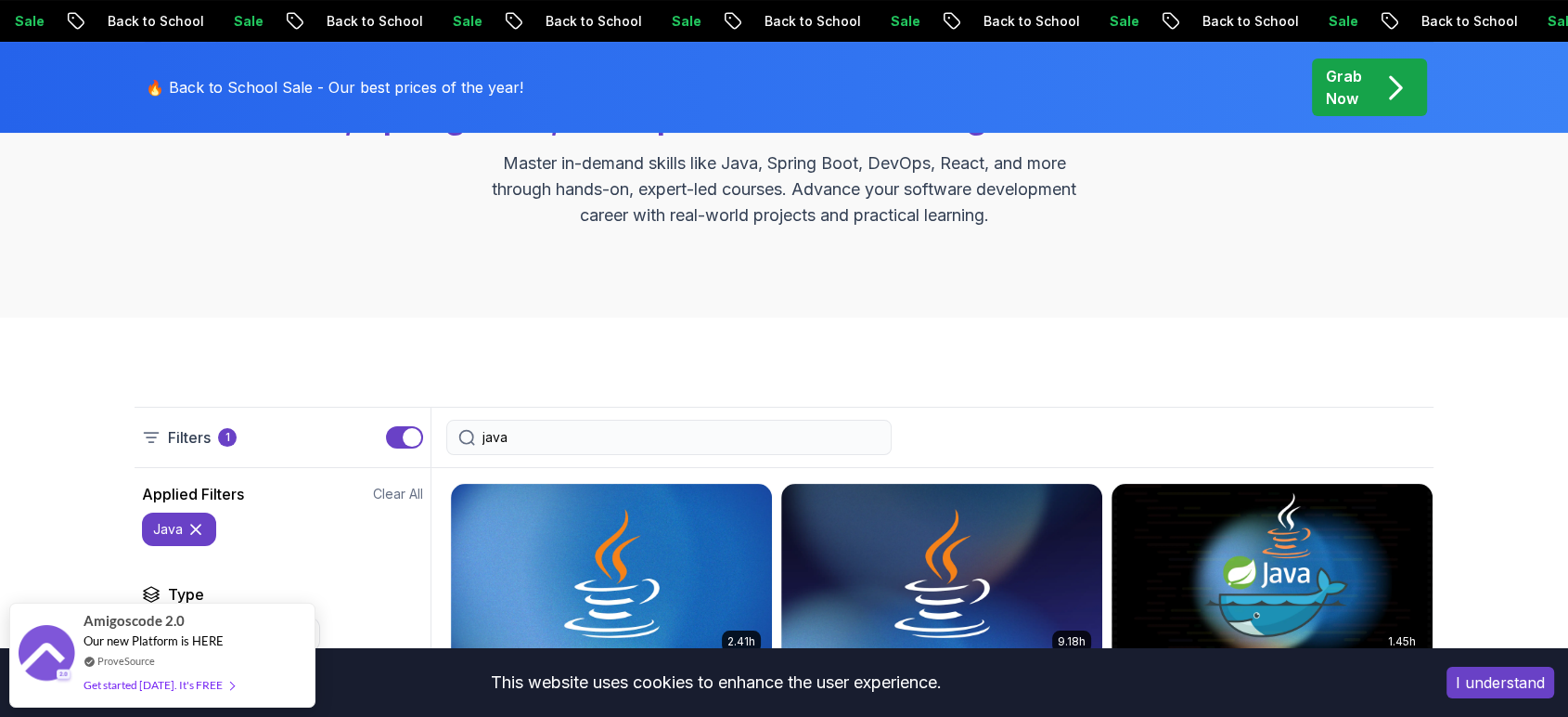
scroll to position [372, 0]
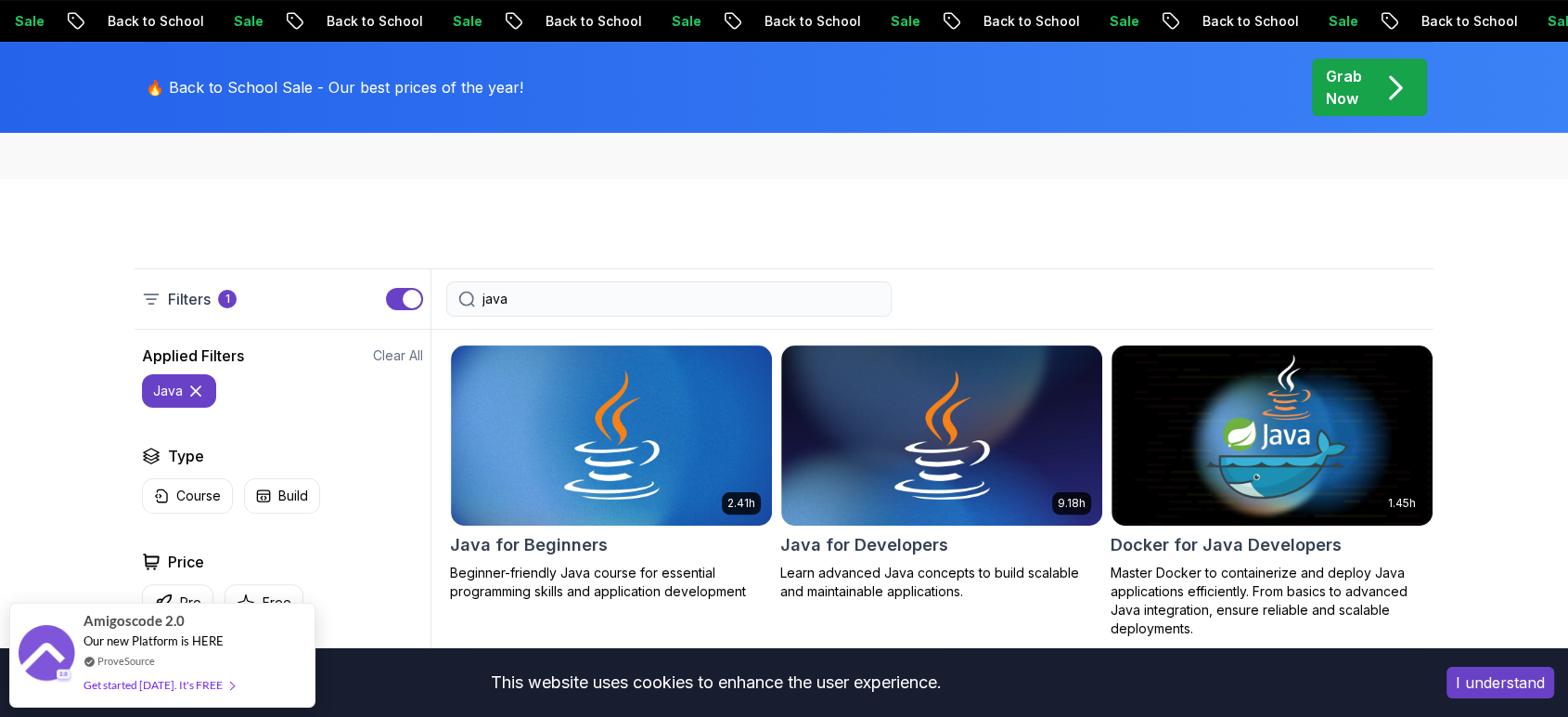
click at [552, 303] on input "java" at bounding box center [681, 299] width 397 height 19
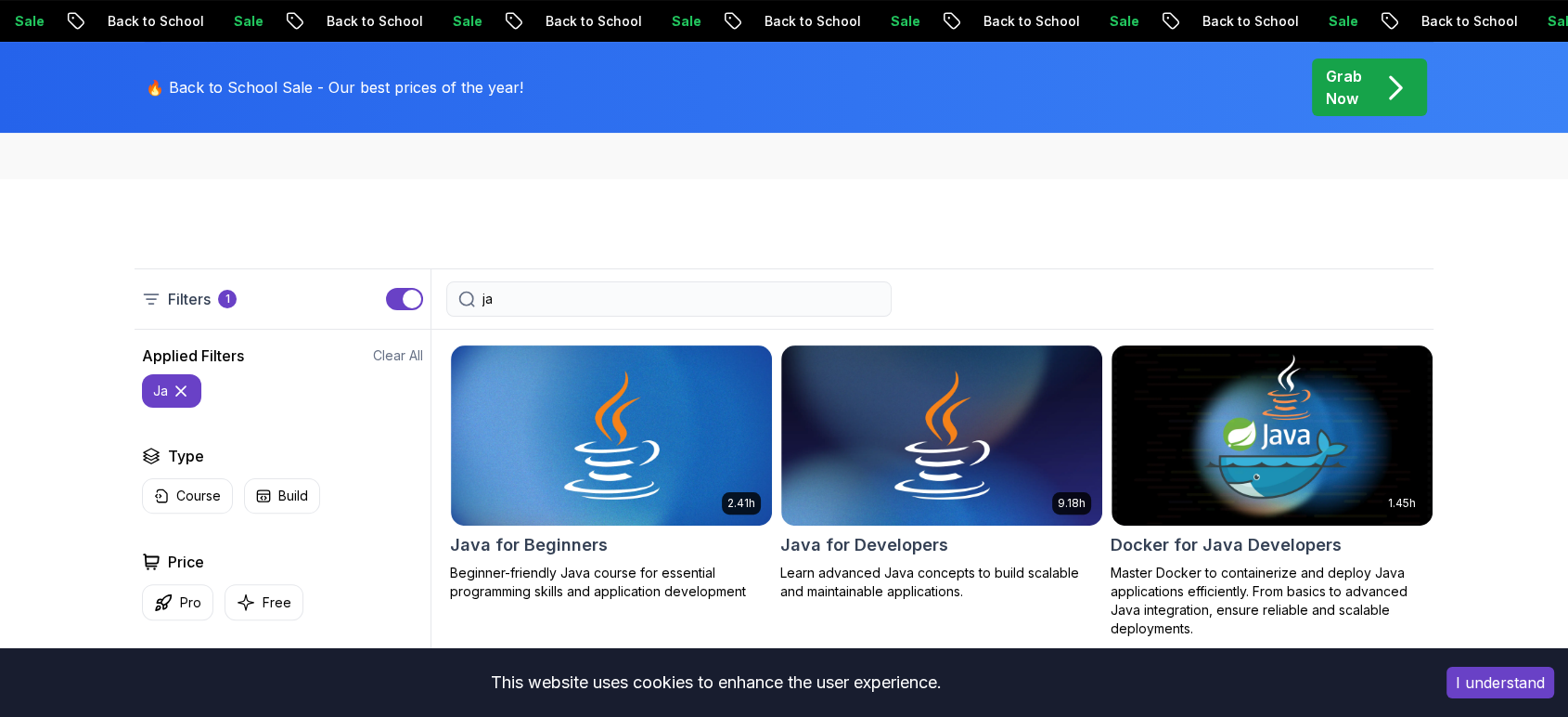
type input "j"
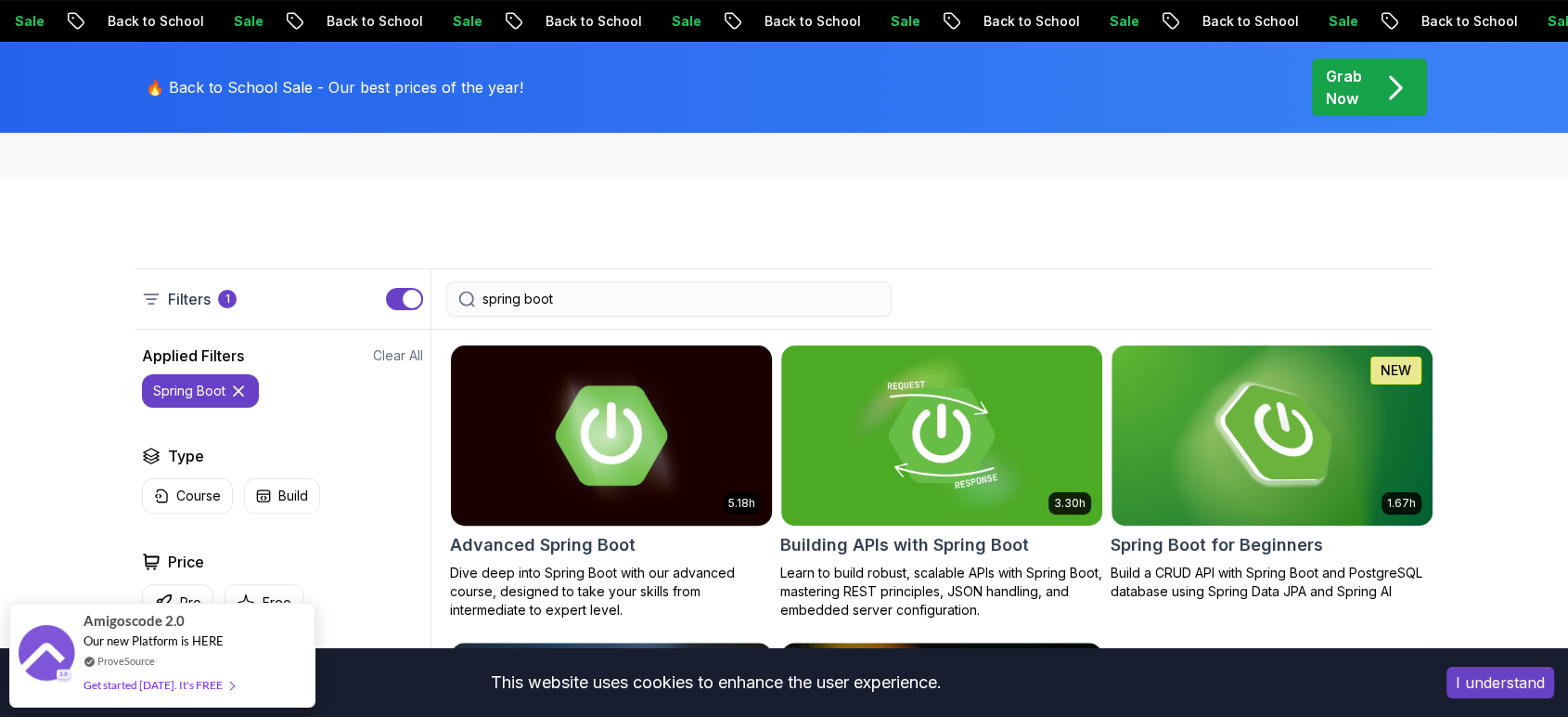
type input "spring boot"
click at [571, 444] on img at bounding box center [611, 435] width 337 height 189
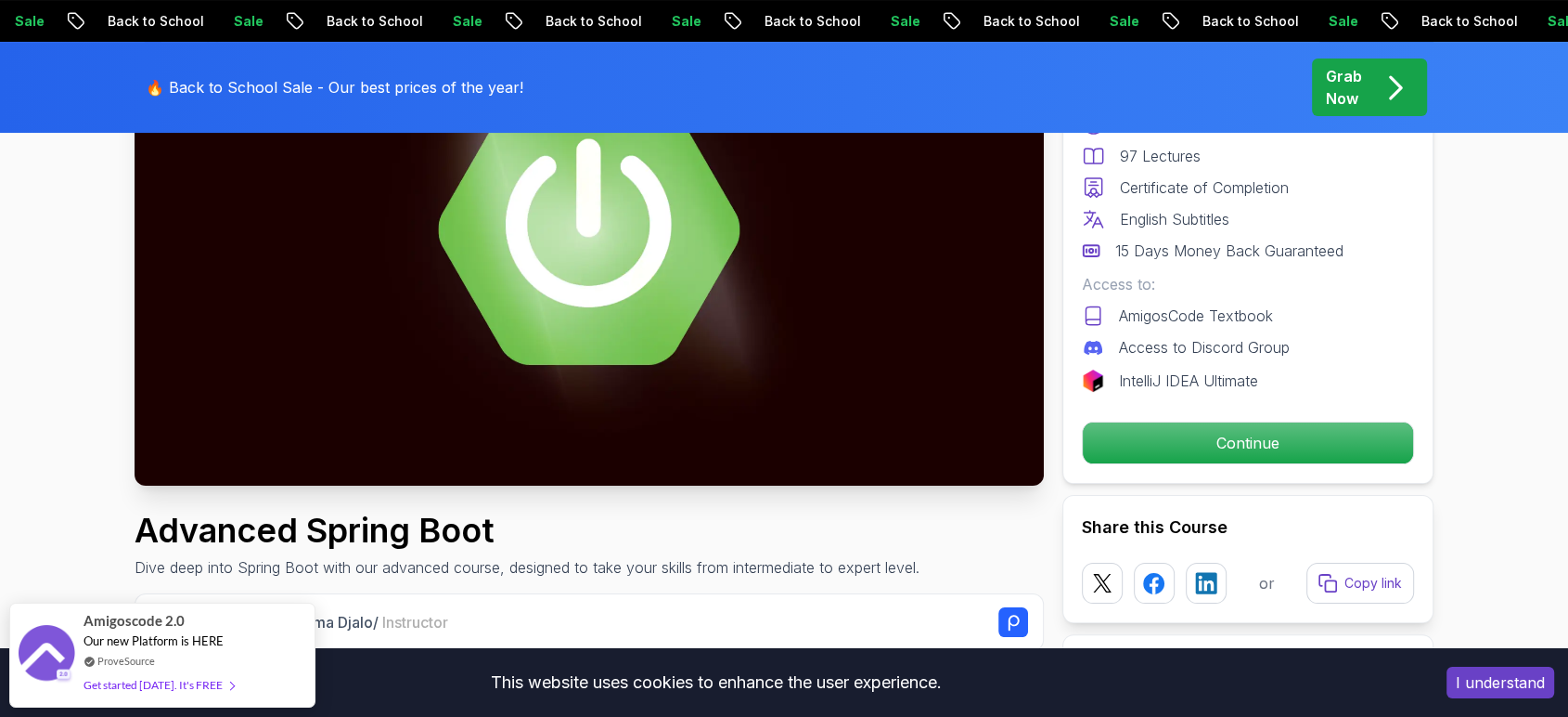
scroll to position [329, 0]
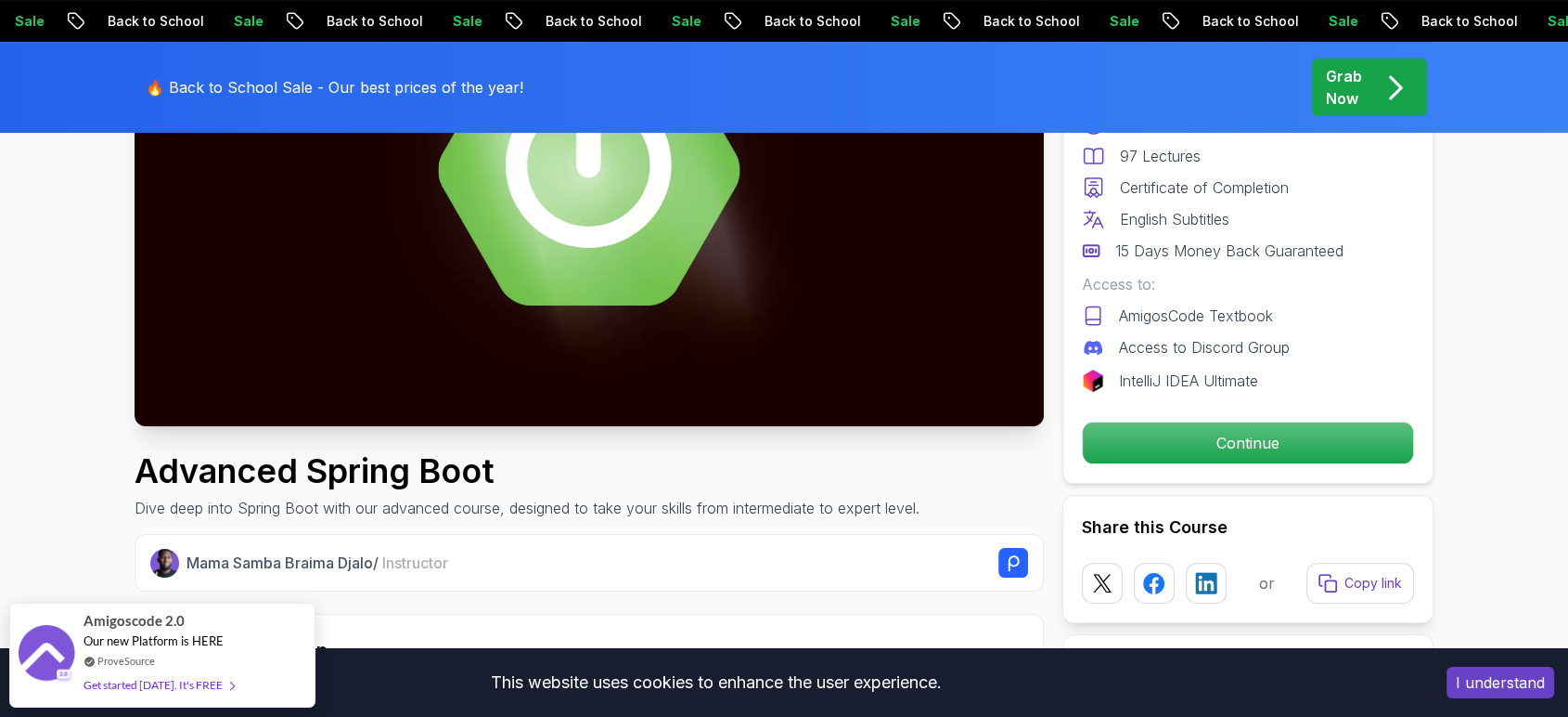
click at [698, 259] on img at bounding box center [589, 170] width 910 height 511
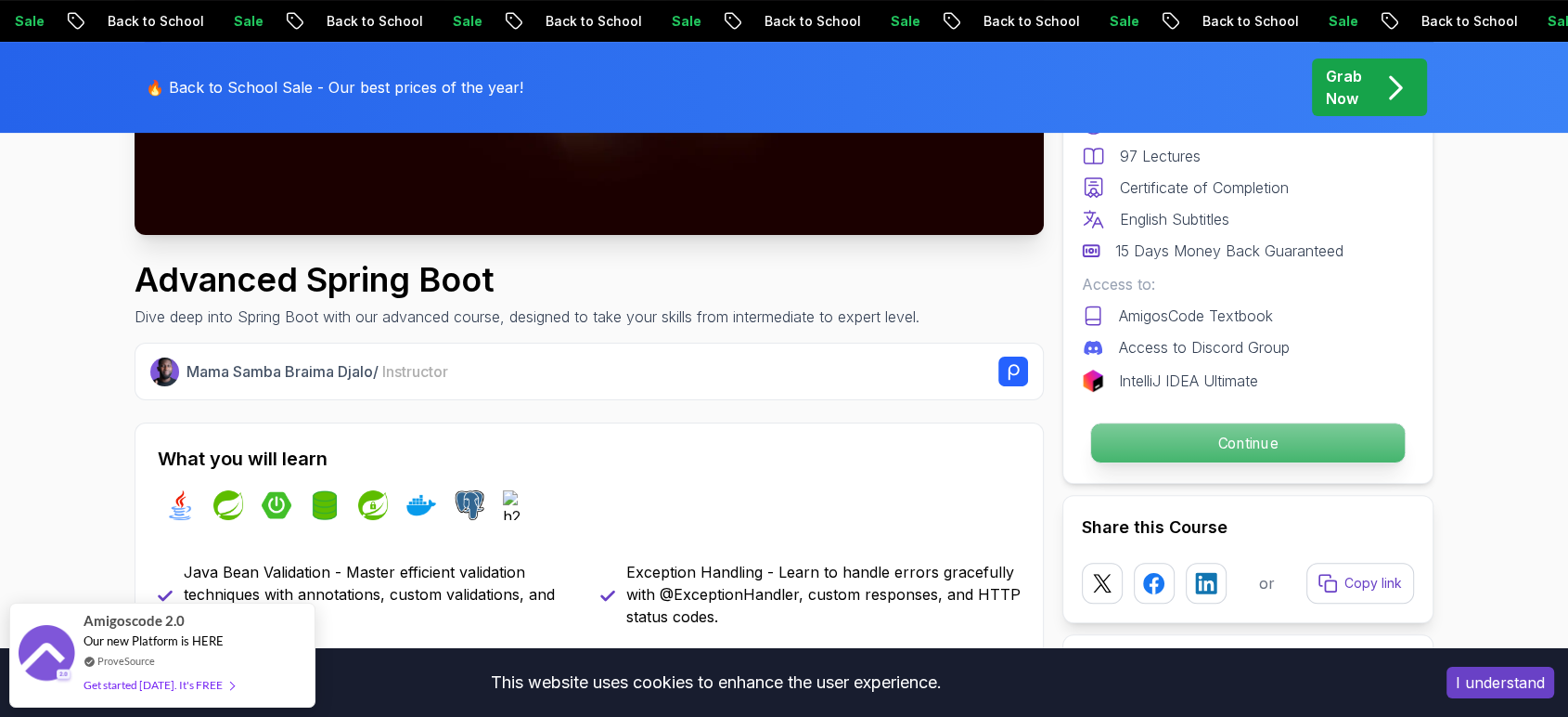
scroll to position [618, 0]
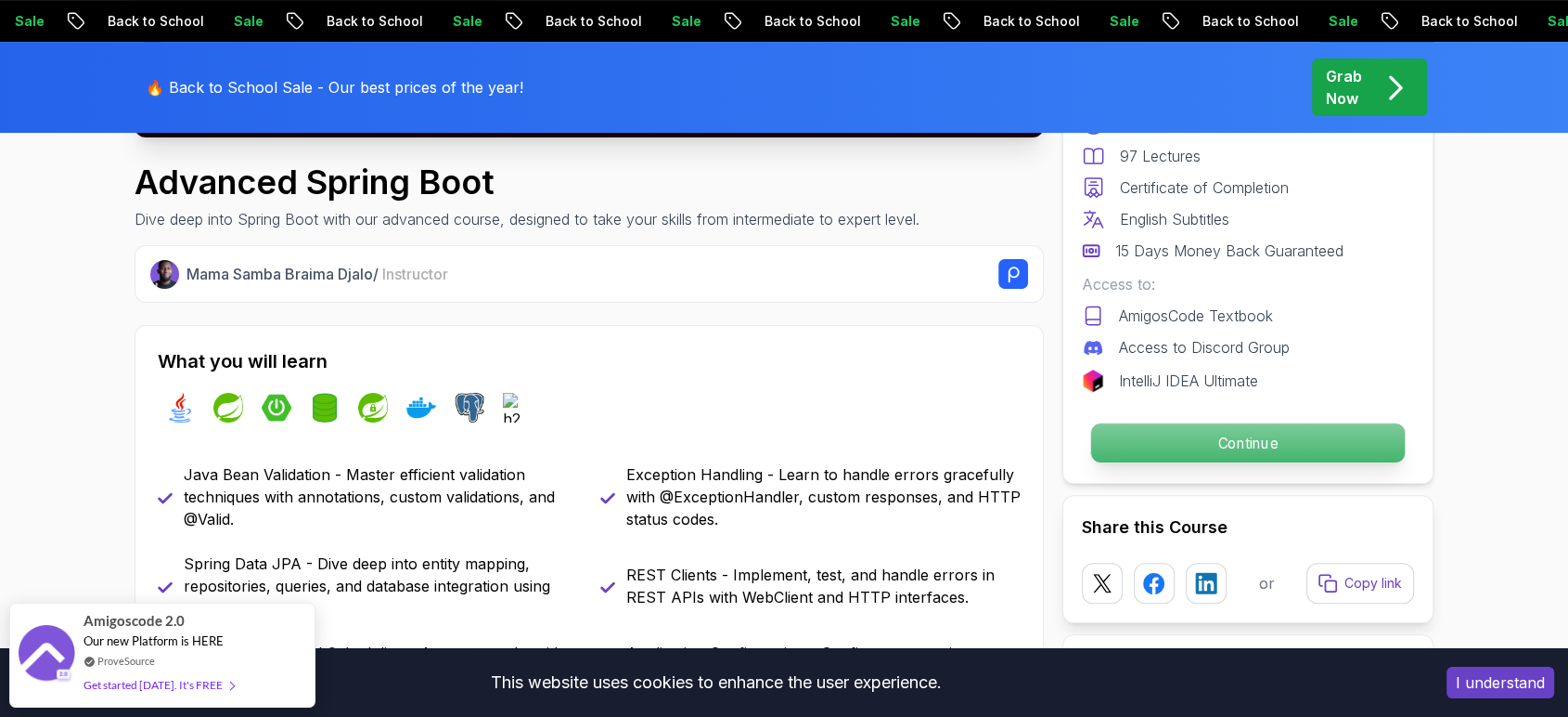
click at [1197, 436] on p "Continue" at bounding box center [1248, 442] width 313 height 39
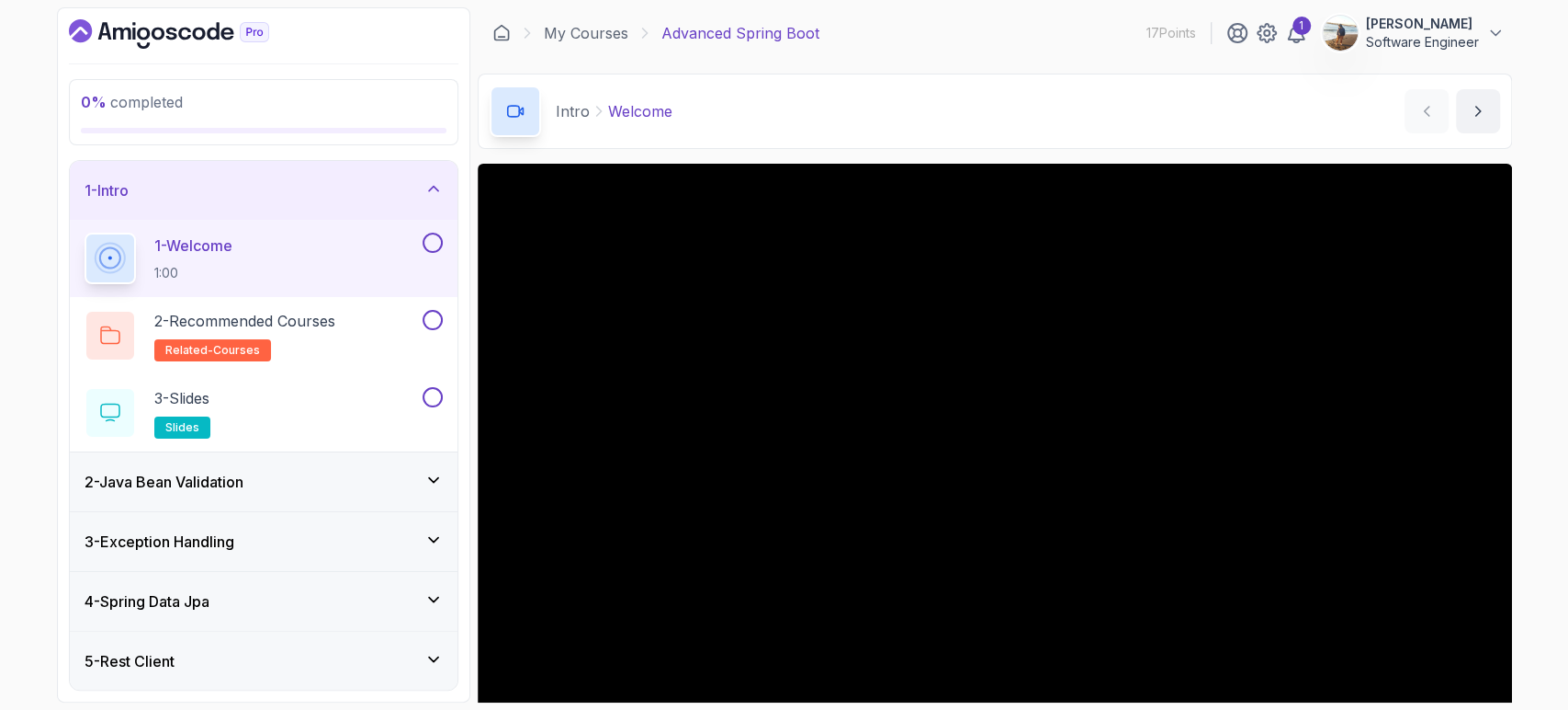
click at [1522, 337] on div "0 % completed 1 - Intro 1 - Welcome 1:00 2 - Recommended Courses related-course…" at bounding box center [784, 355] width 1568 height 710
click at [1522, 480] on div "0 % completed 1 - Intro 1 - Welcome 1:00 2 - Recommended Courses related-course…" at bounding box center [784, 355] width 1568 height 710
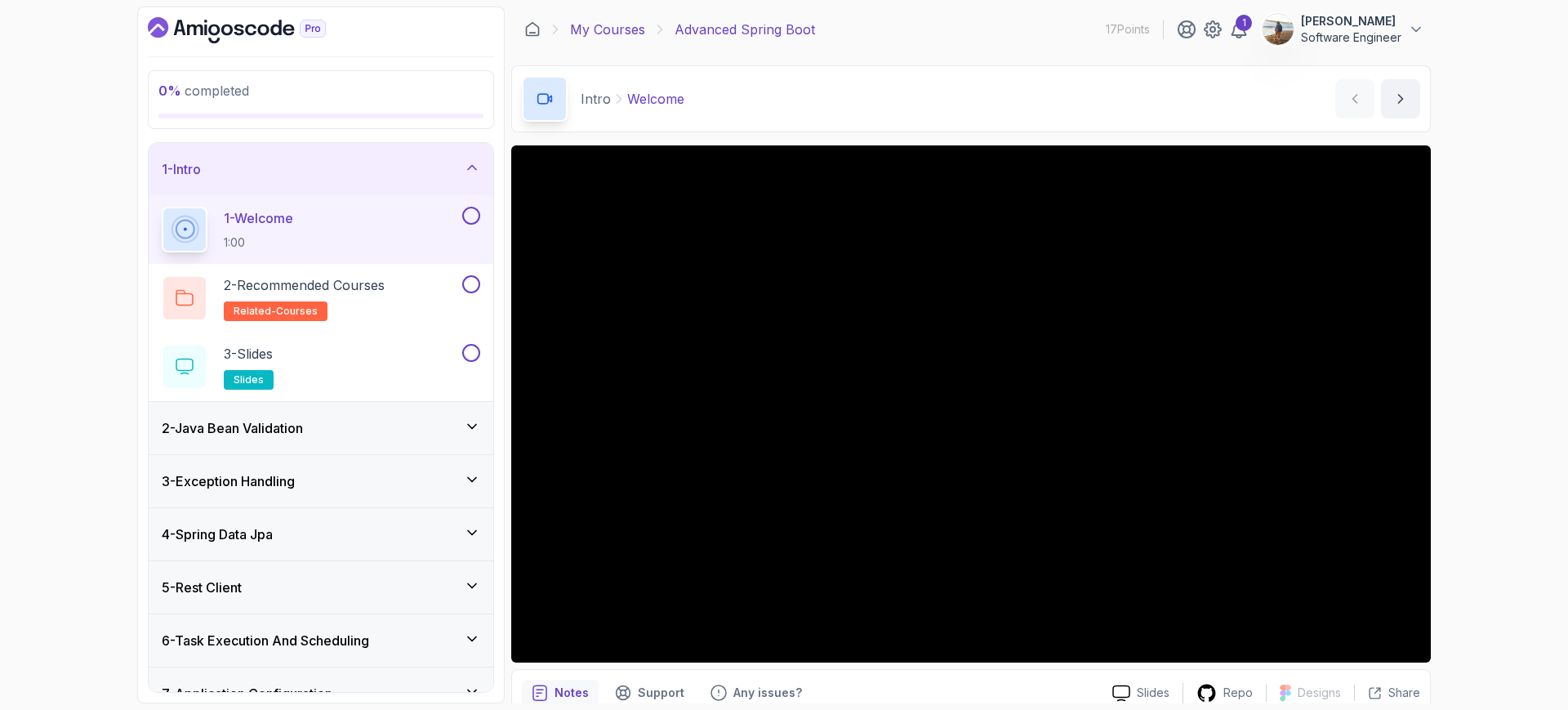
click at [618, 30] on link "My Courses" at bounding box center [607, 30] width 75 height 20
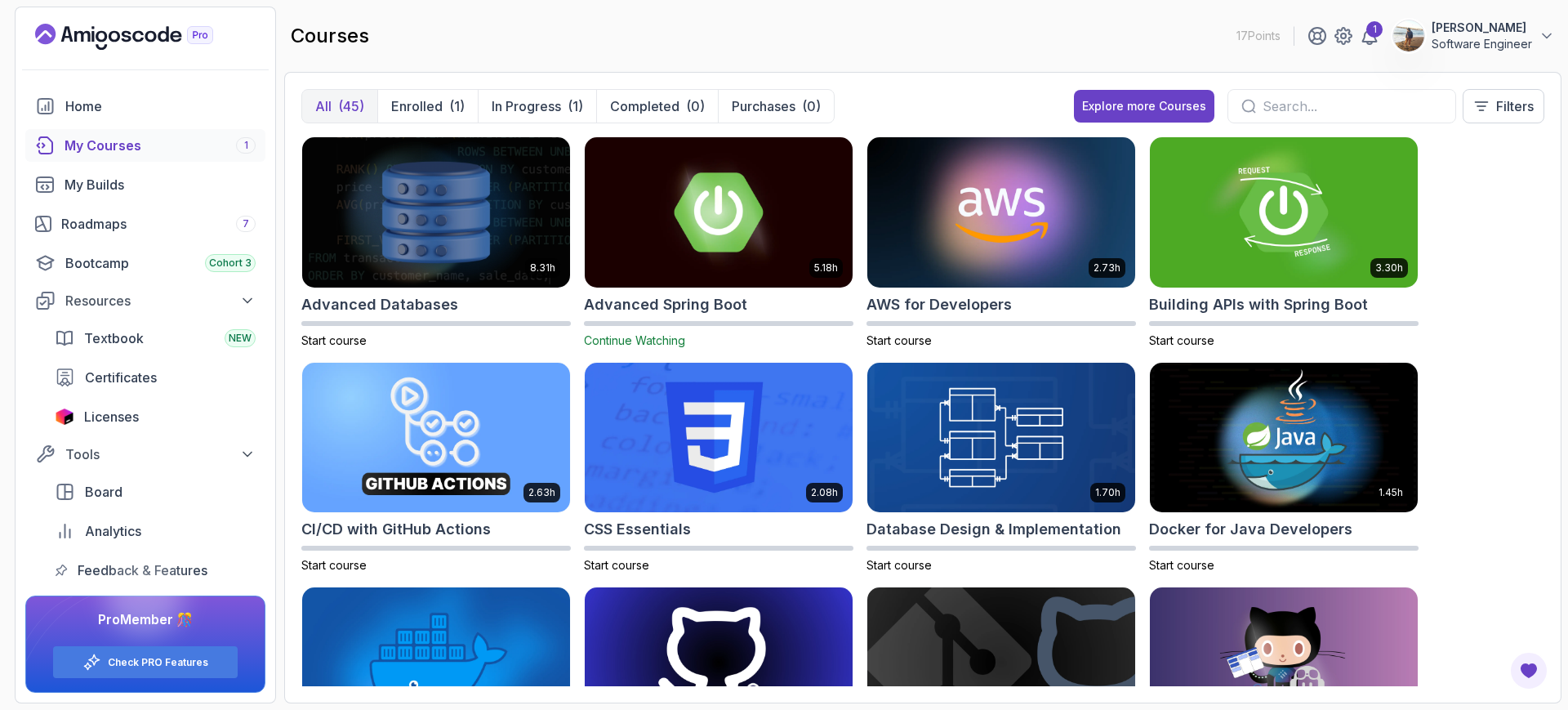
click at [1293, 98] on input "text" at bounding box center [1352, 106] width 180 height 20
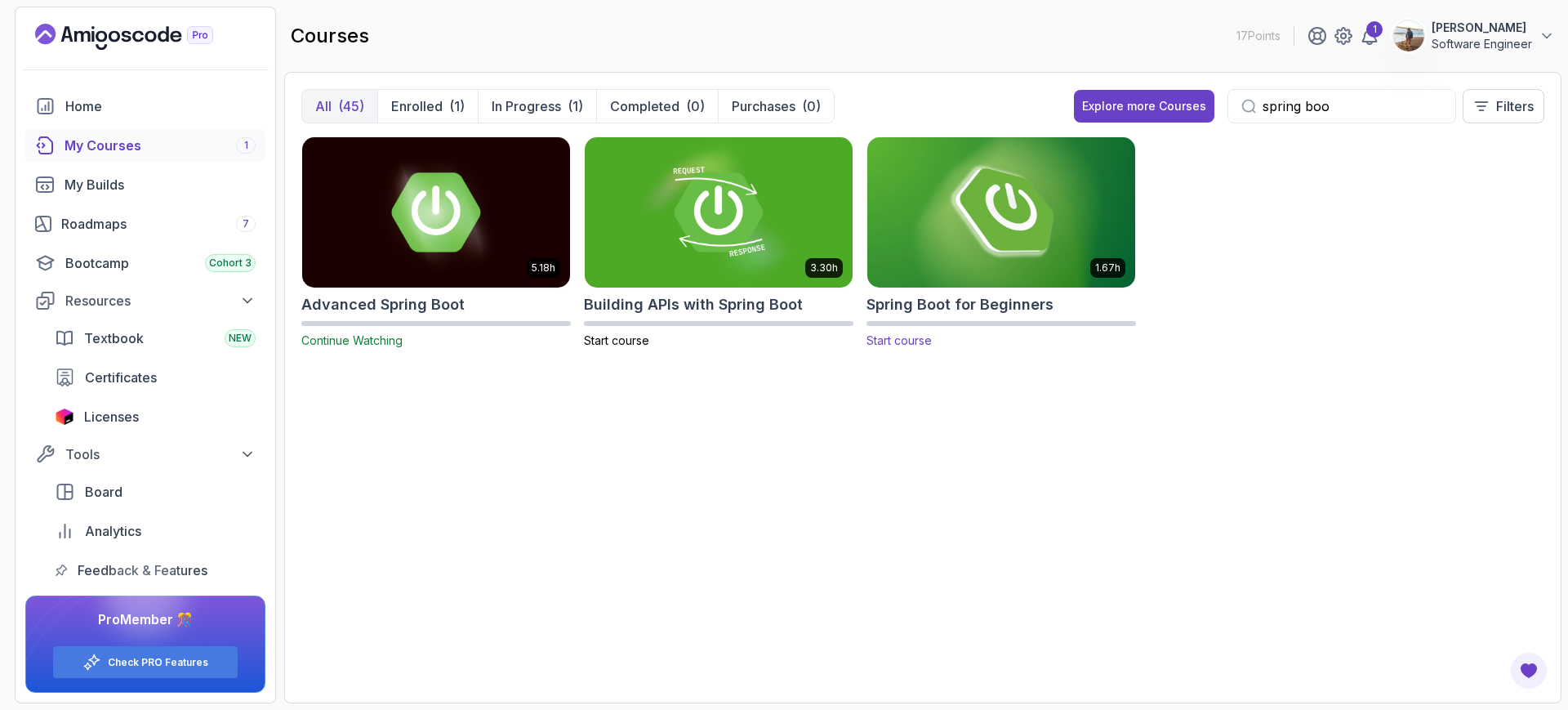
type input "spring boo"
click at [1031, 191] on img at bounding box center [1001, 211] width 281 height 157
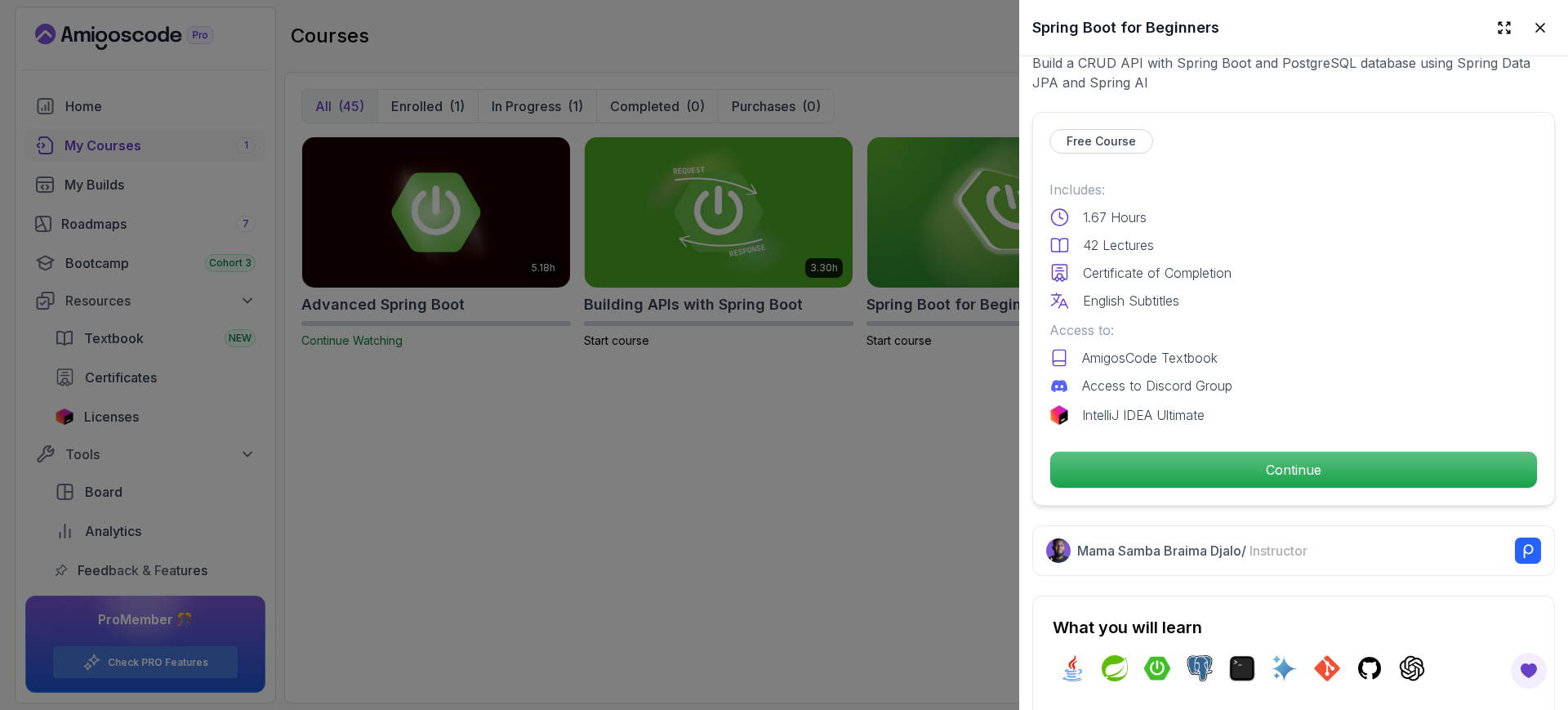
scroll to position [508, 0]
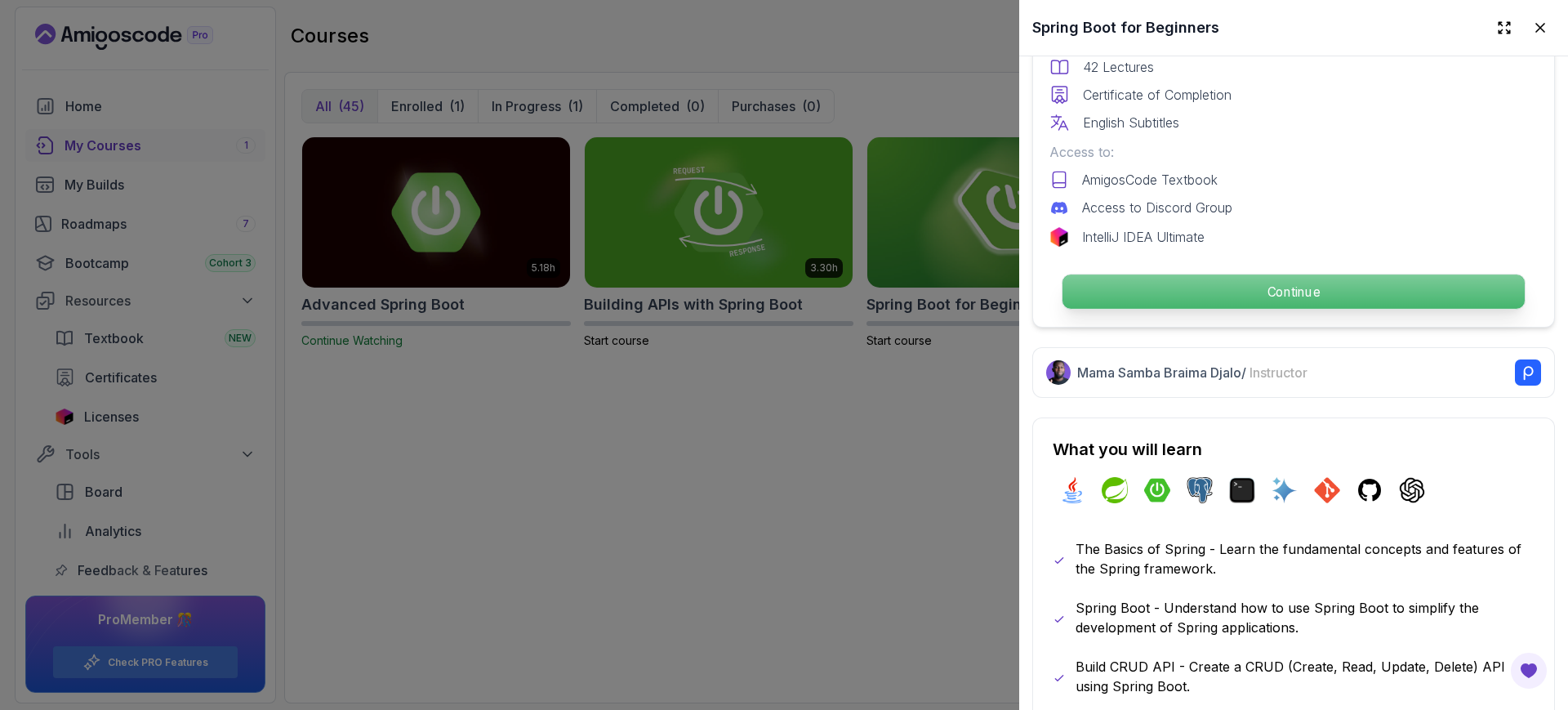
click at [1272, 276] on p "Continue" at bounding box center [1293, 291] width 462 height 34
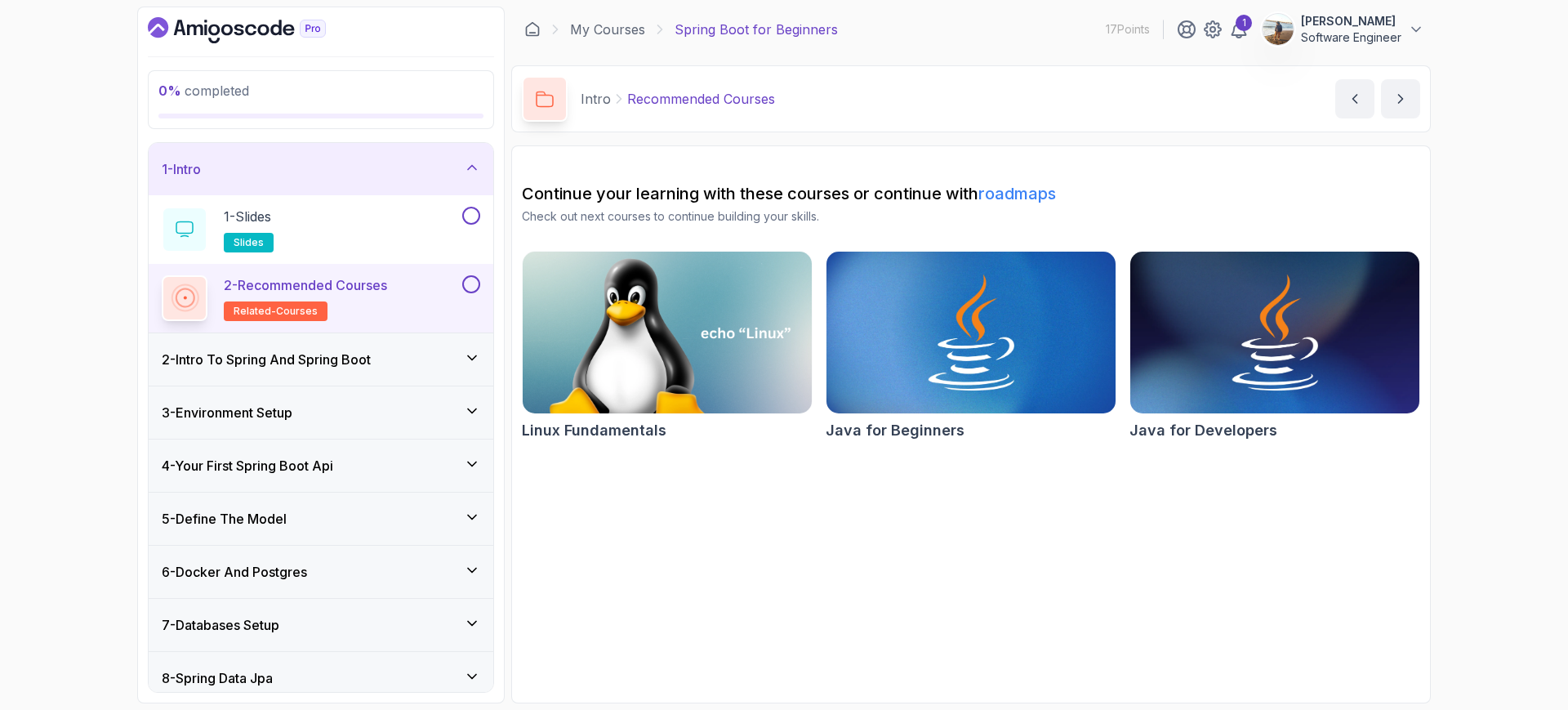
click at [1006, 193] on link "roadmaps" at bounding box center [1017, 193] width 77 height 20
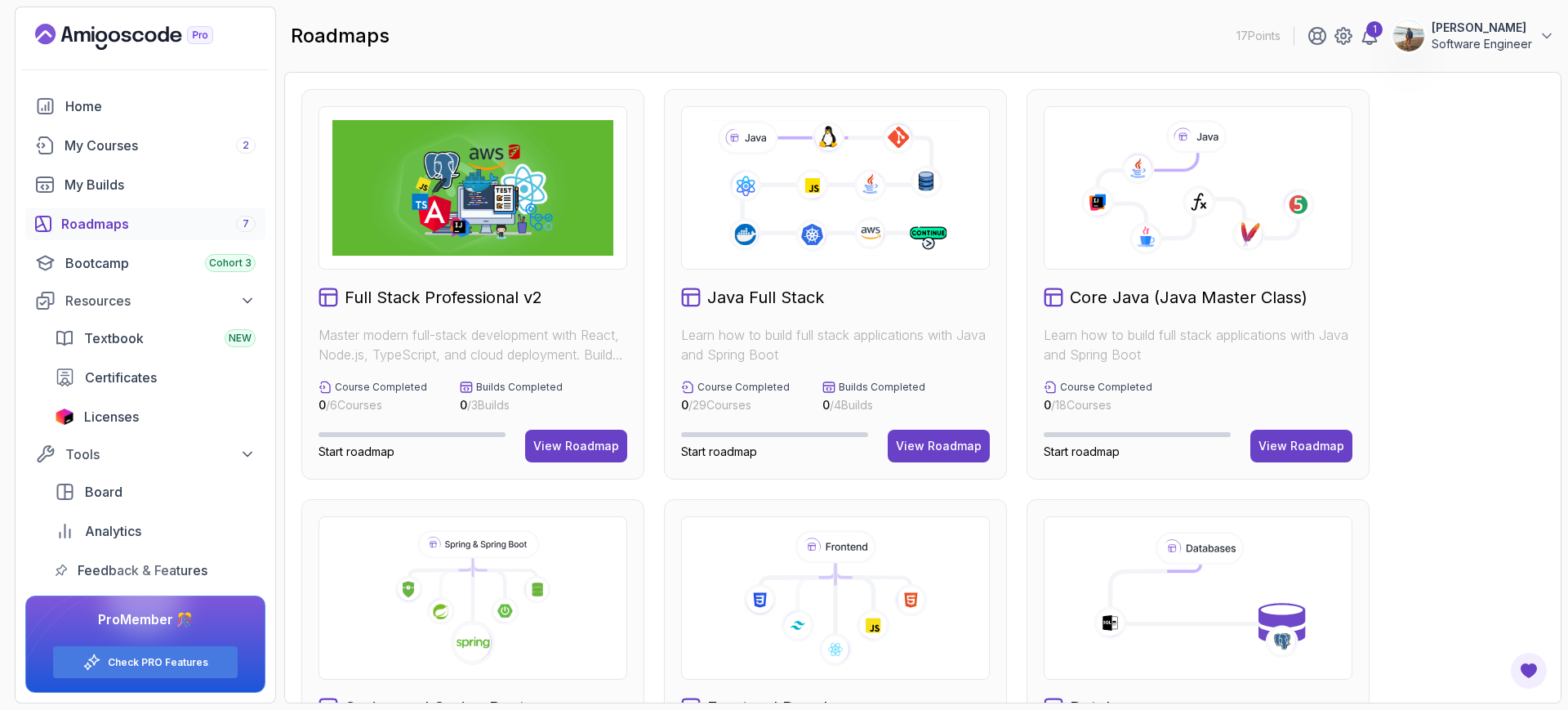
click at [901, 62] on div "roadmaps 17 Points 1 [PERSON_NAME] Software Engineer" at bounding box center [923, 37] width 1277 height 59
click at [1457, 401] on div "Full Stack Professional v2 Master modern full-stack development with React, Nod…" at bounding box center [922, 693] width 1243 height 1210
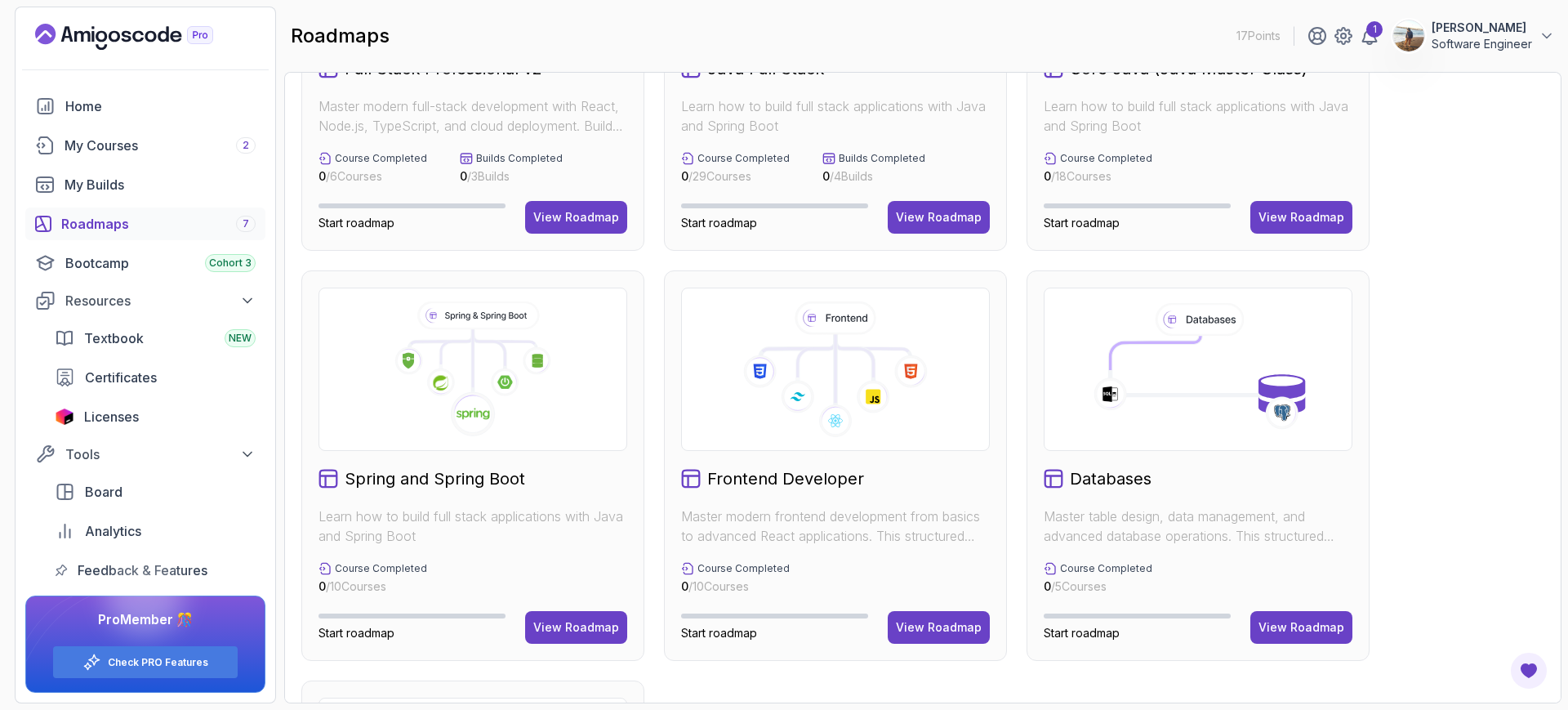
scroll to position [245, 0]
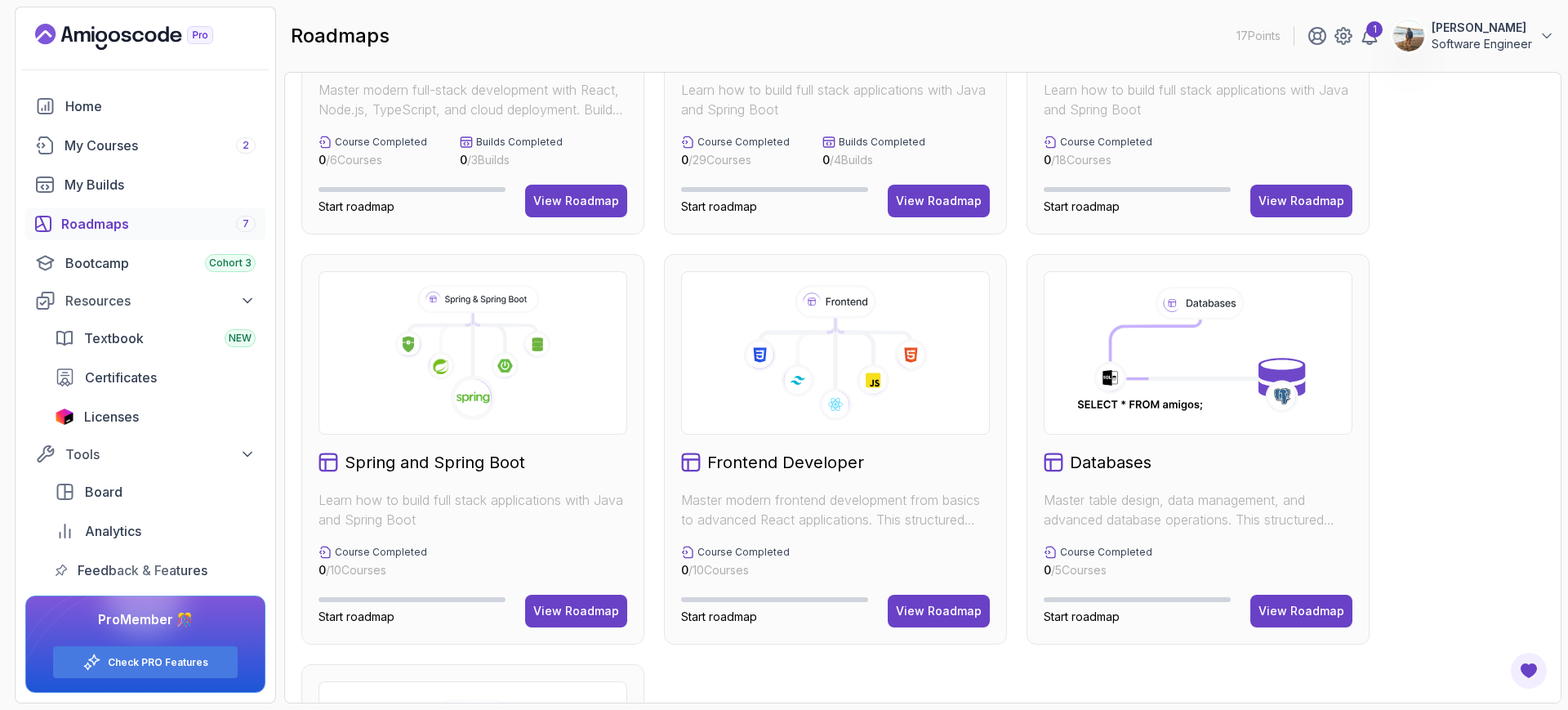
click at [507, 295] on icon at bounding box center [479, 299] width 117 height 25
click at [555, 613] on div "View Roadmap" at bounding box center [576, 611] width 86 height 17
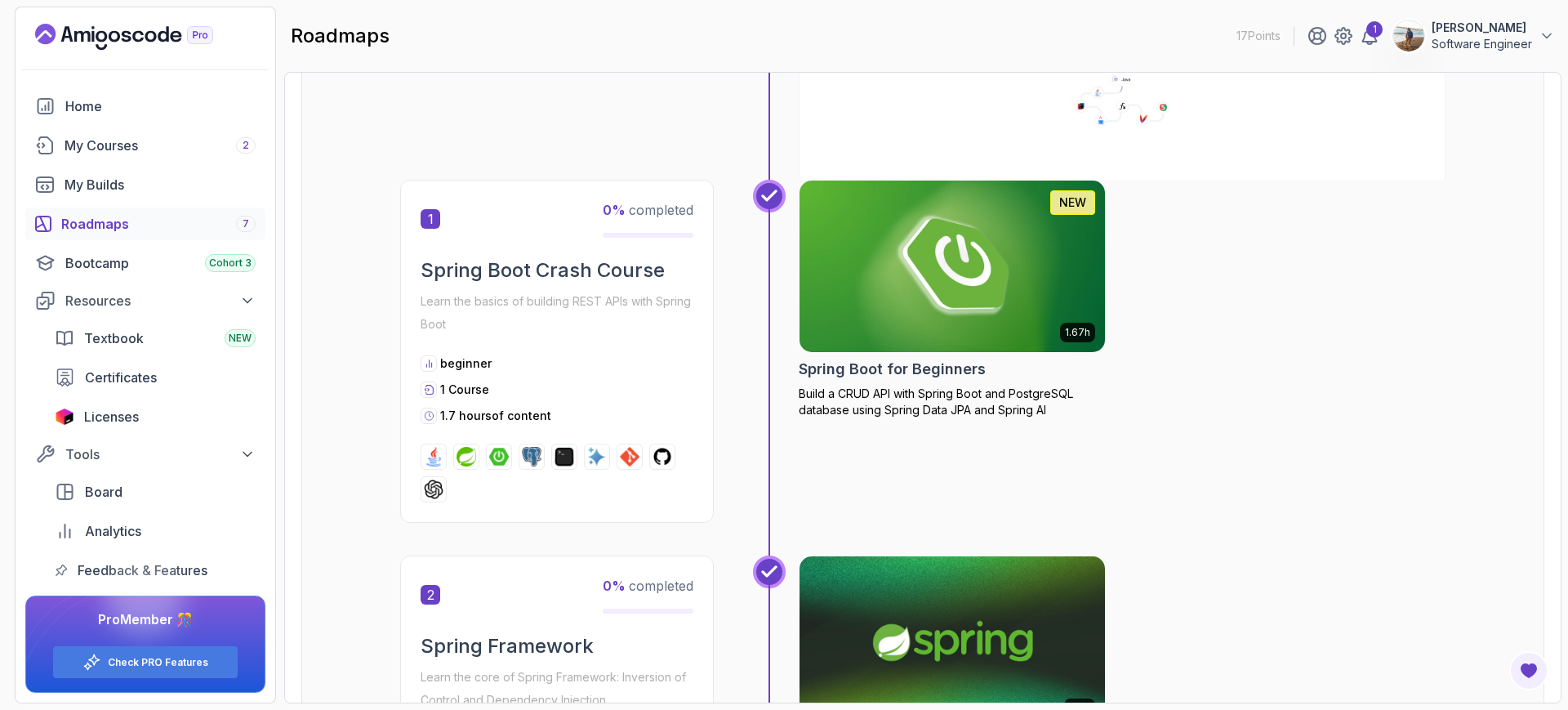
scroll to position [17, 0]
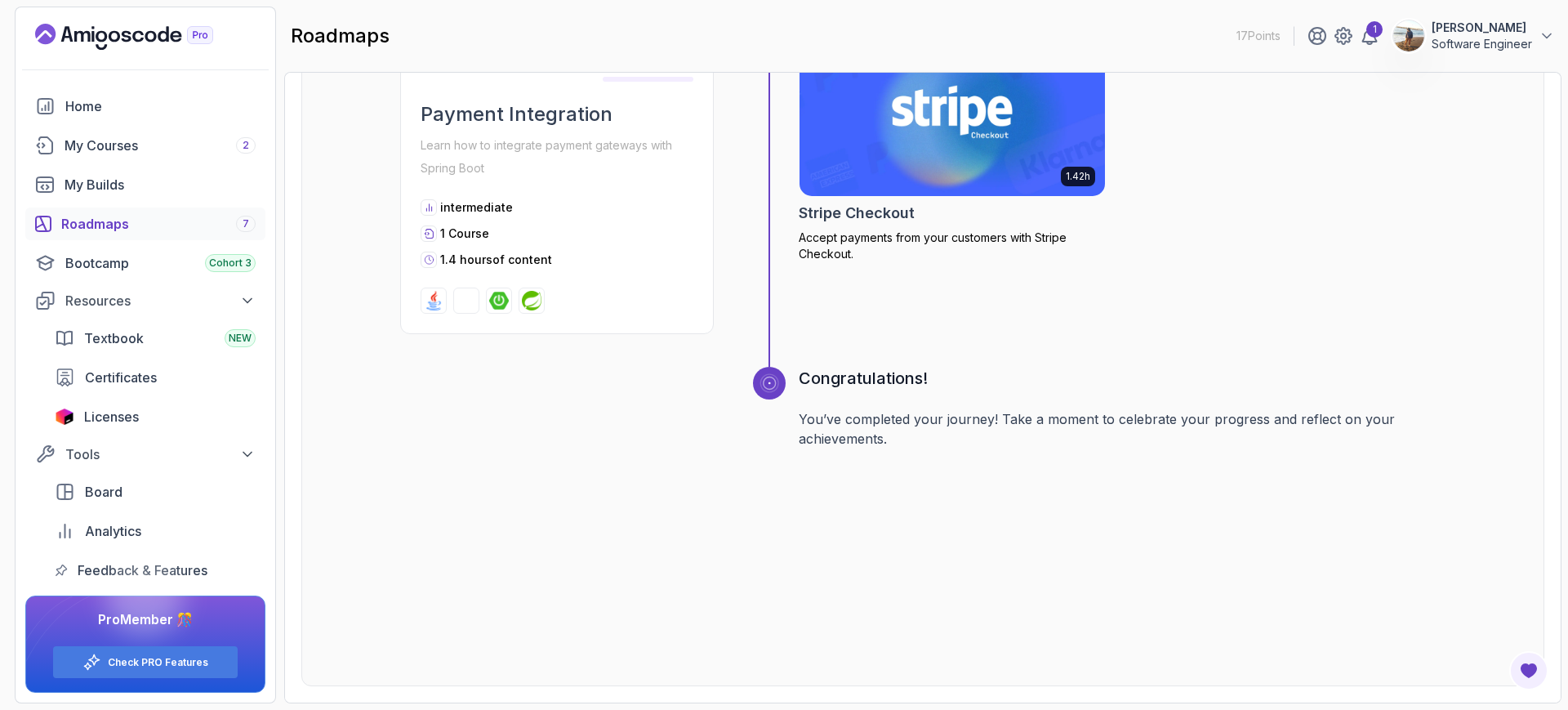
scroll to position [0, 0]
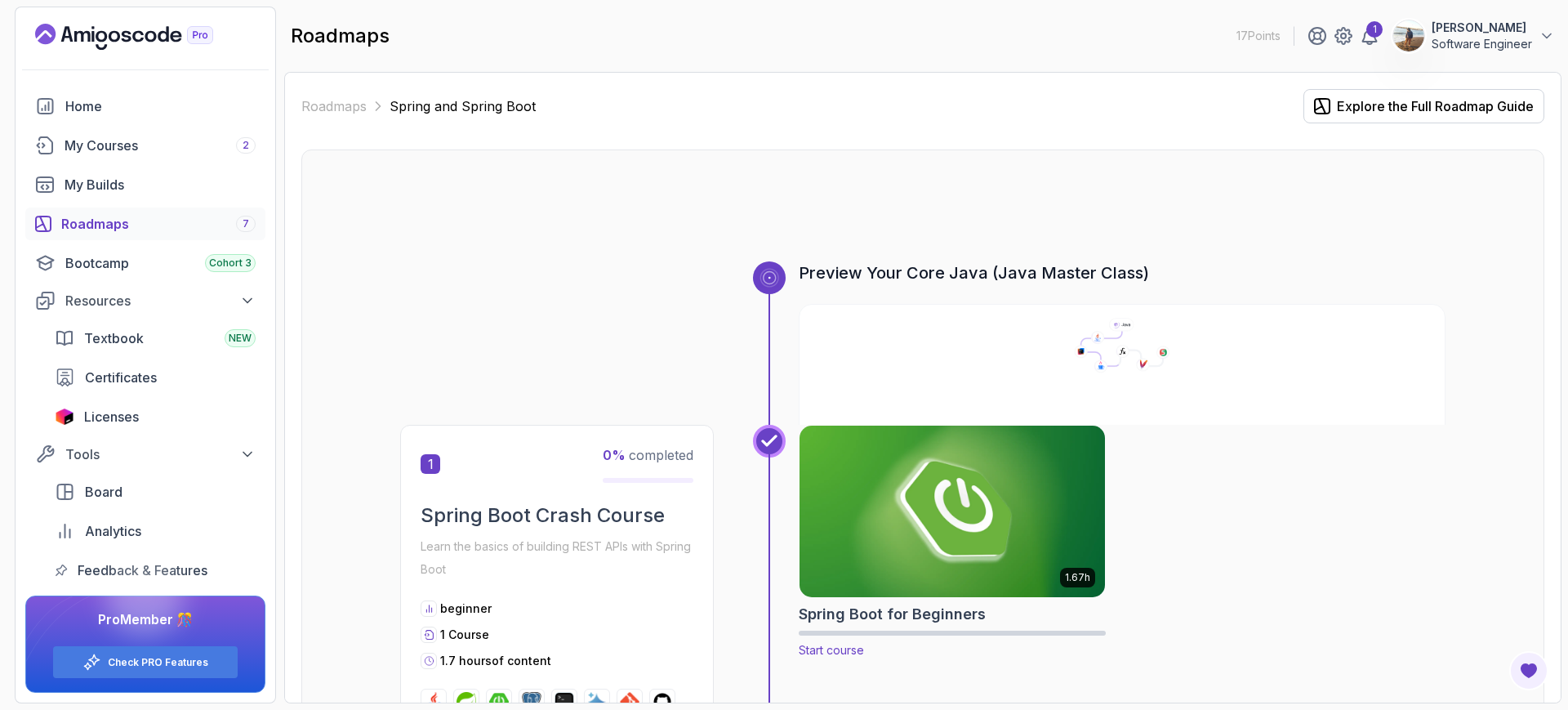
click at [1036, 479] on img at bounding box center [953, 511] width 321 height 180
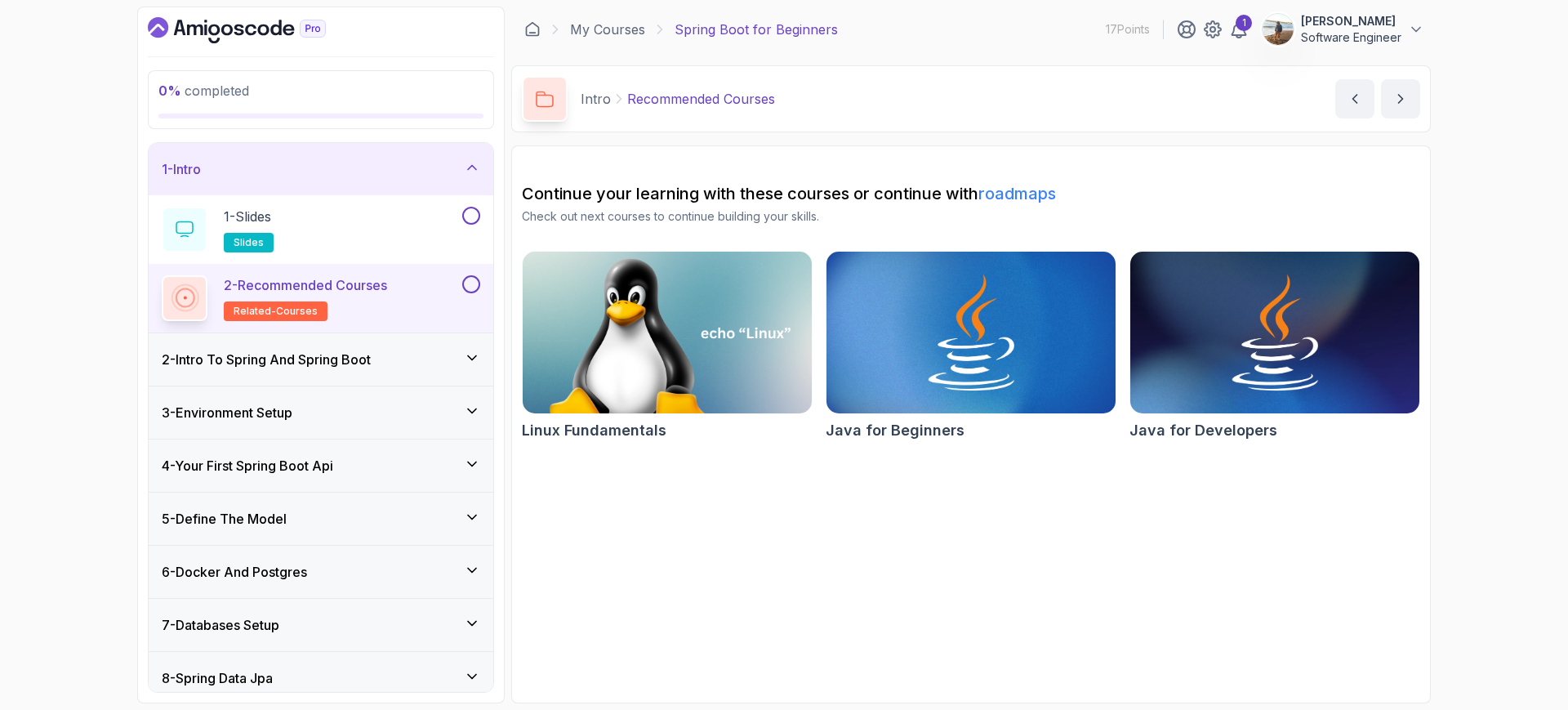
click at [998, 192] on link "roadmaps" at bounding box center [1017, 193] width 77 height 20
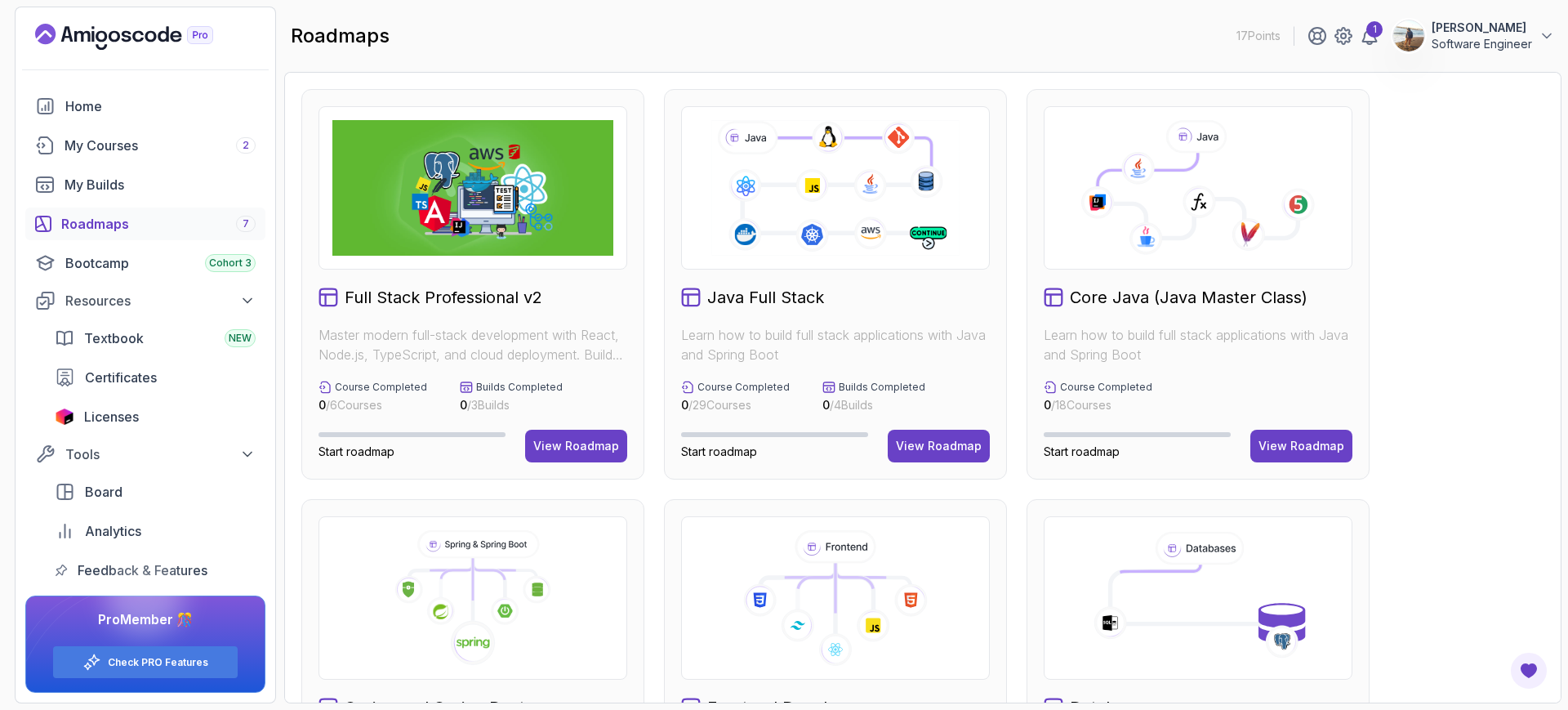
drag, startPoint x: 1567, startPoint y: 93, endPoint x: 1567, endPoint y: 135, distance: 42.0
click at [1567, 135] on section "17 Points 1 [PERSON_NAME] Software Engineer Home My Courses 2 My Builds Roadmap…" at bounding box center [784, 355] width 1568 height 710
click at [1490, 250] on div "Full Stack Professional v2 Master modern full-stack development with React, Nod…" at bounding box center [922, 693] width 1243 height 1210
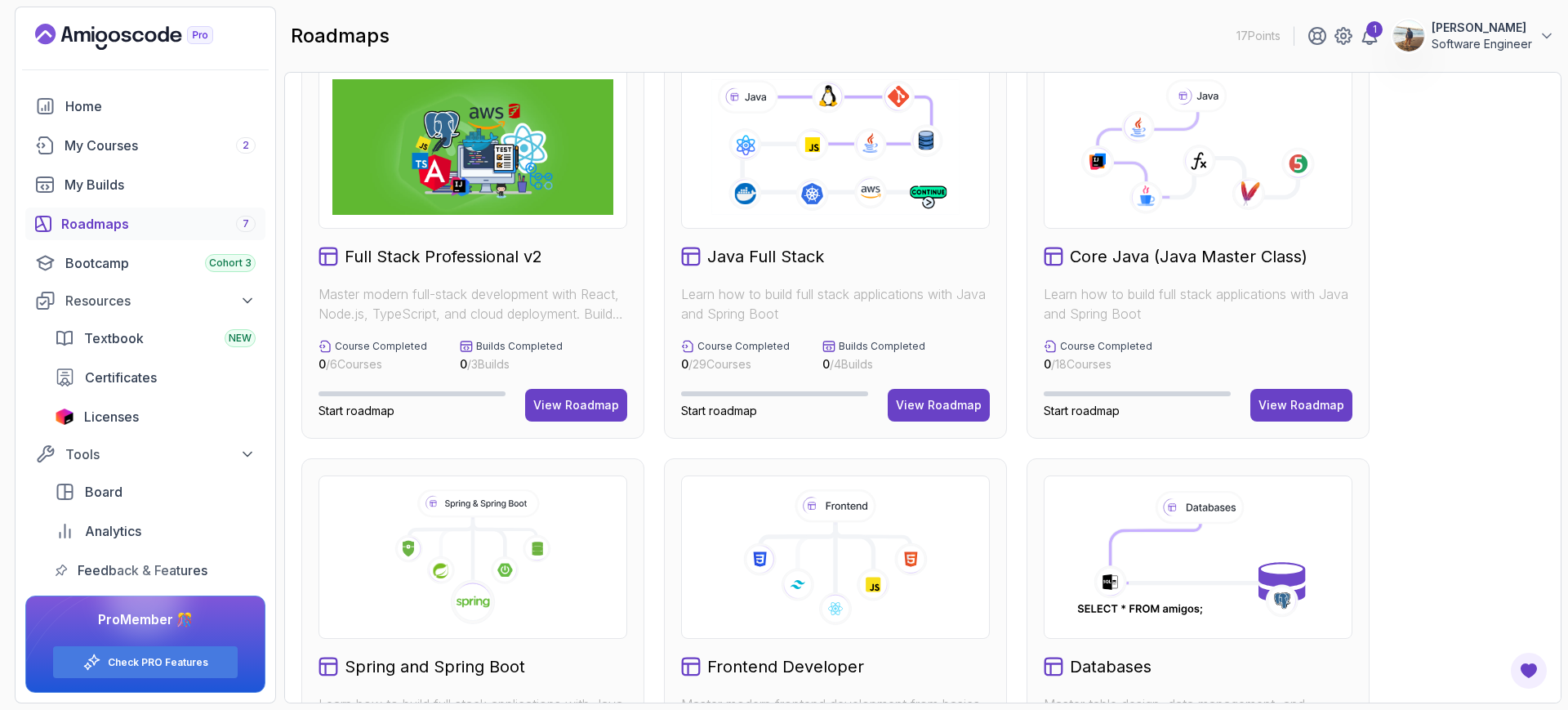
scroll to position [408, 0]
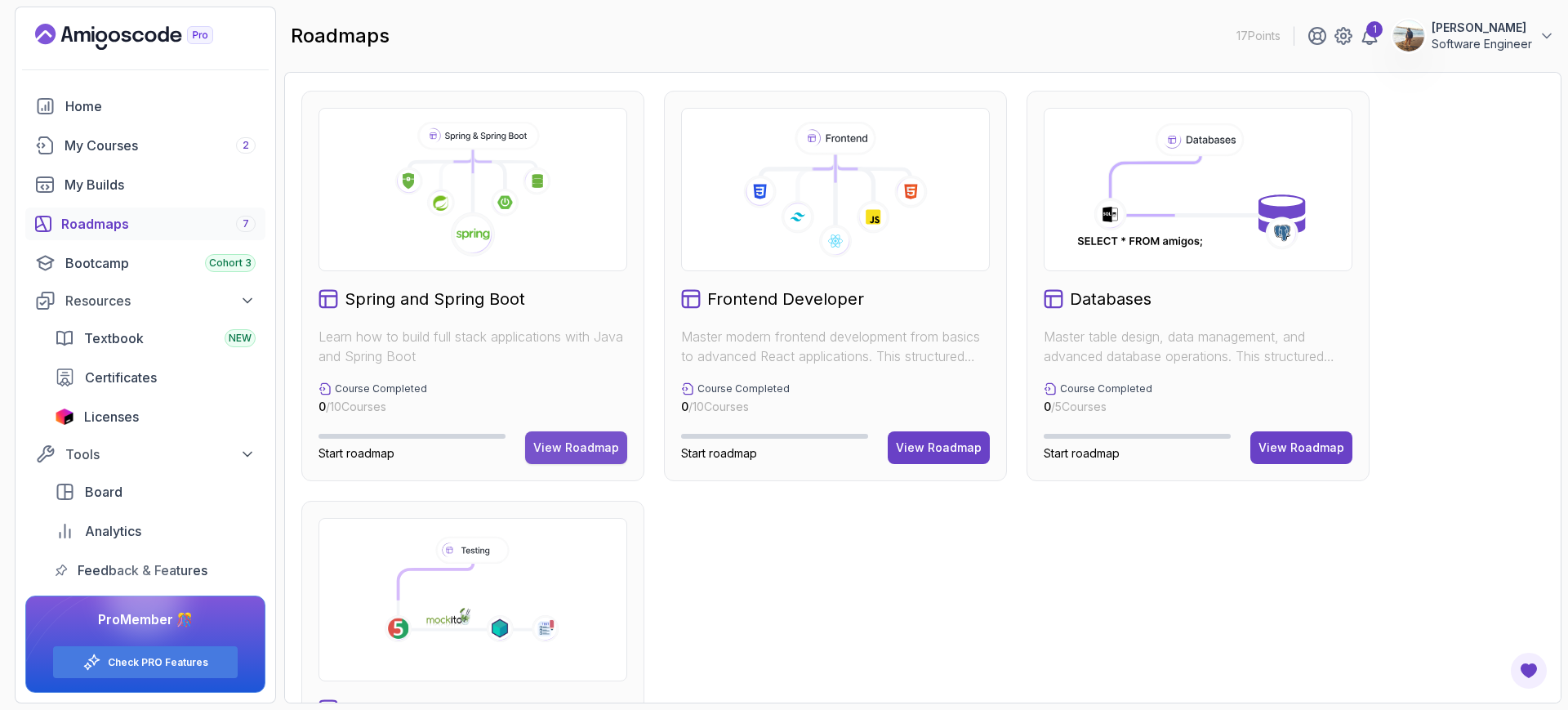
click at [610, 440] on div "View Roadmap" at bounding box center [576, 447] width 86 height 17
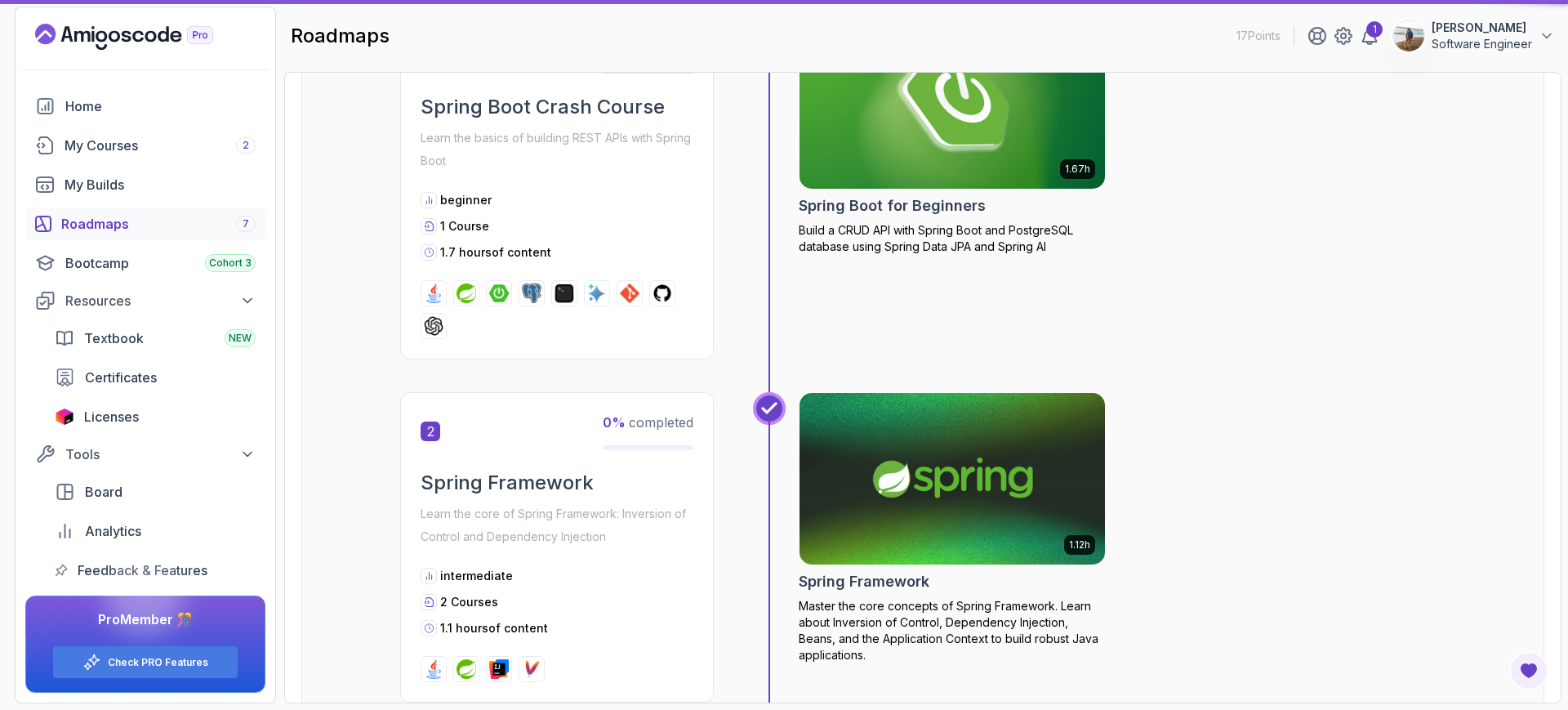
scroll to position [17, 0]
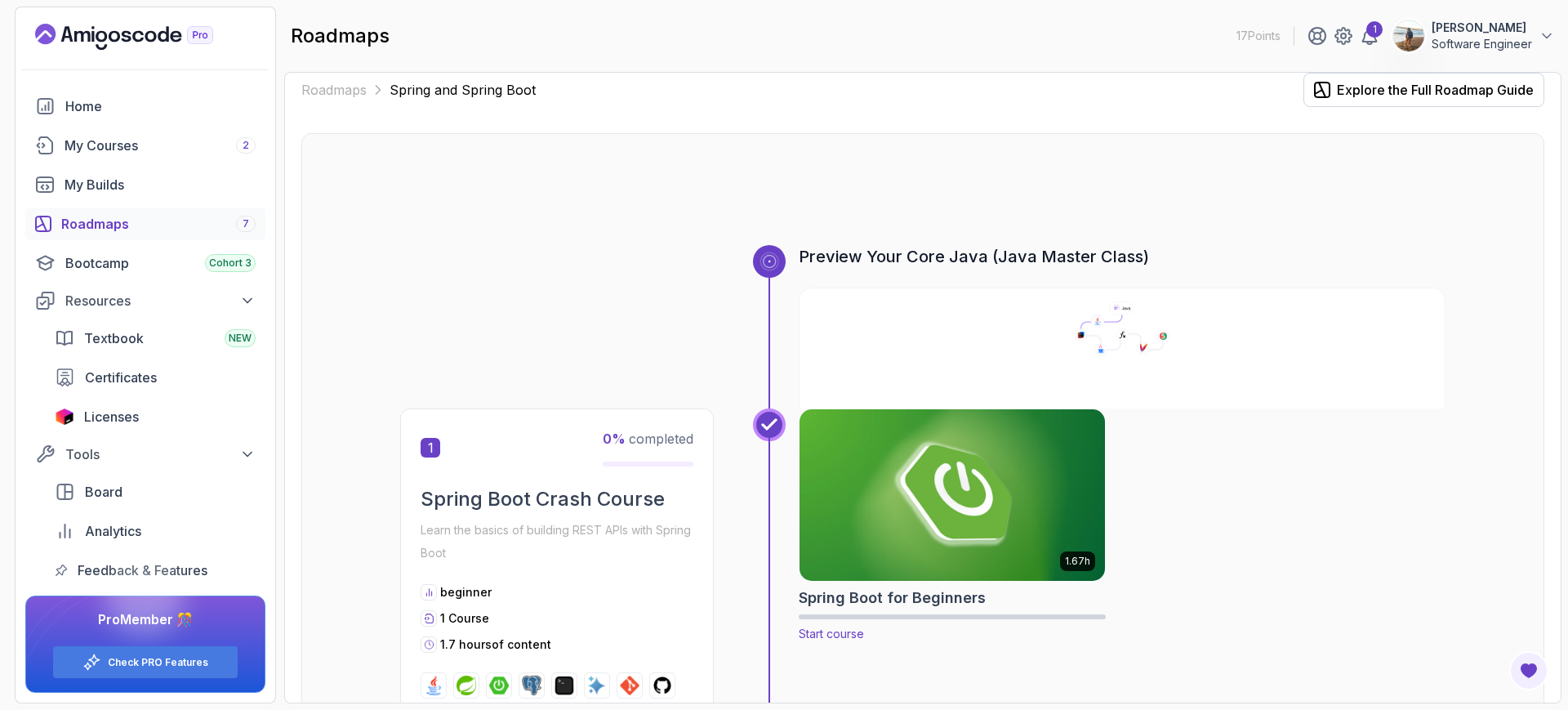
click at [847, 638] on span "Start course" at bounding box center [831, 633] width 65 height 14
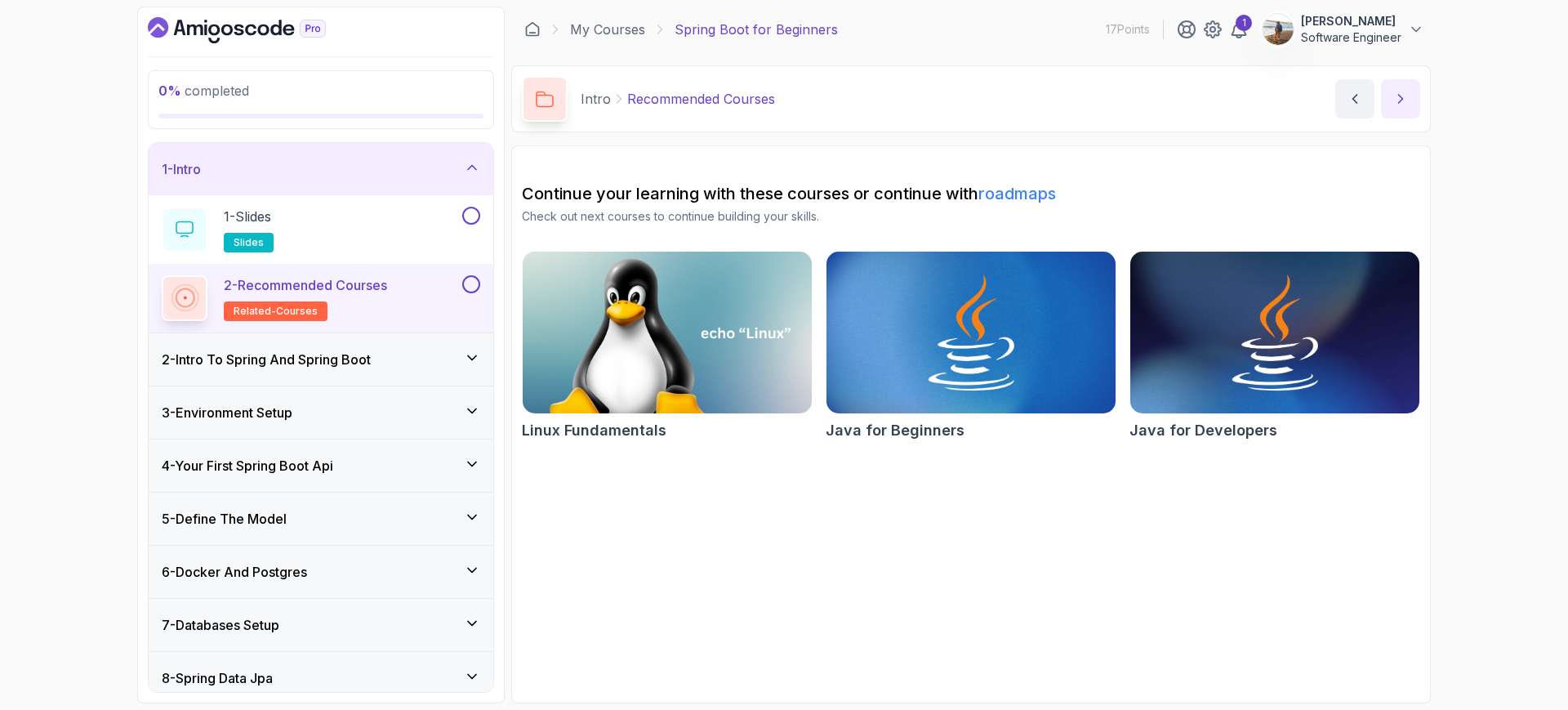
click at [1393, 96] on icon "next content" at bounding box center [1401, 98] width 17 height 17
